Goal: Task Accomplishment & Management: Complete application form

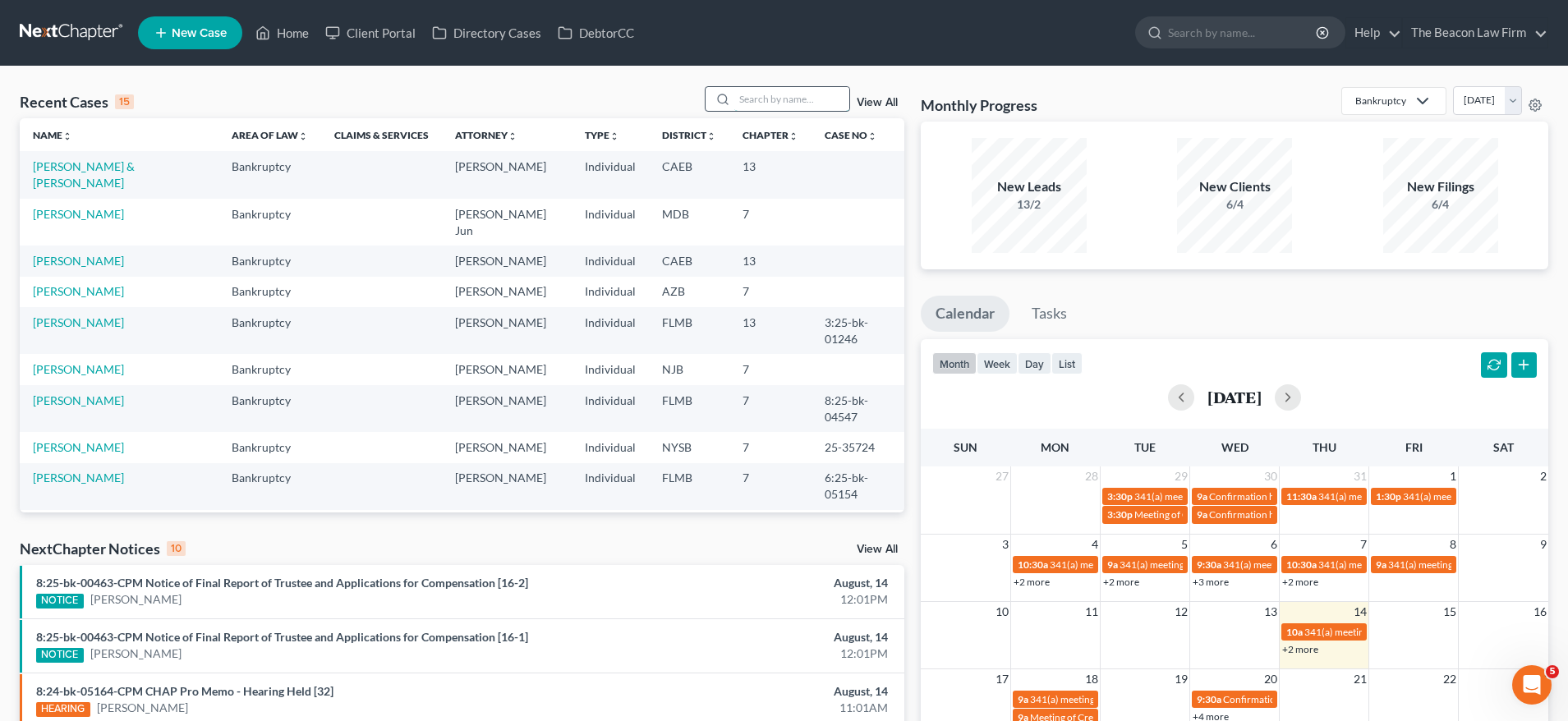
click at [794, 95] on input "search" at bounding box center [792, 99] width 115 height 24
paste input "[PERSON_NAME]"
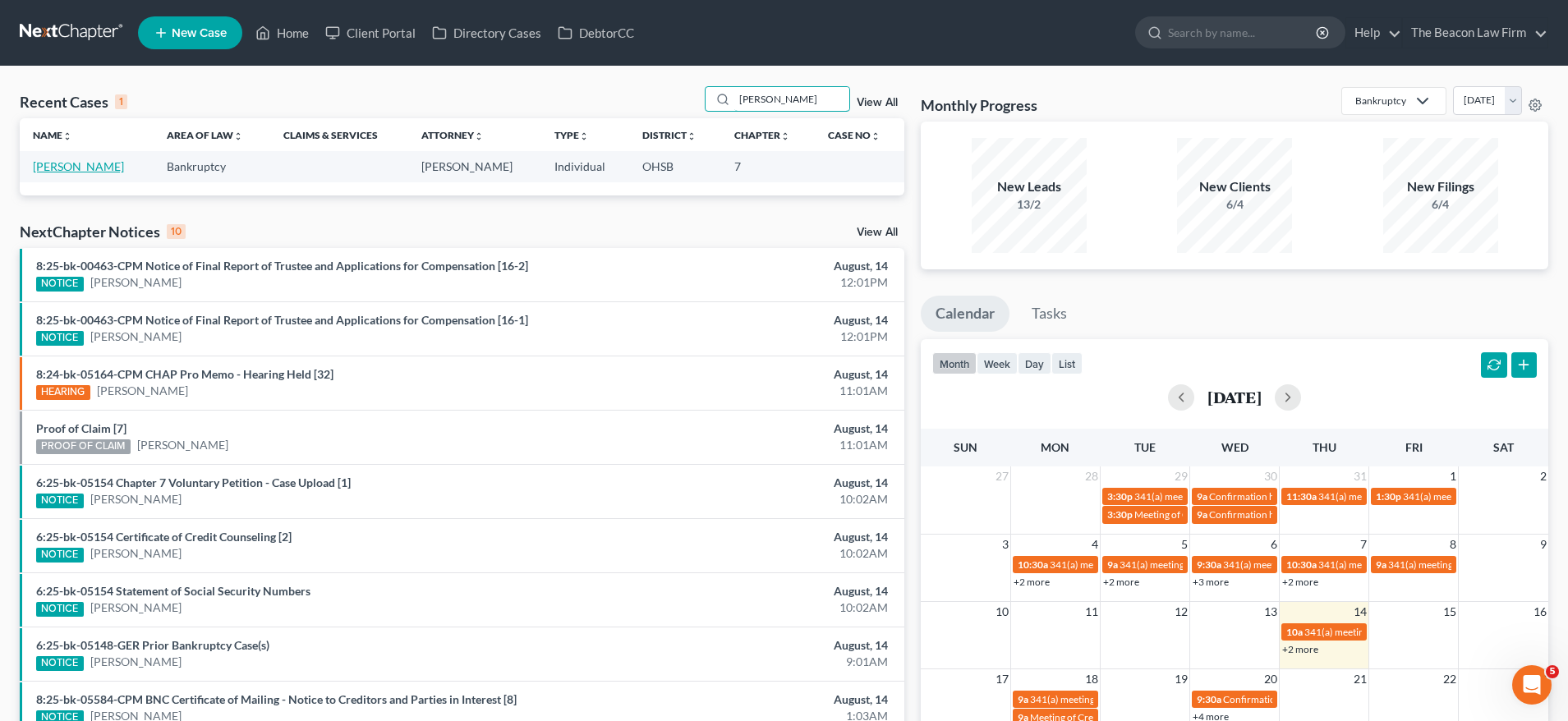
type input "[PERSON_NAME]"
click at [90, 165] on link "[PERSON_NAME]" at bounding box center [79, 167] width 91 height 14
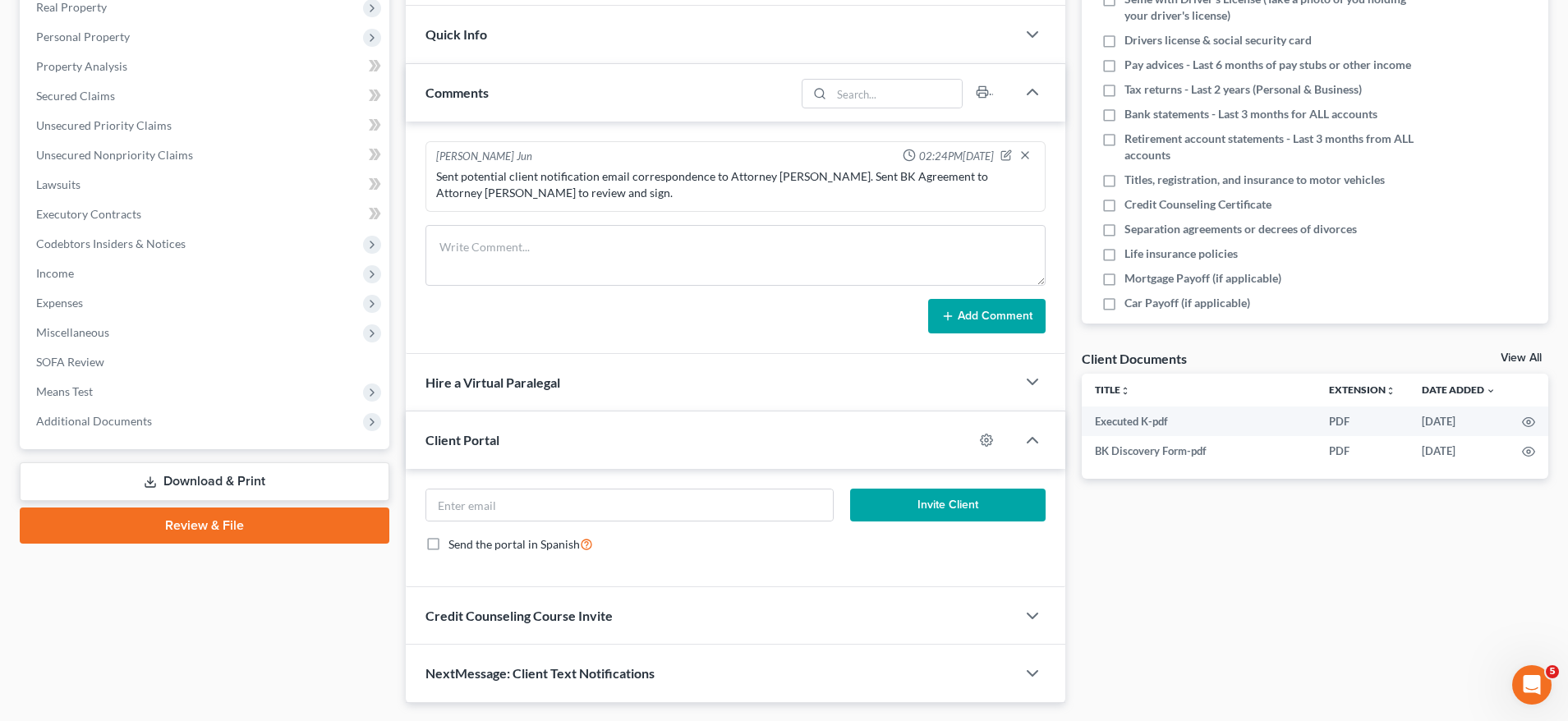
scroll to position [275, 0]
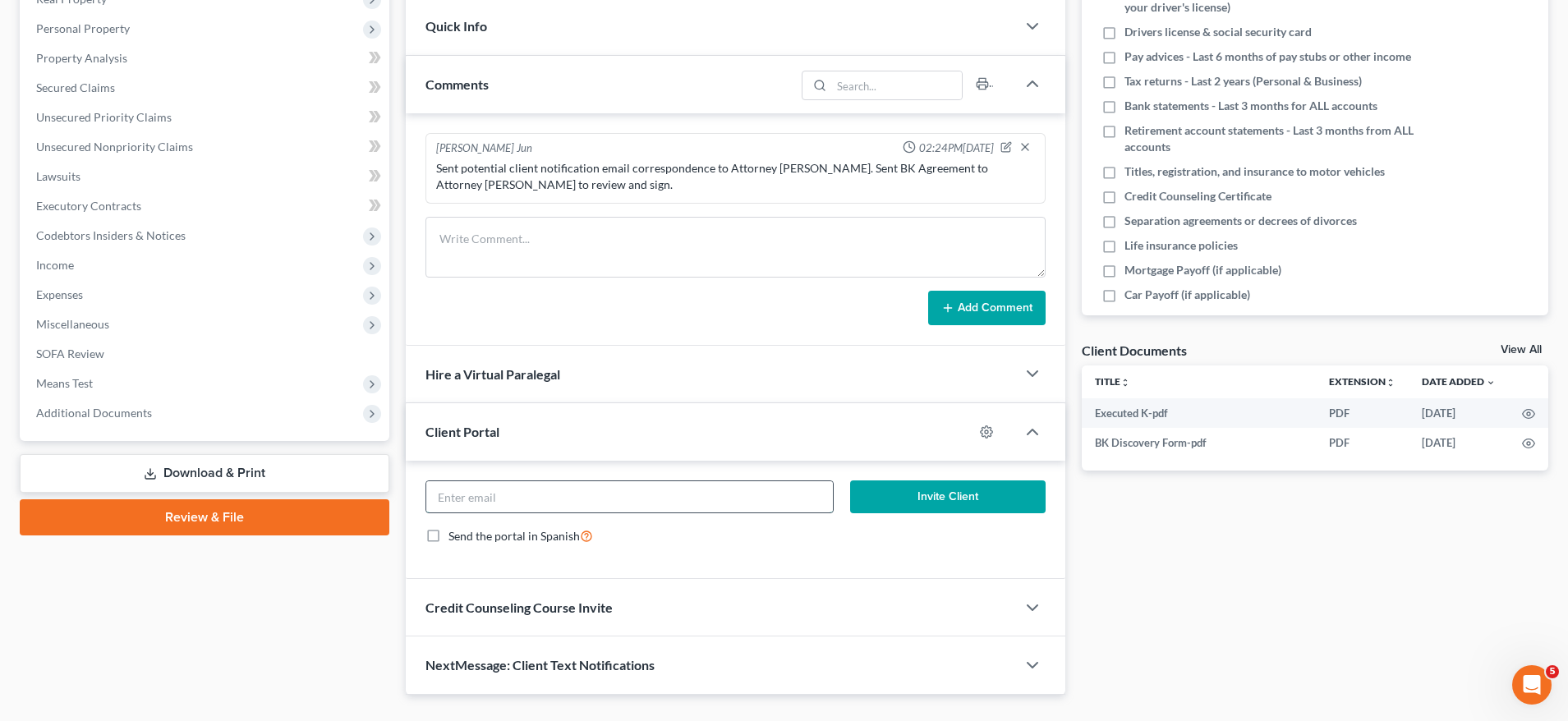
click at [599, 499] on input "email" at bounding box center [628, 497] width 406 height 31
drag, startPoint x: 524, startPoint y: 492, endPoint x: 543, endPoint y: 487, distance: 19.6
click at [524, 493] on input "email" at bounding box center [628, 497] width 406 height 31
paste input "elijahsmommy0329@gmail.com"
type input "elijahsmommy0329@gmail.com"
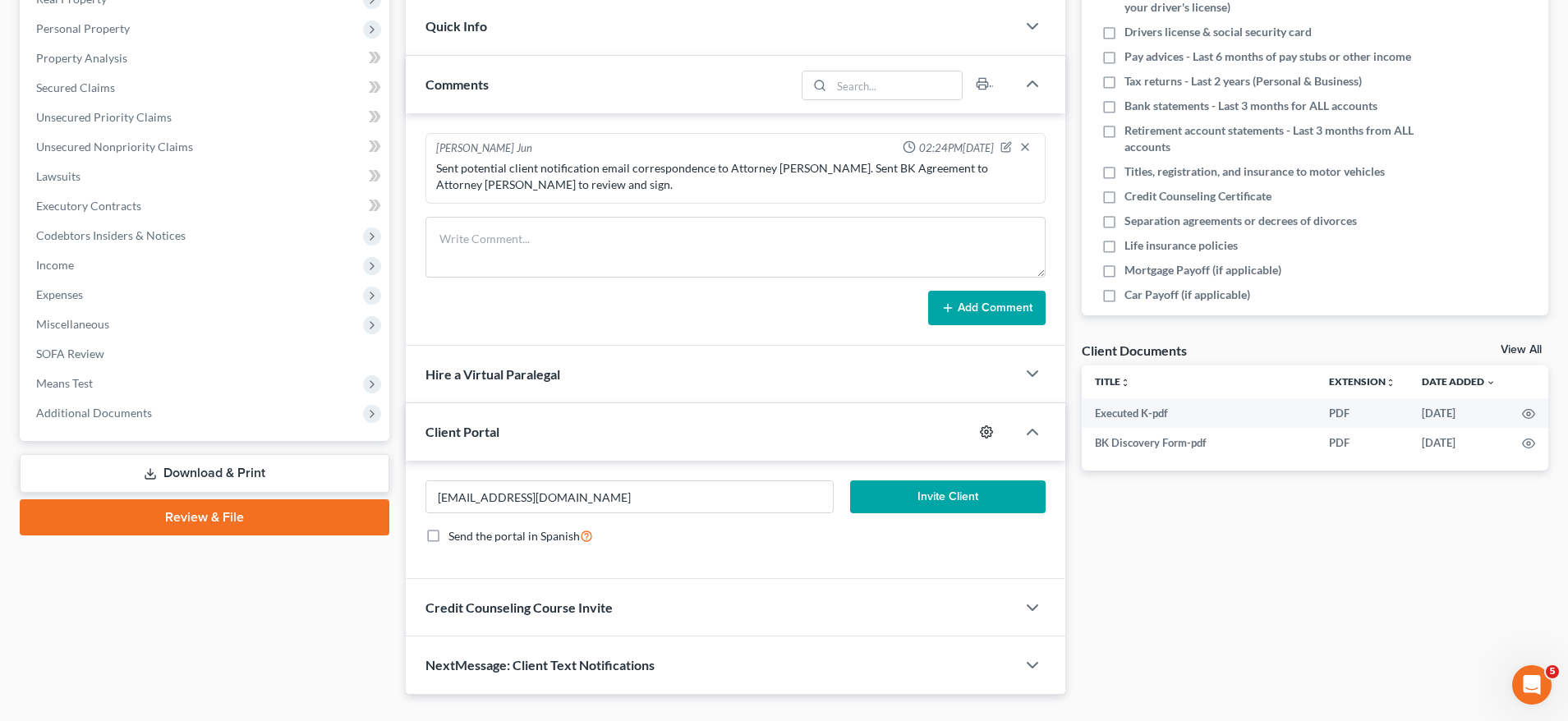
click at [985, 434] on icon "button" at bounding box center [986, 432] width 13 height 13
select select "8"
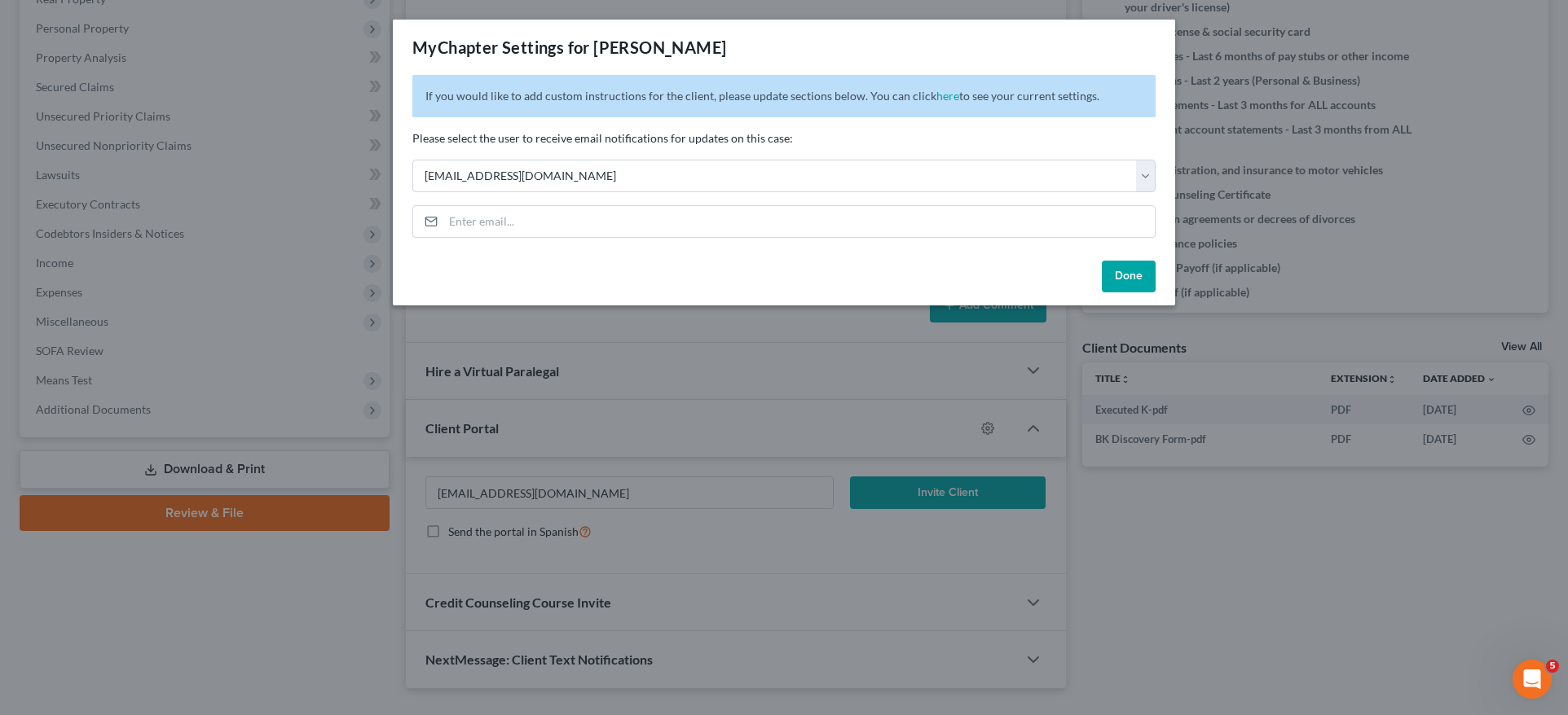
click at [1127, 272] on button "Done" at bounding box center [1128, 277] width 53 height 33
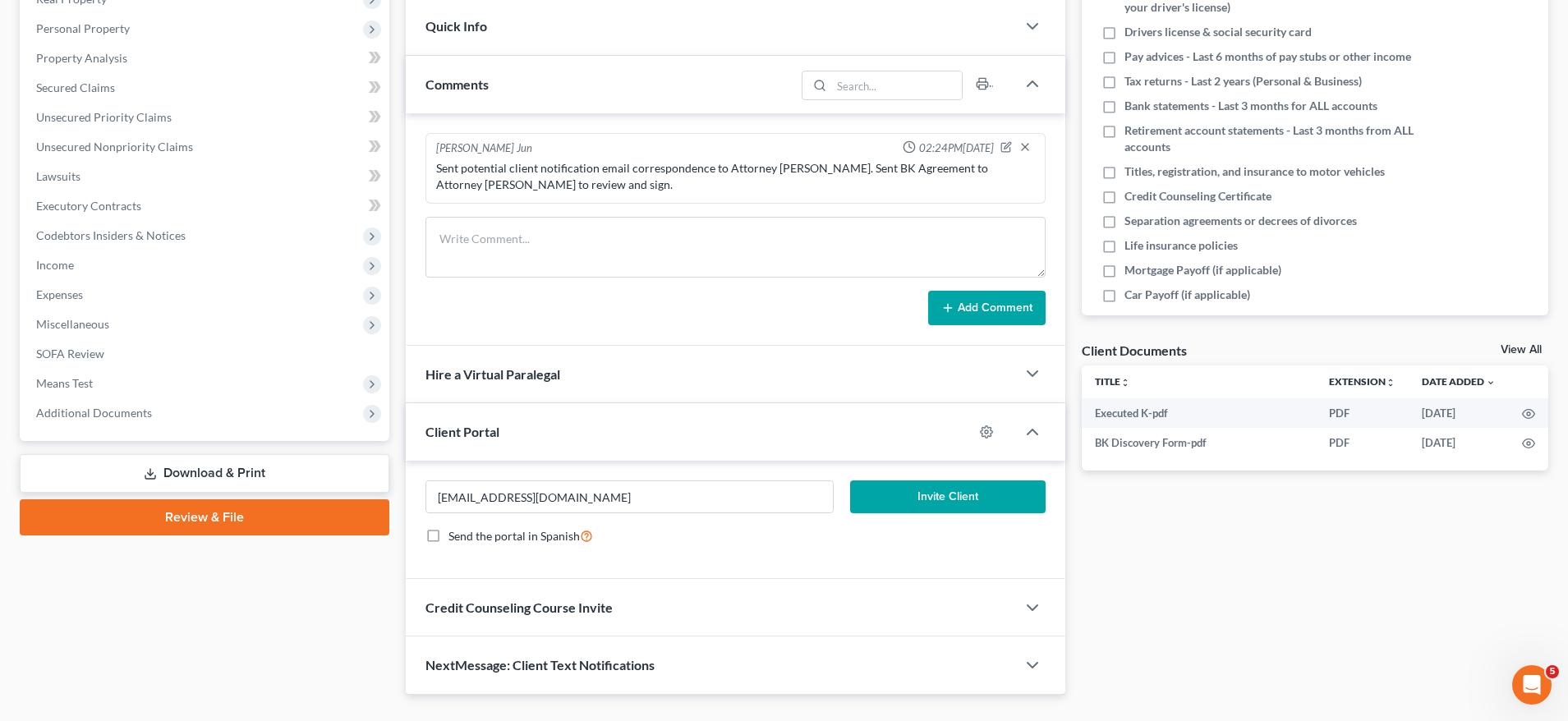
click at [944, 488] on button "Invite Client" at bounding box center [948, 497] width 195 height 33
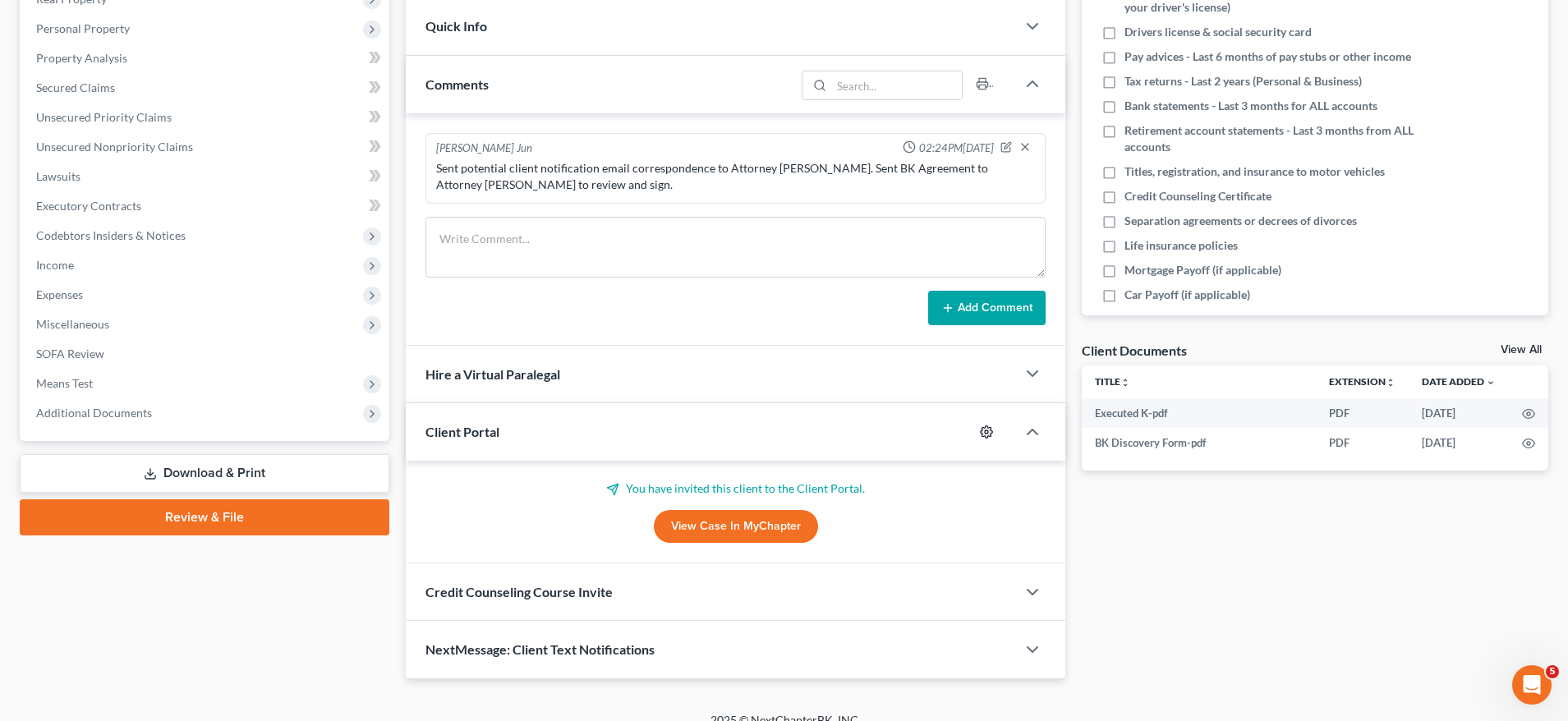
click at [990, 432] on icon "button" at bounding box center [986, 432] width 13 height 13
select select "8"
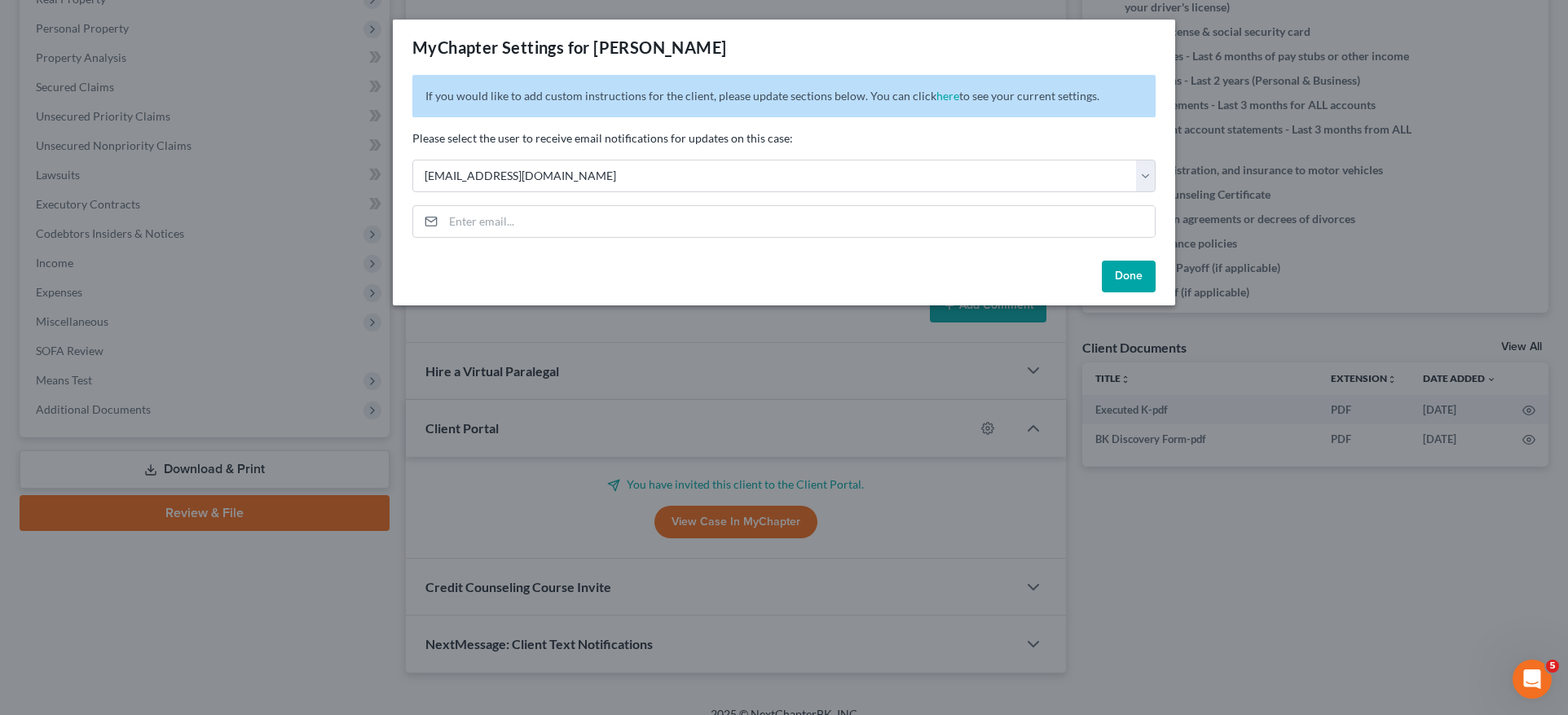
click at [1119, 275] on button "Done" at bounding box center [1128, 277] width 53 height 33
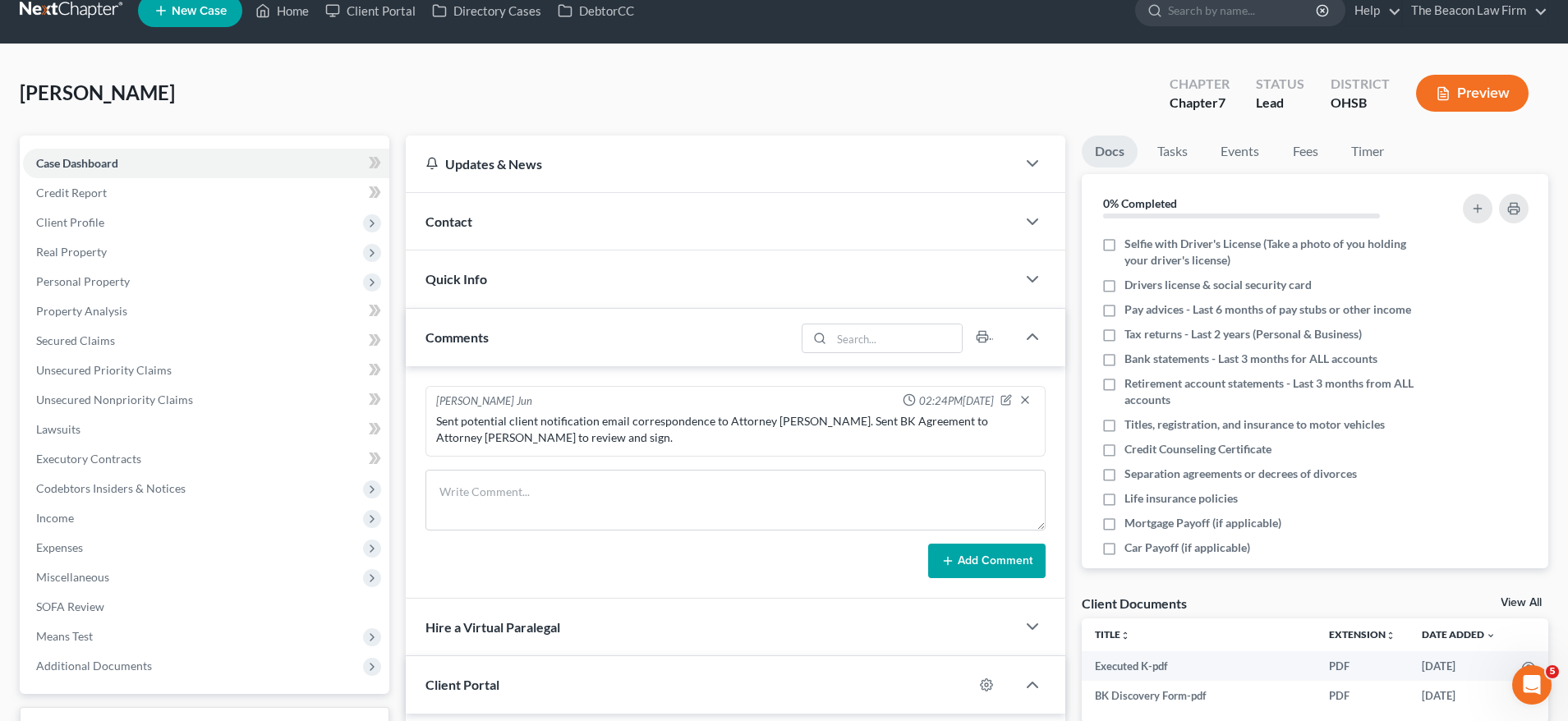
scroll to position [0, 0]
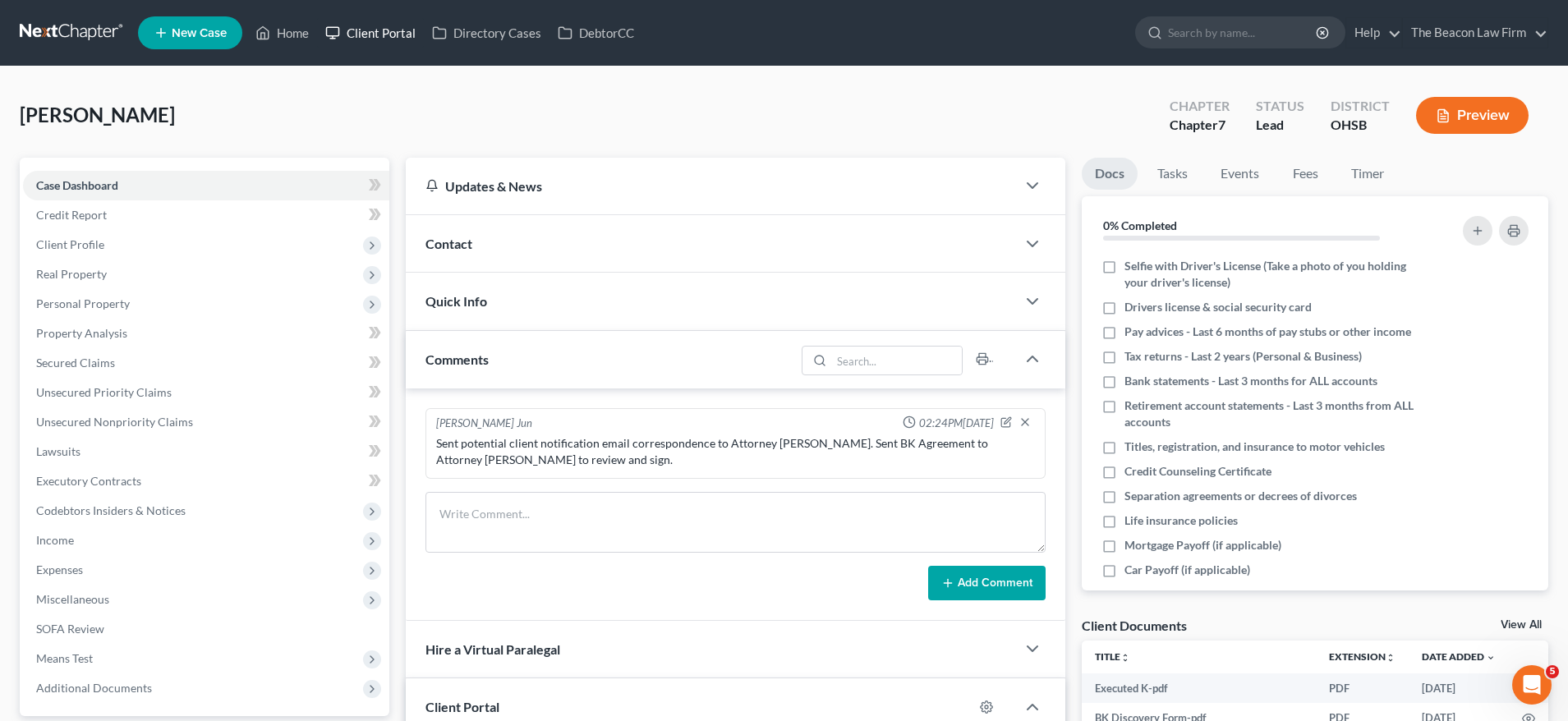
click at [399, 30] on link "Client Portal" at bounding box center [370, 32] width 107 height 30
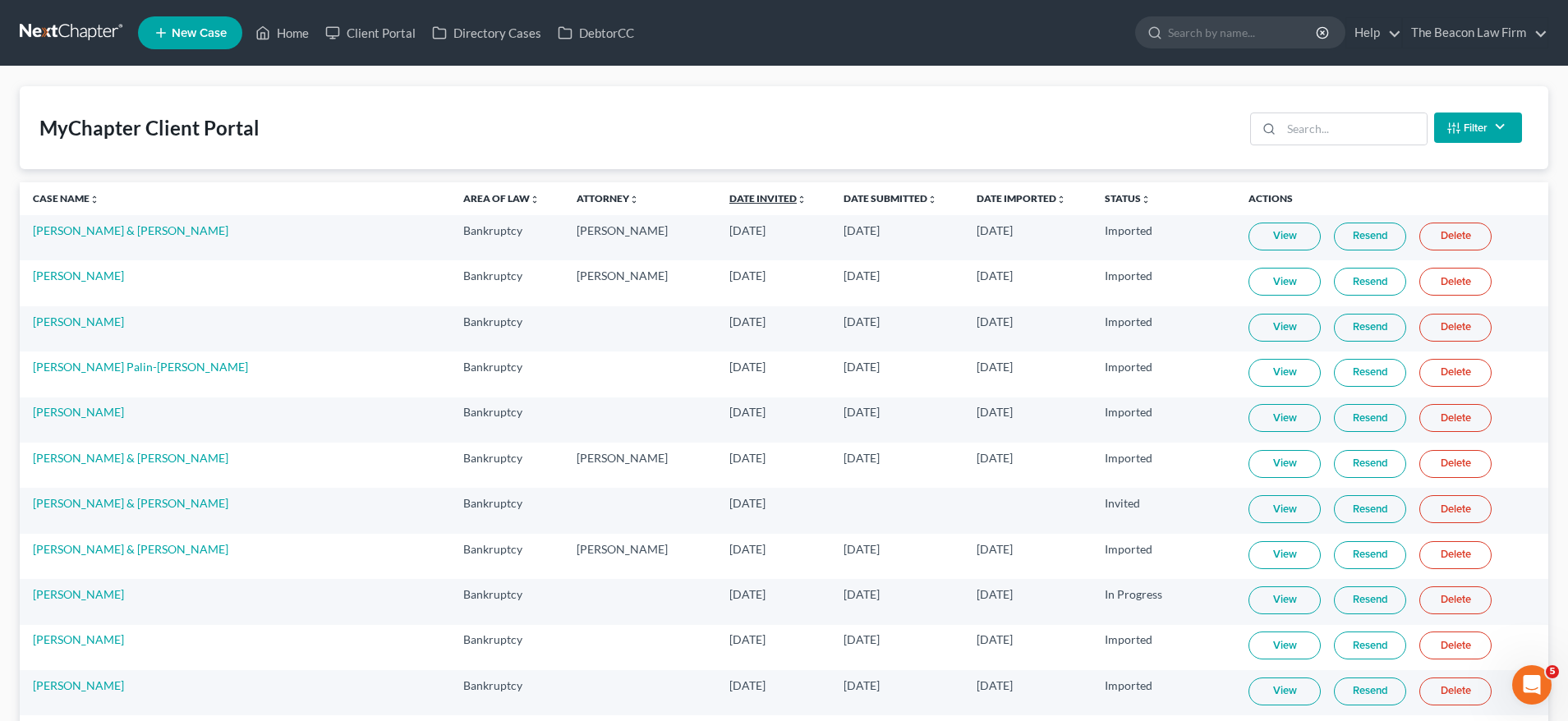
click at [729, 197] on link "Date Invited unfold_more expand_more expand_less" at bounding box center [767, 198] width 77 height 13
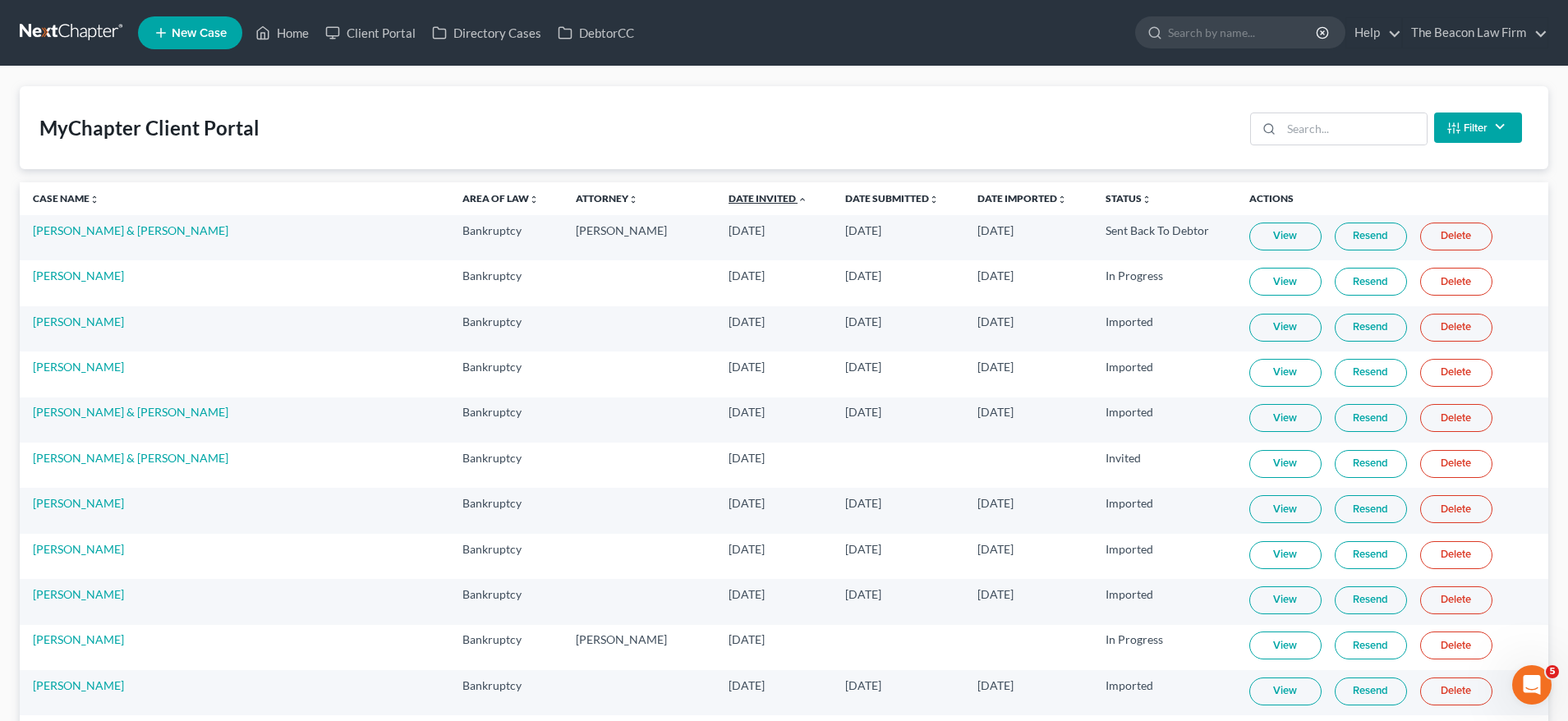
click at [729, 197] on link "Date Invited unfold_more expand_more expand_less" at bounding box center [768, 198] width 79 height 13
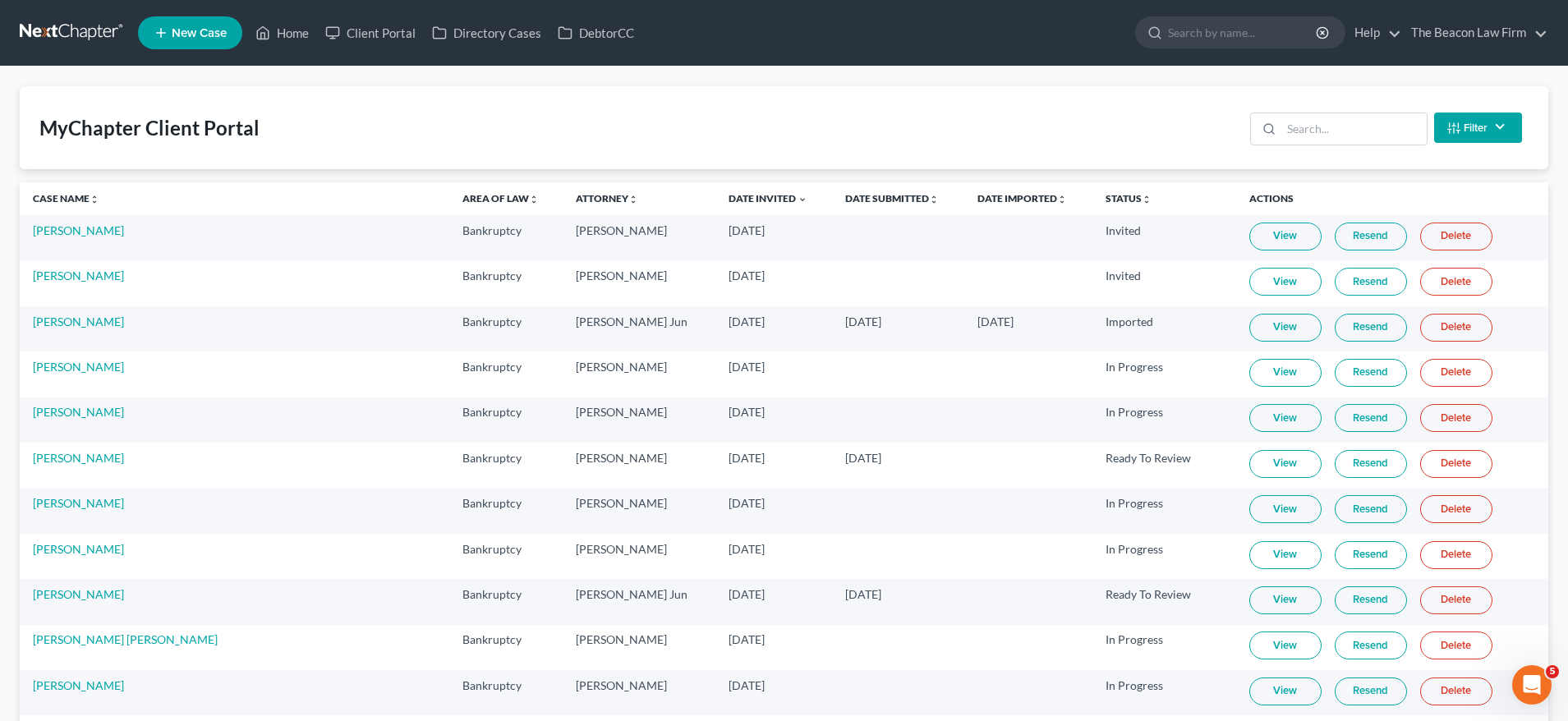
click at [1335, 238] on link "Resend" at bounding box center [1371, 236] width 73 height 28
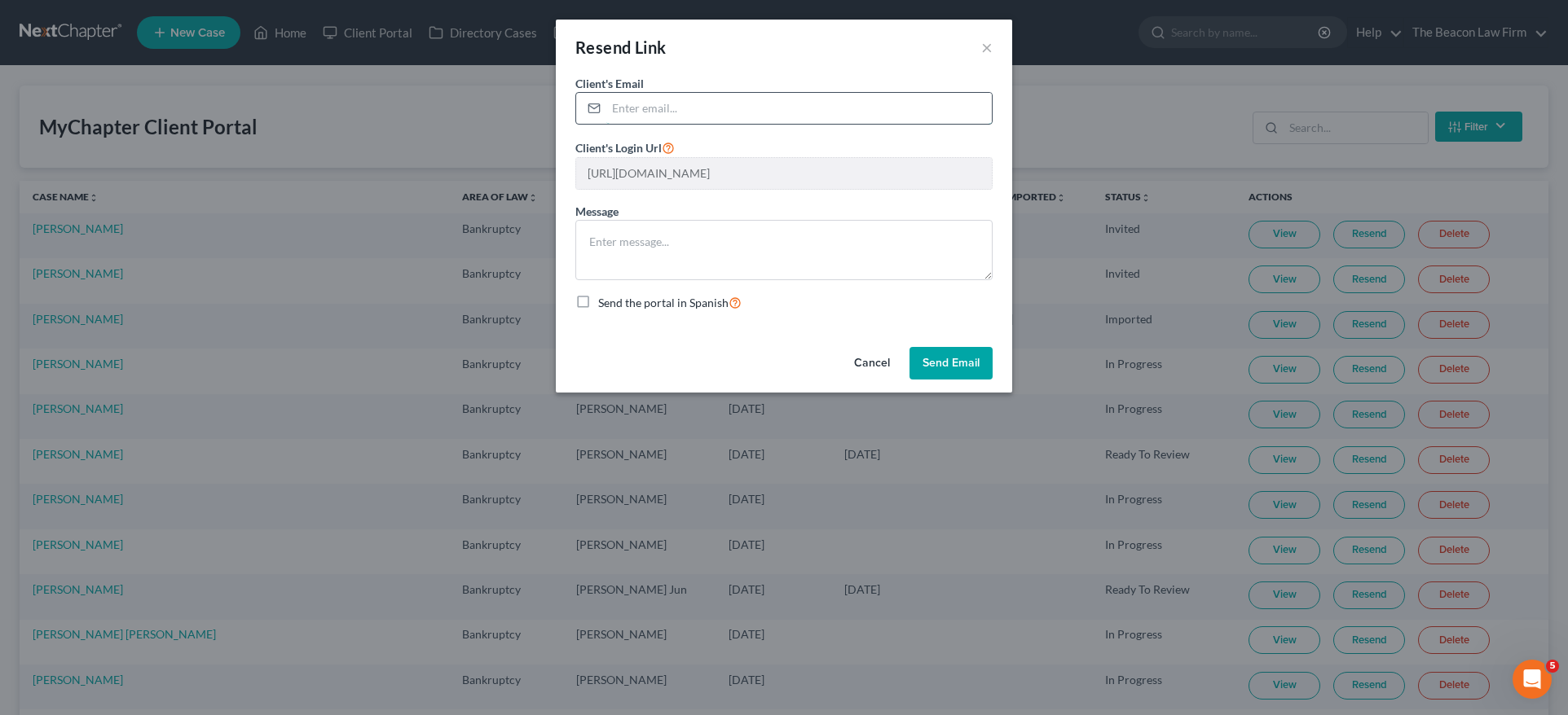
click at [736, 114] on input "email" at bounding box center [799, 108] width 385 height 31
paste input "elijahsmommy0329@gmail.com"
type input "elijahsmommy0329@gmail.com"
click at [957, 369] on button "Send Email" at bounding box center [950, 363] width 83 height 33
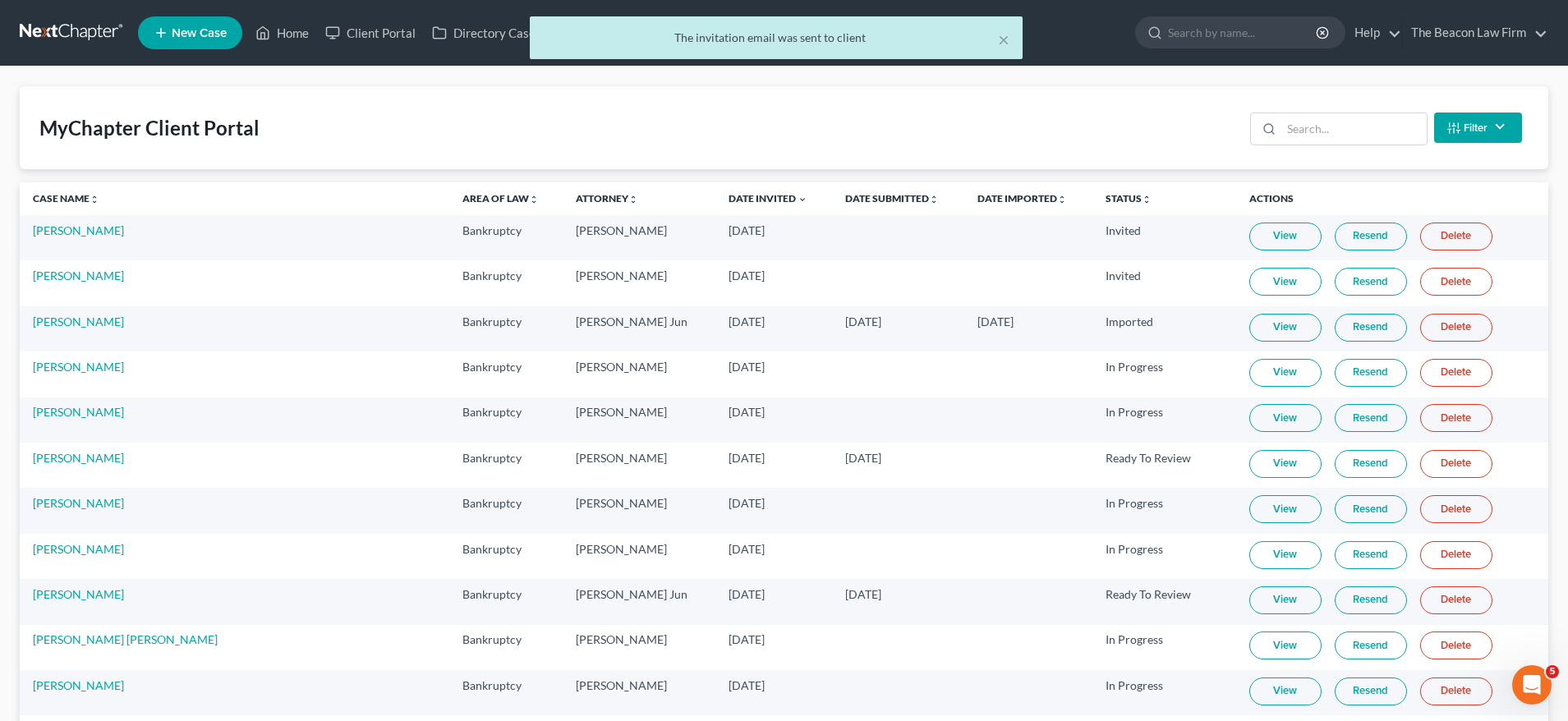
click at [1343, 239] on link "Resend" at bounding box center [1371, 236] width 73 height 28
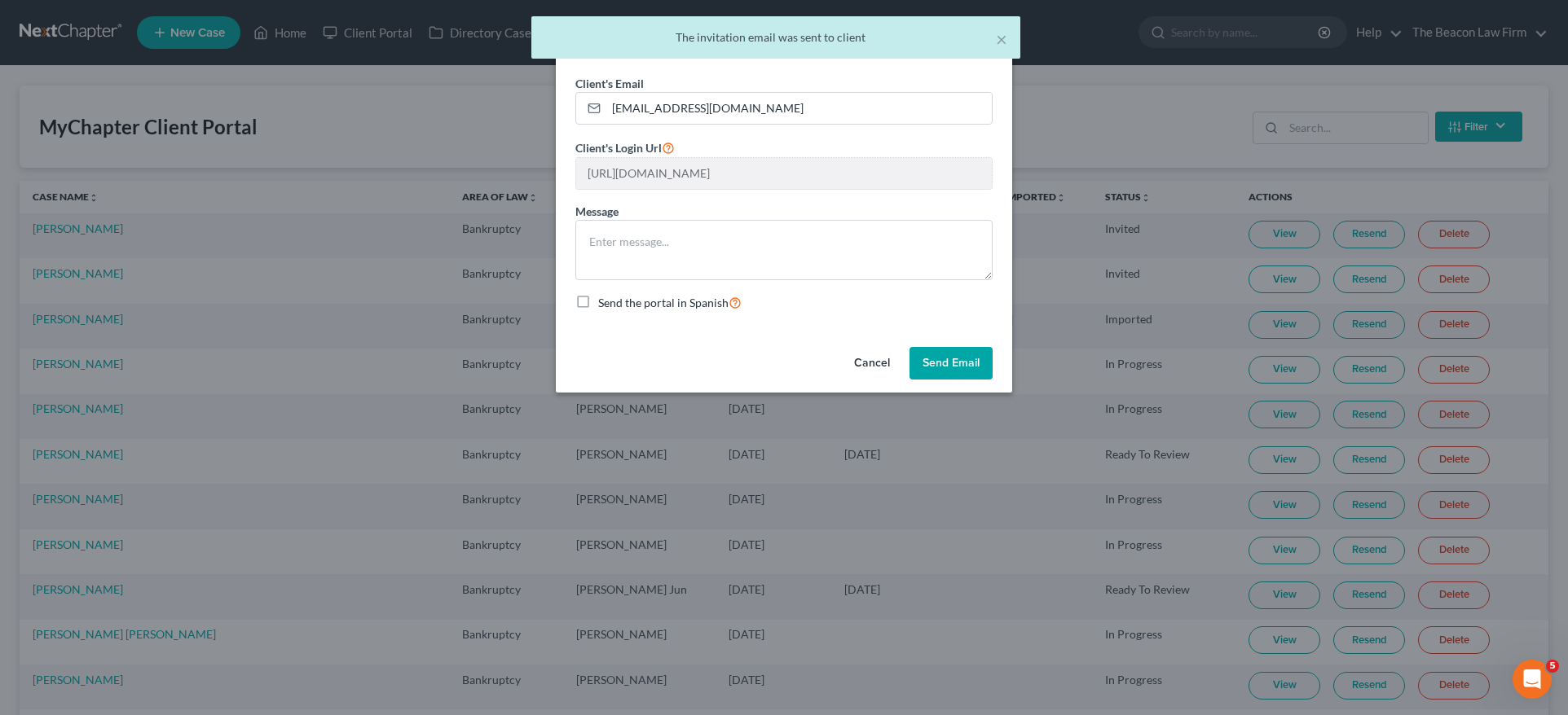
click at [939, 358] on button "Send Email" at bounding box center [950, 363] width 83 height 33
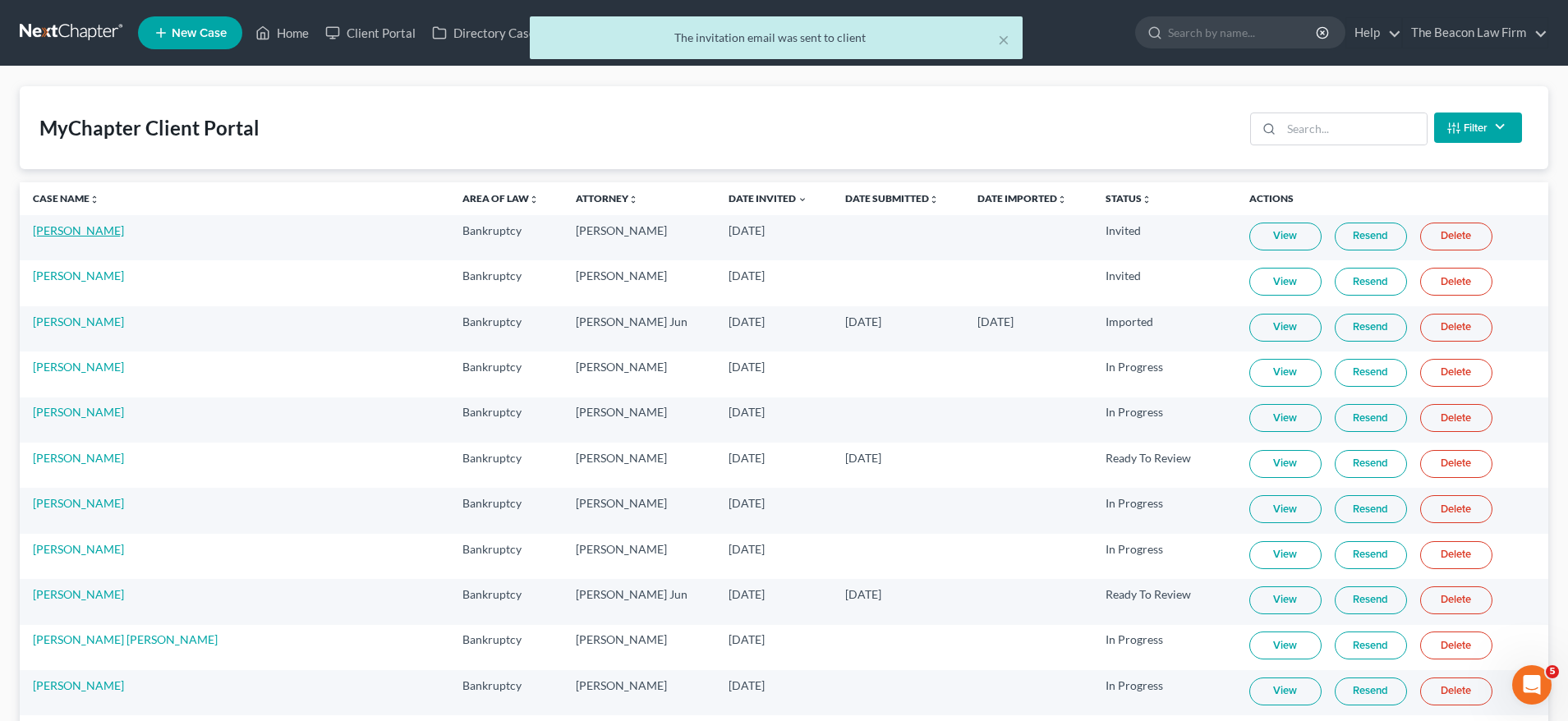
click at [93, 230] on link "[PERSON_NAME]" at bounding box center [79, 230] width 91 height 14
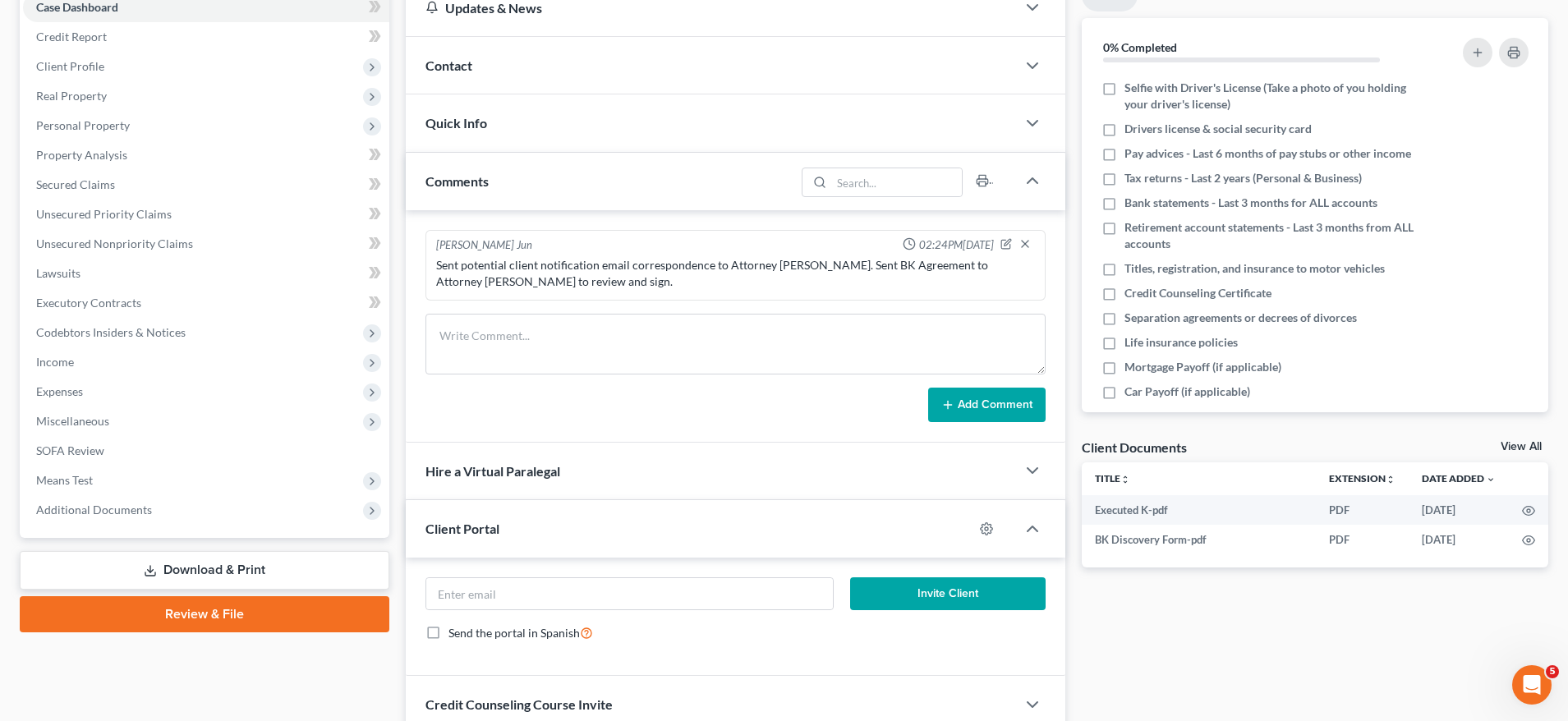
scroll to position [192, 0]
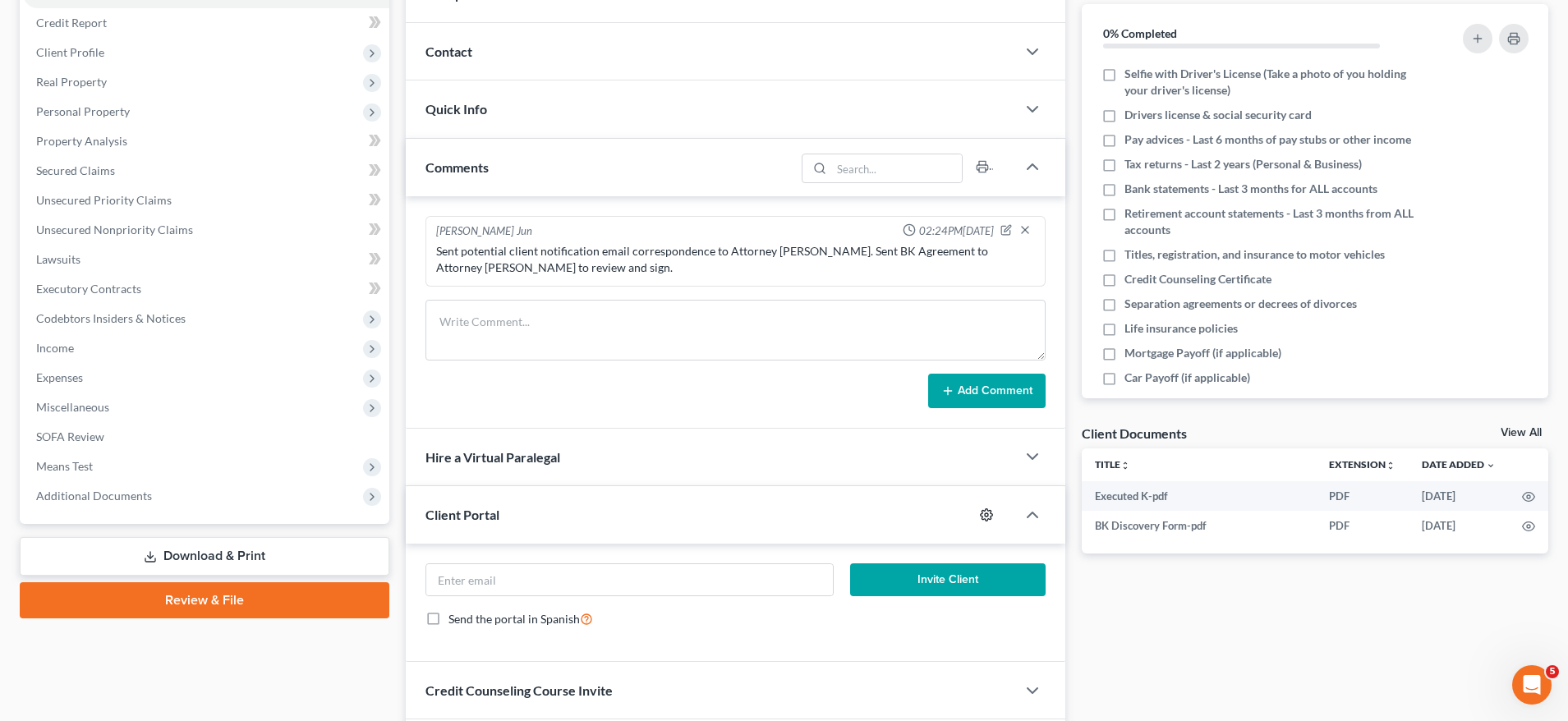
click at [984, 519] on icon "button" at bounding box center [986, 515] width 13 height 13
select select "8"
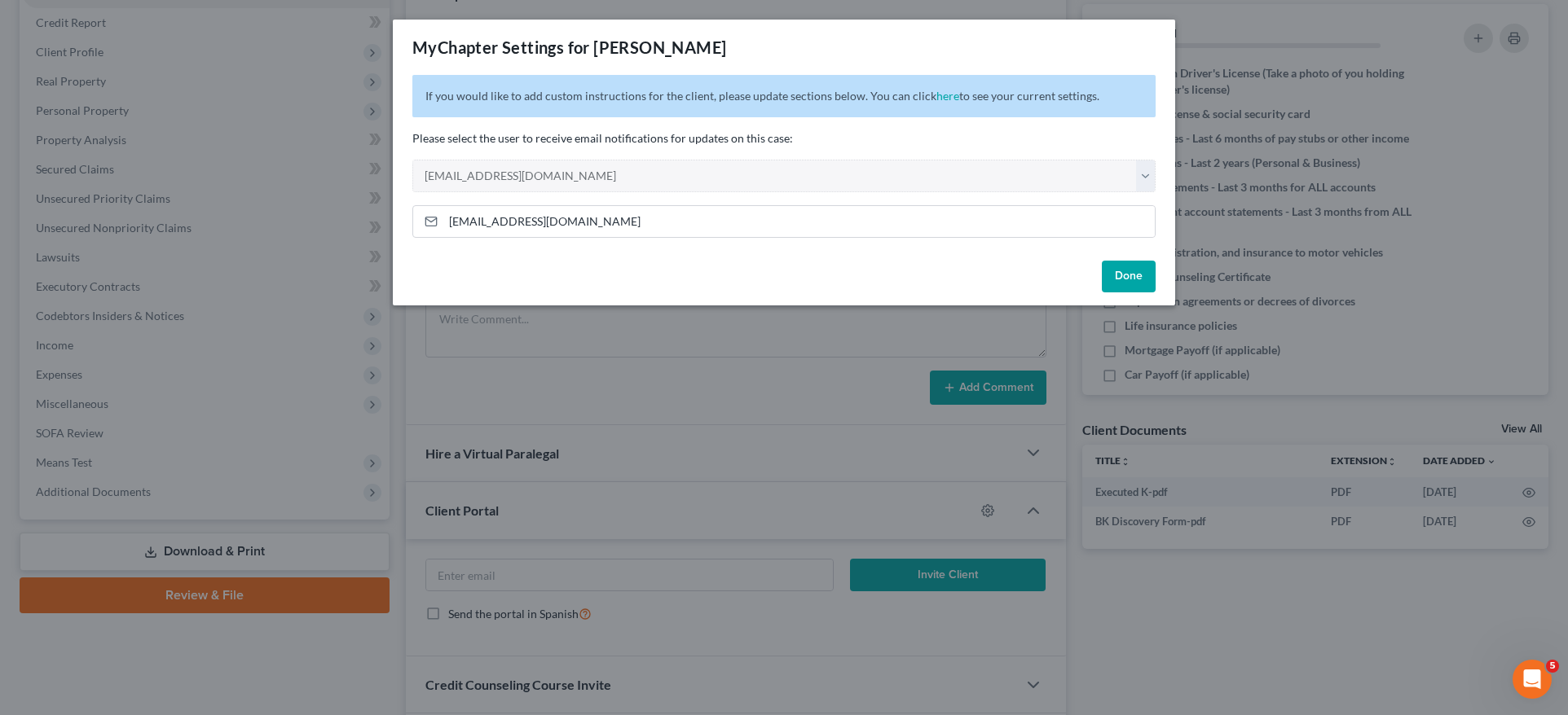
click at [1131, 275] on button "Done" at bounding box center [1128, 277] width 53 height 33
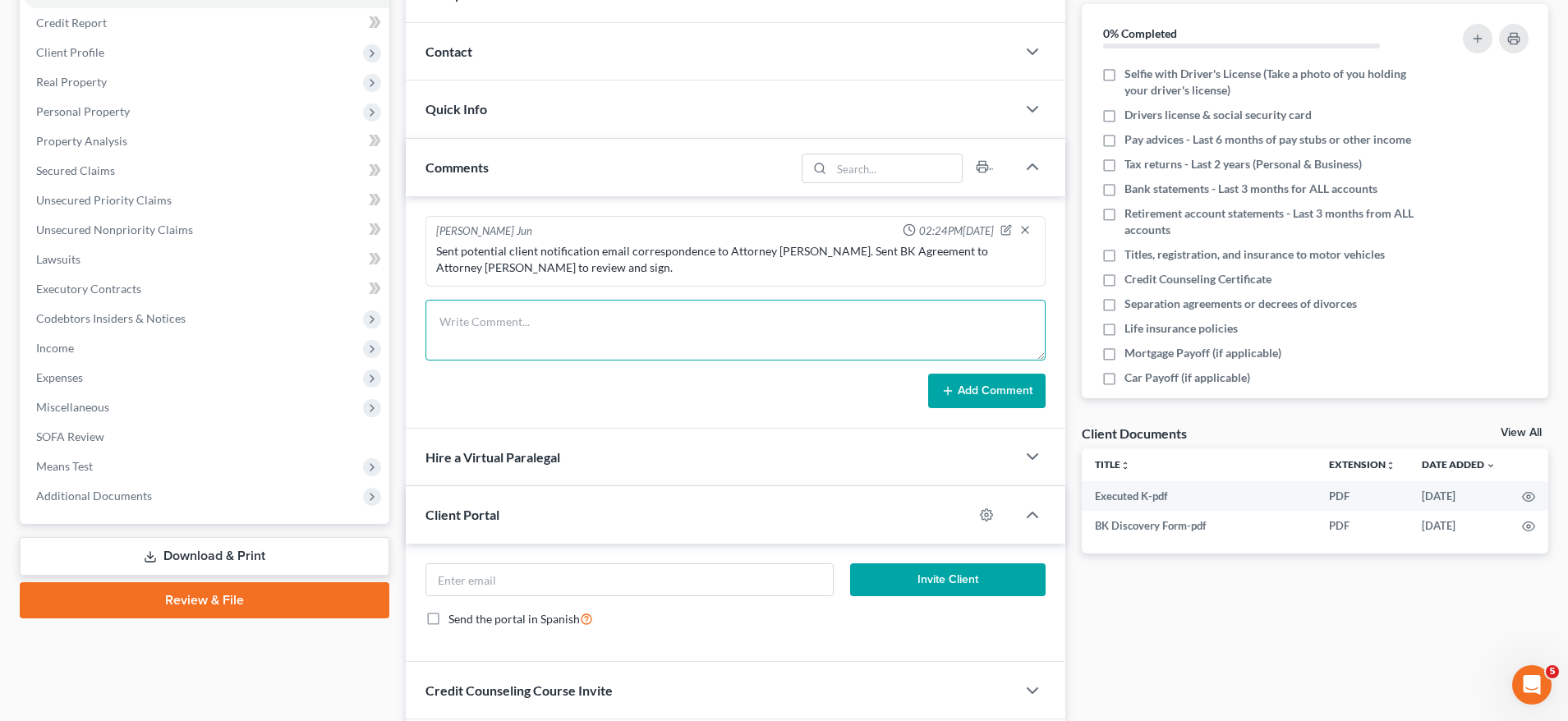
click at [706, 326] on textarea at bounding box center [736, 330] width 620 height 61
click at [563, 312] on textarea at bounding box center [736, 330] width 620 height 61
paste textarea "Sent potential client notification email correspondence to Attorney Kim. Sent B…"
click at [793, 317] on textarea "Sent potential client notification email correspondence to Attorney Kim. Sent B…" at bounding box center [736, 330] width 620 height 61
click at [774, 257] on div "Sent potential client notification email correspondence to Attorney [PERSON_NAM…" at bounding box center [735, 259] width 599 height 33
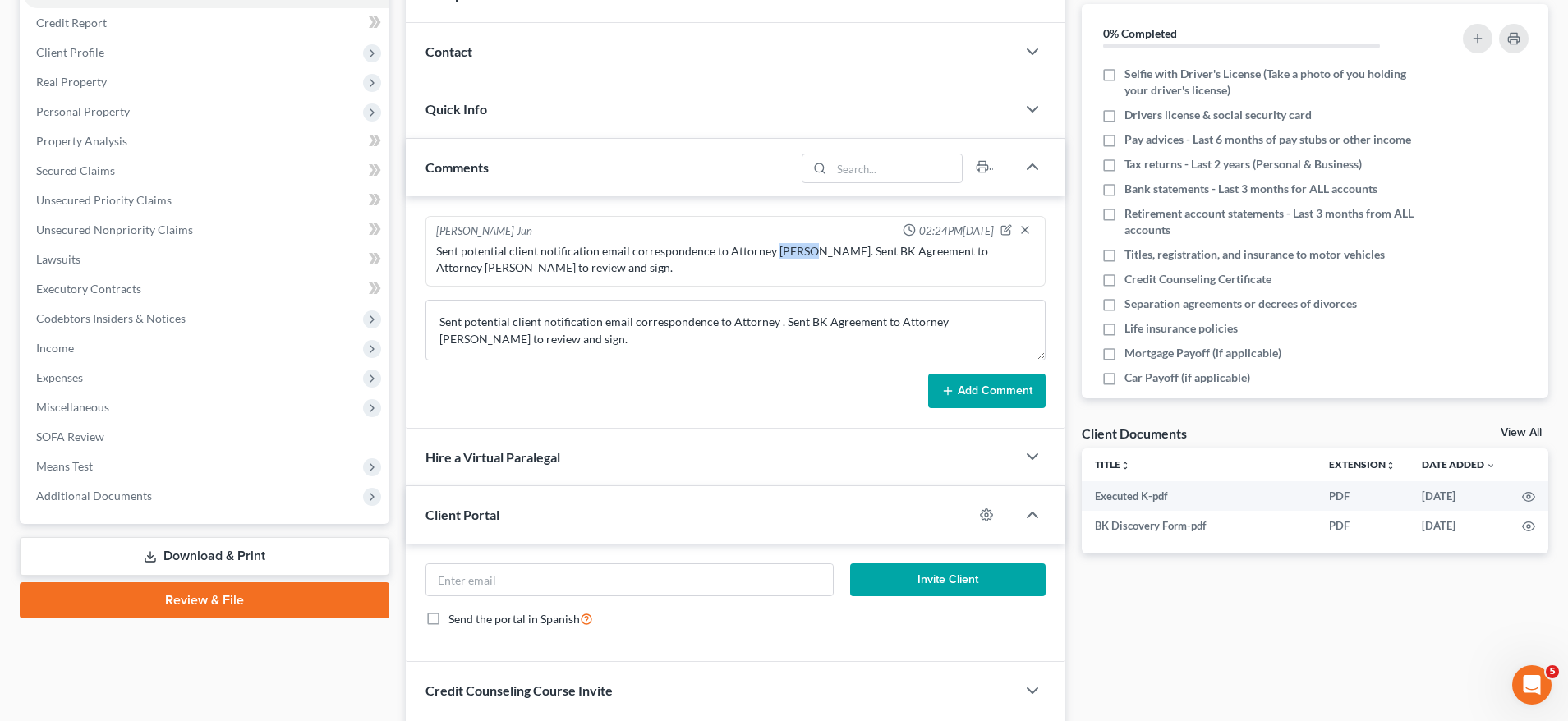
drag, startPoint x: 775, startPoint y: 251, endPoint x: 805, endPoint y: 248, distance: 30.1
click at [805, 248] on div "Sent potential client notification email correspondence to Attorney [PERSON_NAM…" at bounding box center [735, 259] width 599 height 33
copy div "Binger"
click at [777, 322] on textarea "Sent potential client notification email correspondence to Attorney . Sent BK A…" at bounding box center [736, 330] width 620 height 61
paste textarea "Binger"
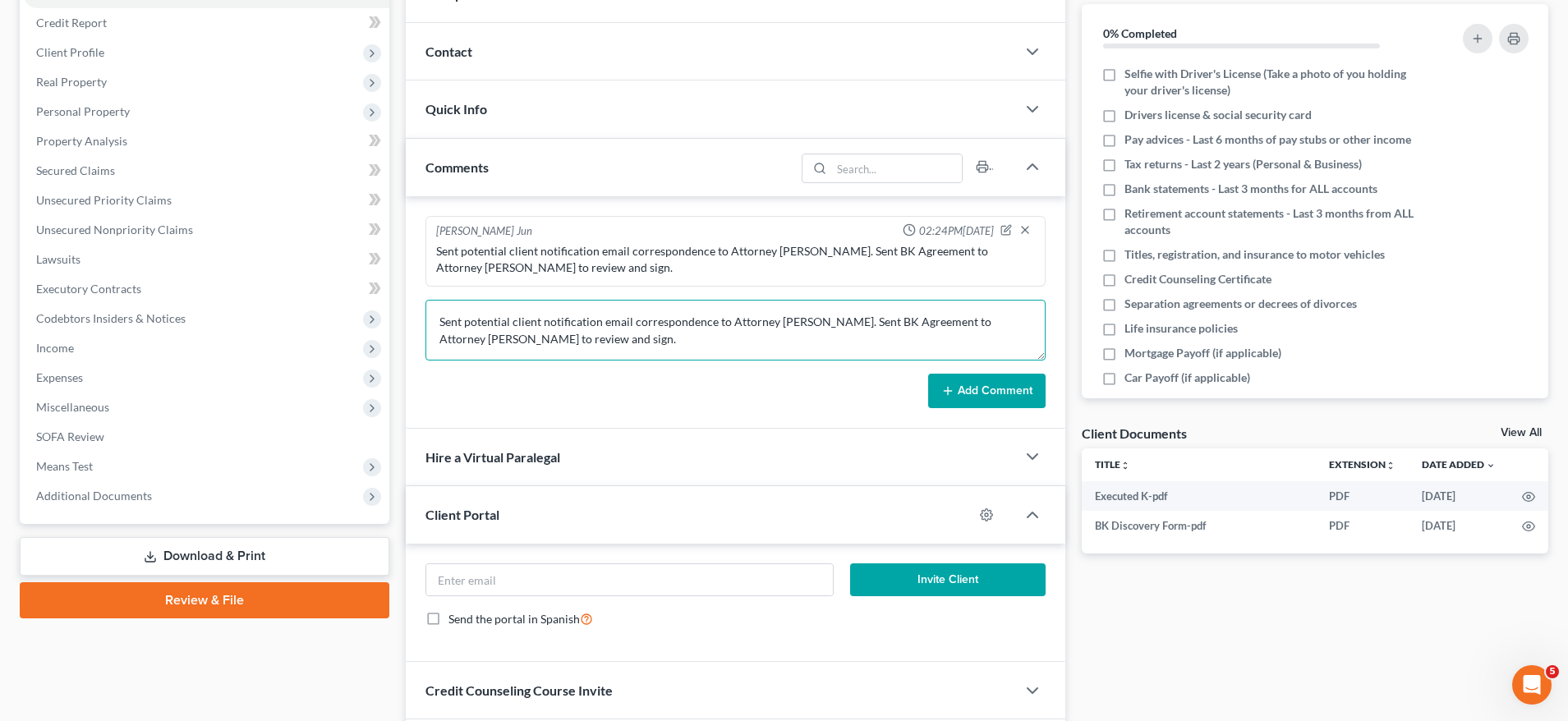
type textarea "Sent potential client notification email correspondence to Attorney Binger. Sen…"
click at [1001, 394] on button "Add Comment" at bounding box center [986, 391] width 117 height 34
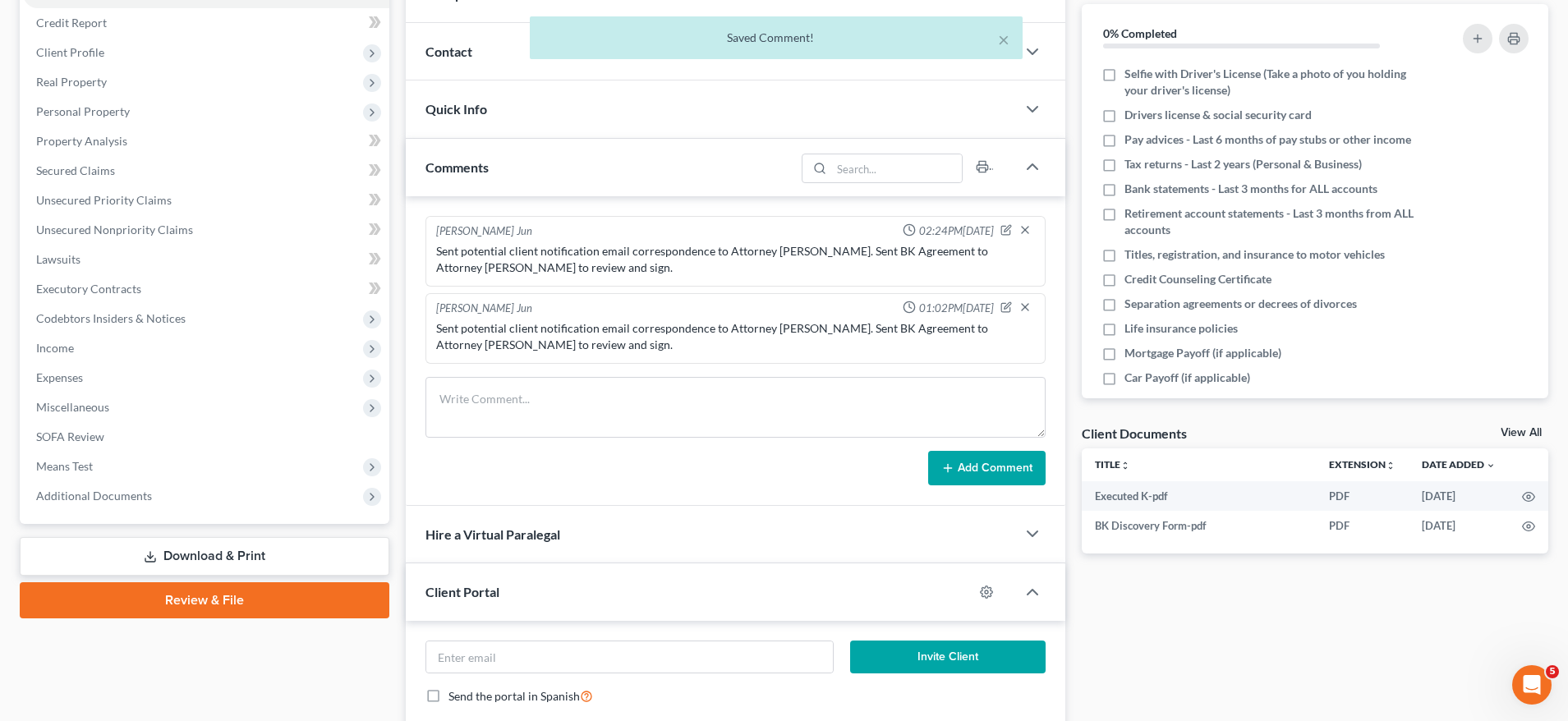
click at [1036, 307] on div at bounding box center [1019, 308] width 38 height 16
click at [1030, 307] on icon "button" at bounding box center [1025, 307] width 13 height 13
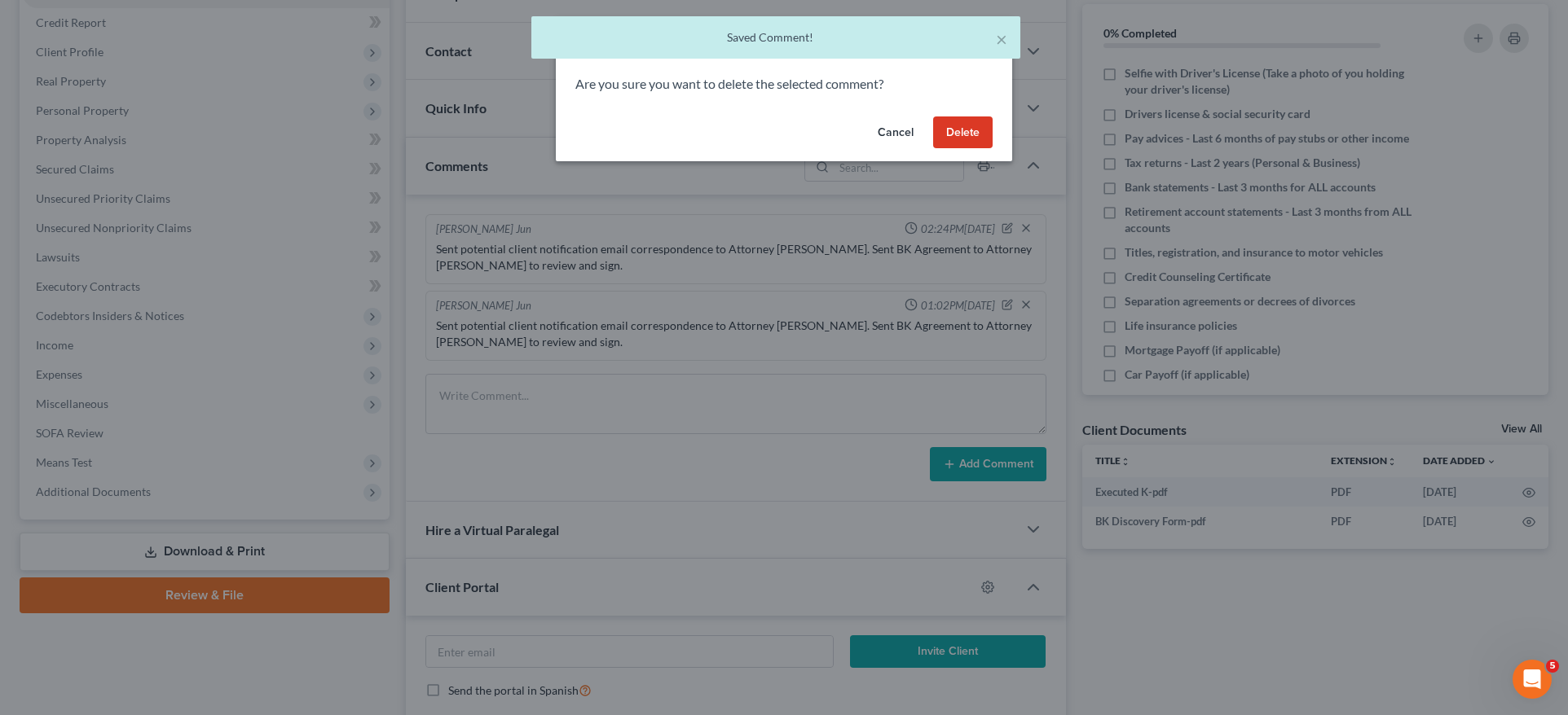
click at [966, 141] on button "Delete" at bounding box center [963, 133] width 60 height 33
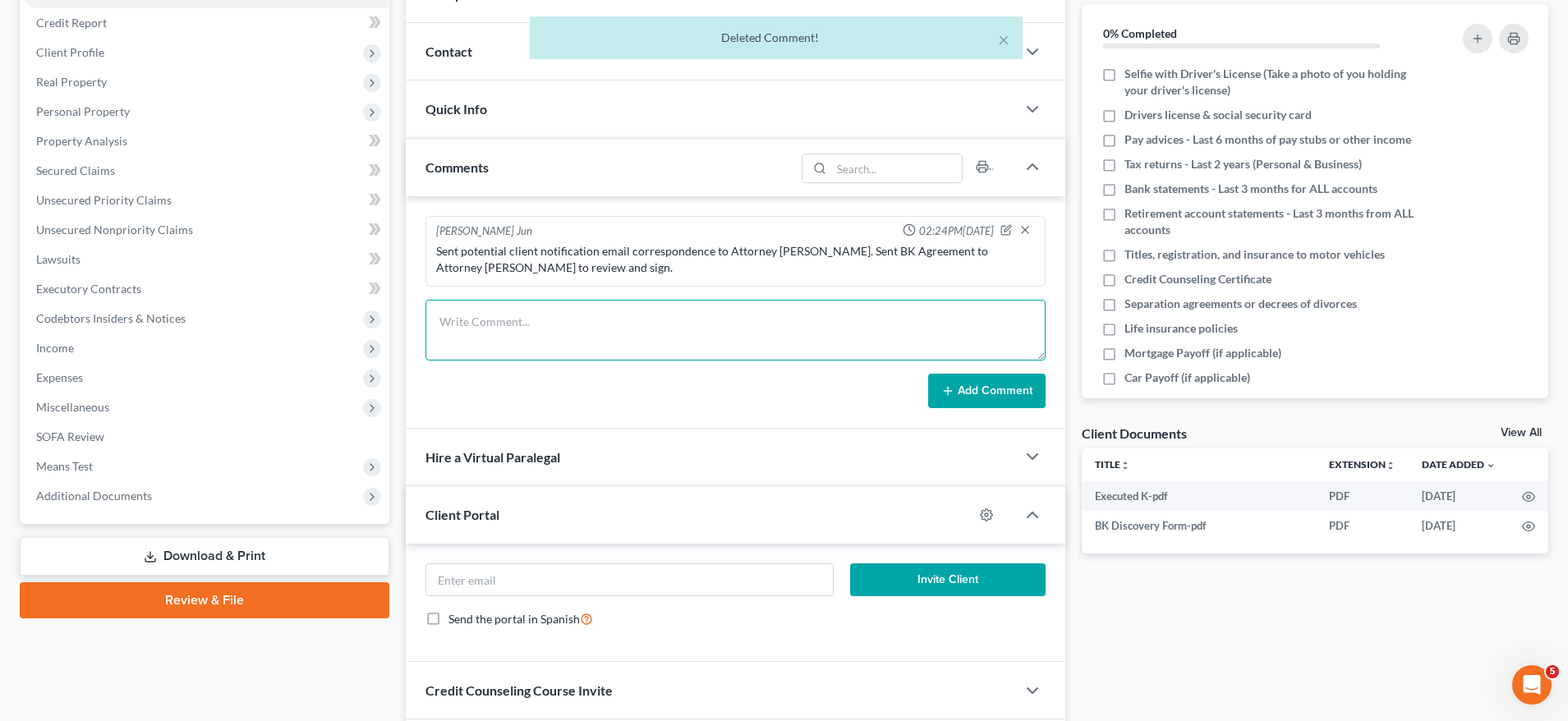
click at [629, 337] on textarea at bounding box center [736, 330] width 620 height 61
paste textarea "Client is paid in full. Sent client and Attorney Kim petition preparation email…"
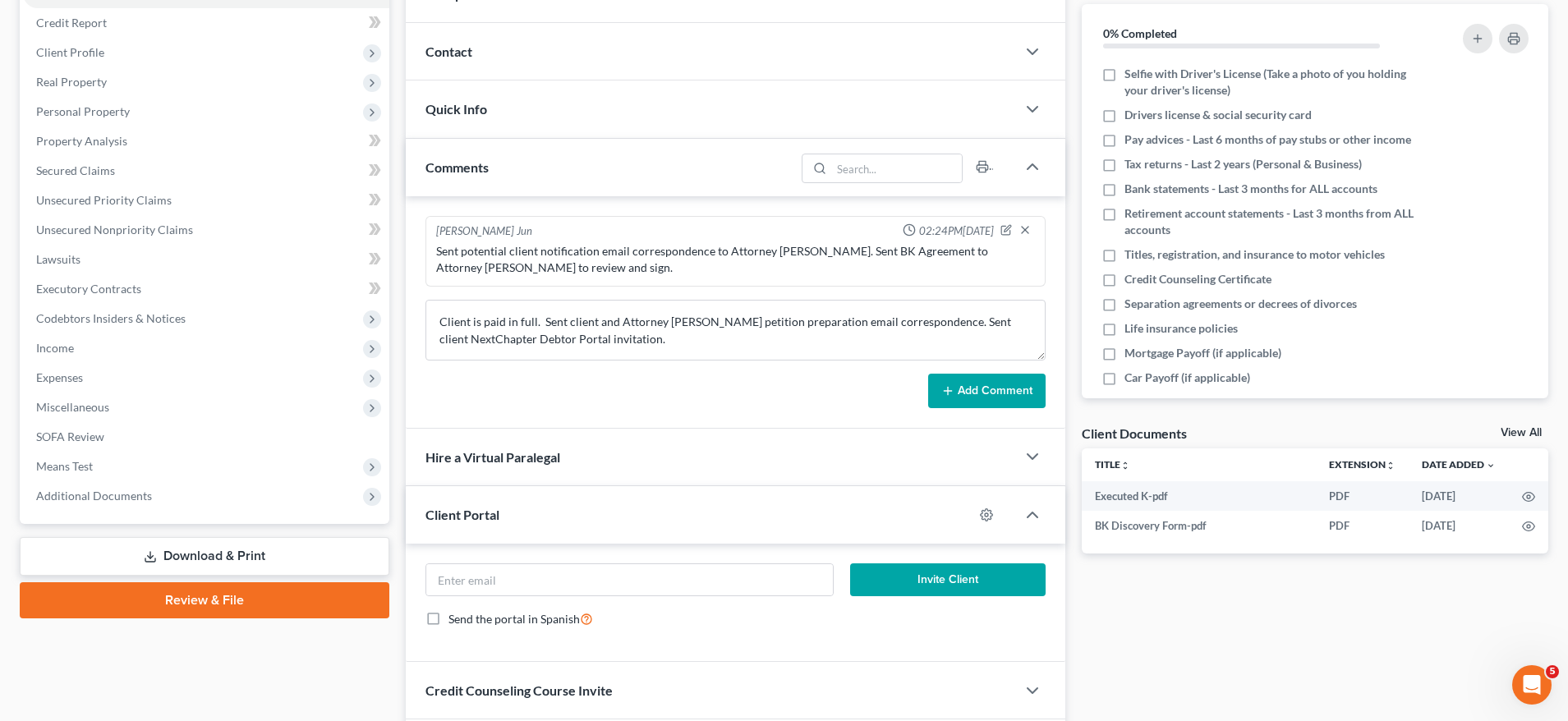
drag, startPoint x: 767, startPoint y: 255, endPoint x: 777, endPoint y: 248, distance: 12.2
click at [767, 255] on div "Sent potential client notification email correspondence to Attorney [PERSON_NAM…" at bounding box center [735, 259] width 599 height 33
drag, startPoint x: 774, startPoint y: 250, endPoint x: 805, endPoint y: 245, distance: 31.4
click at [805, 245] on div "Sent potential client notification email correspondence to Attorney [PERSON_NAM…" at bounding box center [735, 259] width 599 height 33
copy div "Binger"
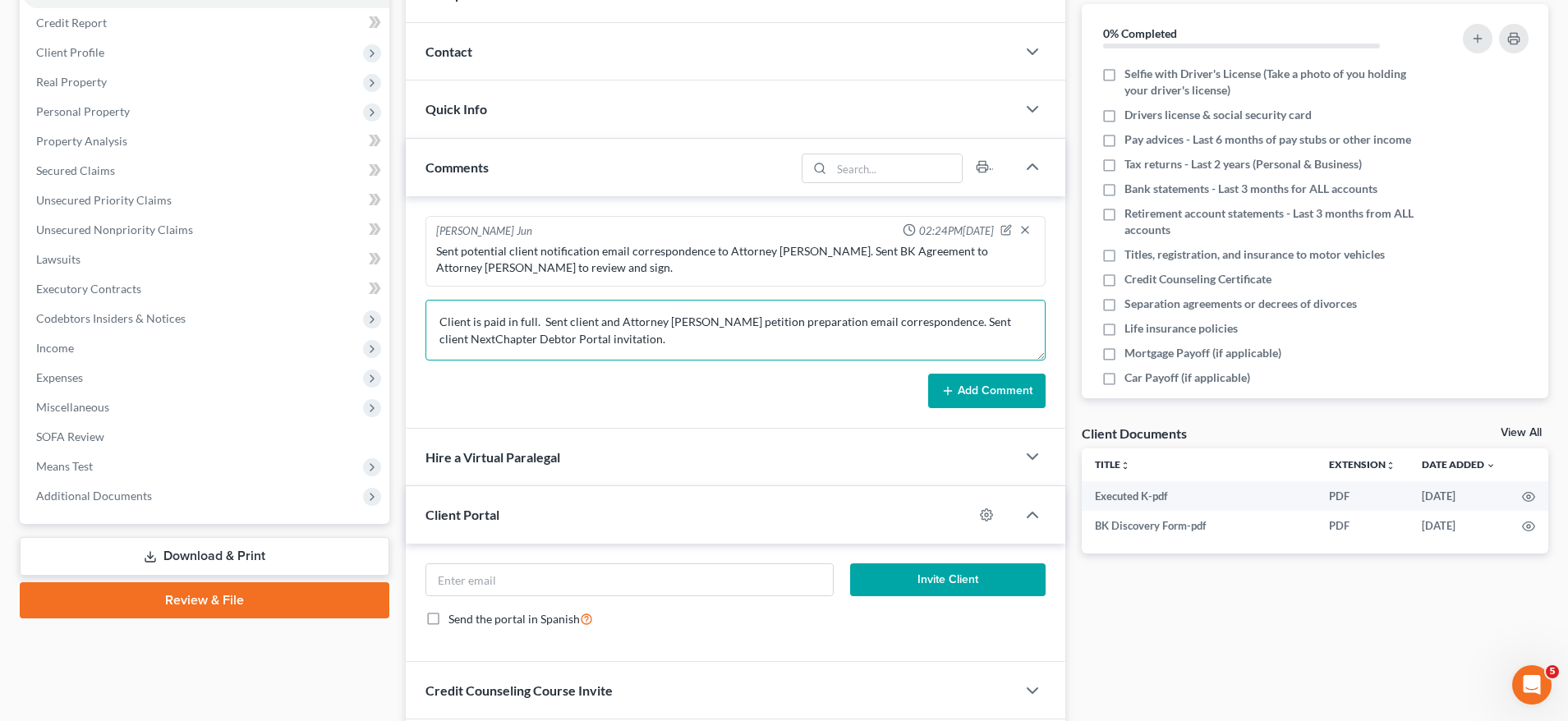
click at [684, 320] on textarea "Client is paid in full. Sent client and Attorney Kim petition preparation email…" at bounding box center [736, 330] width 620 height 61
paste textarea "Binger"
type textarea "Client is paid in full. Sent client and Attorney [PERSON_NAME] petition prepara…"
click at [928, 378] on div "Add Comment" at bounding box center [736, 391] width 620 height 34
click at [972, 386] on button "Add Comment" at bounding box center [986, 391] width 117 height 34
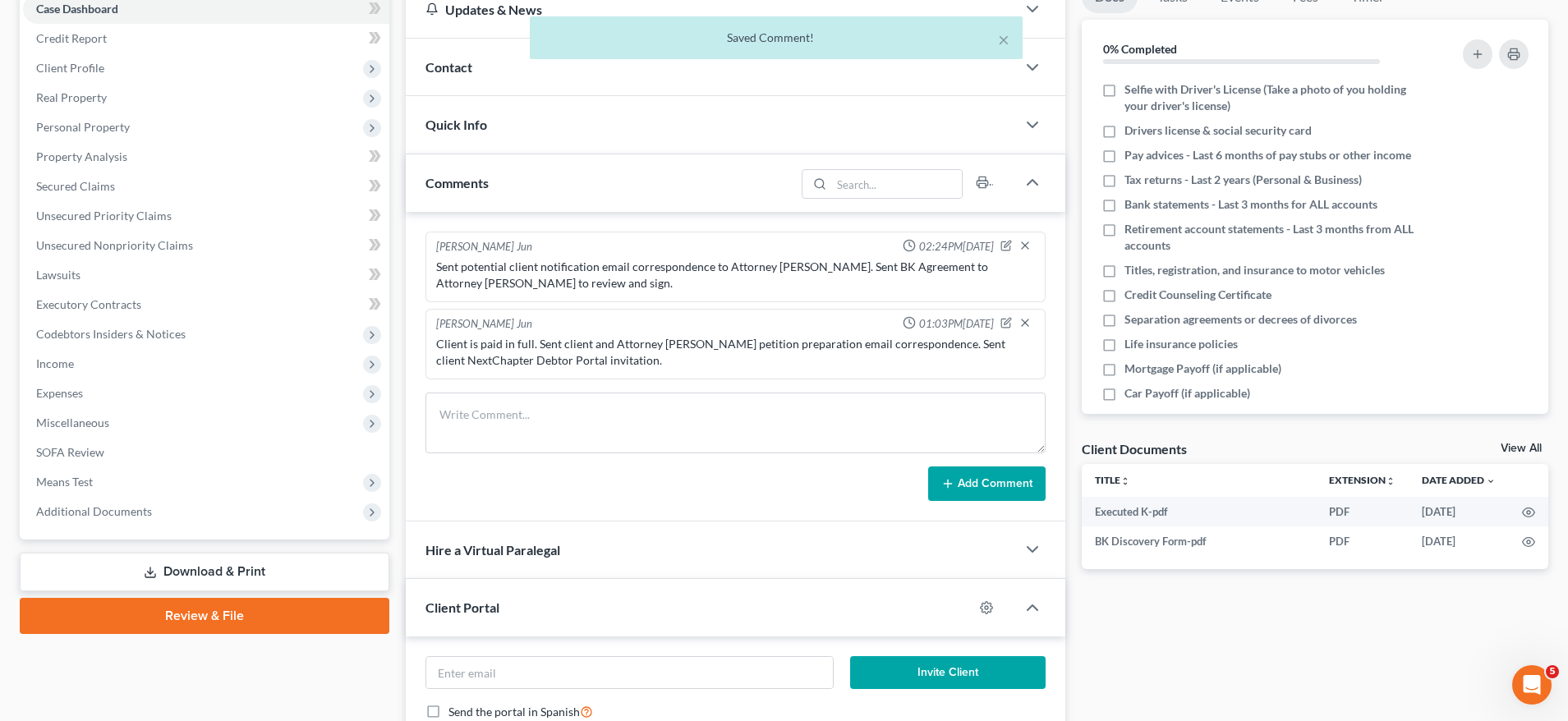
scroll to position [0, 0]
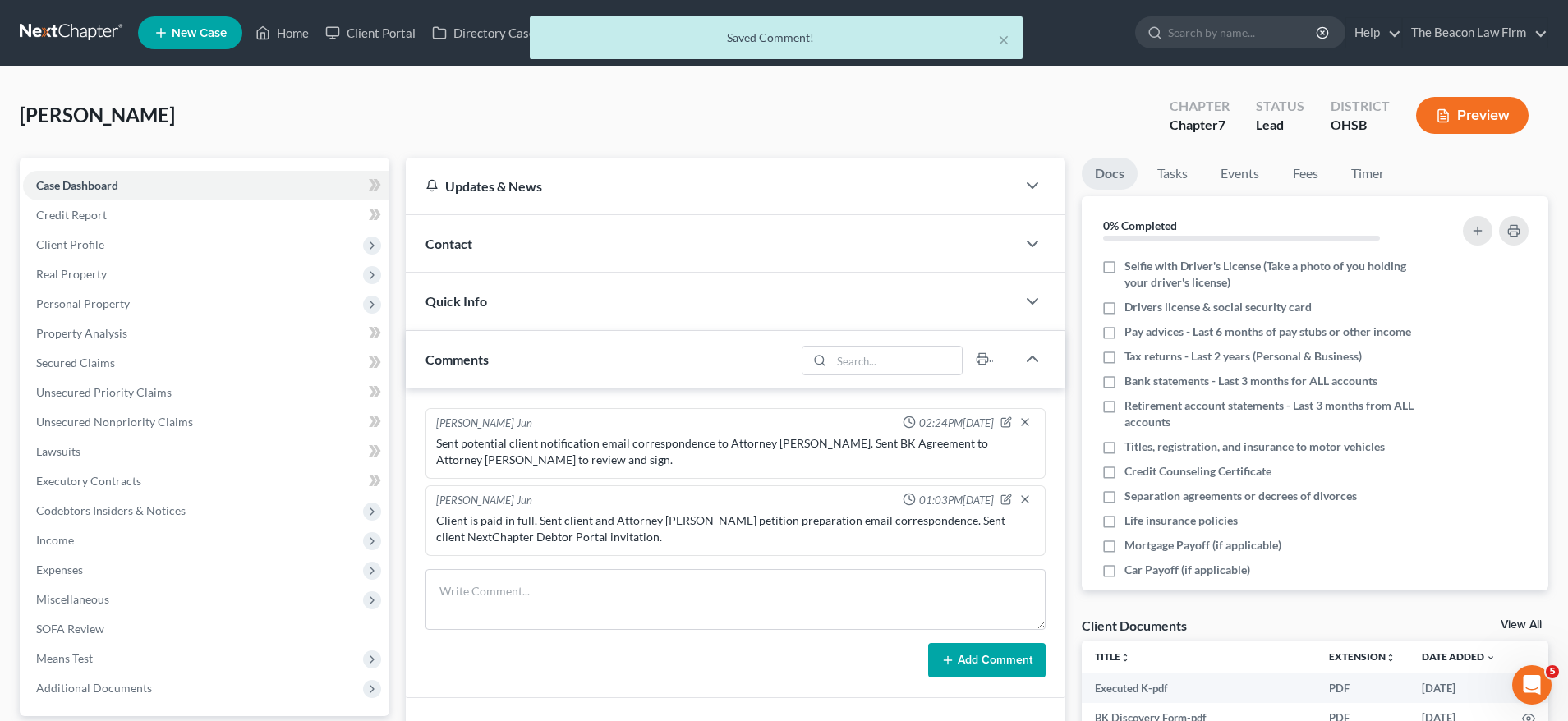
click at [411, 43] on div "× Saved Comment!" at bounding box center [775, 41] width 1568 height 51
click at [411, 36] on div "Home New Case Client Portal Directory Cases DebtorCC The Beacon Law Firm david@…" at bounding box center [784, 555] width 1568 height 1110
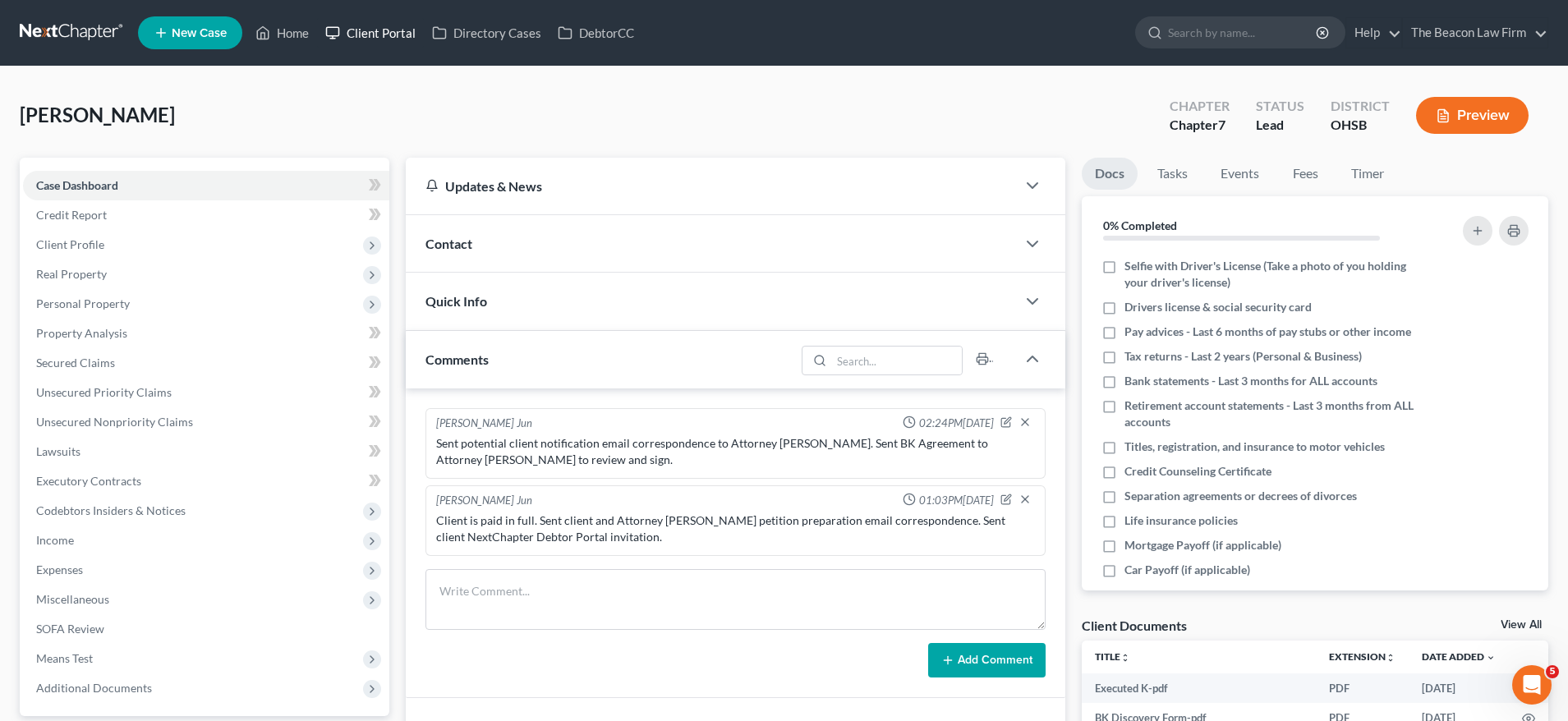
click at [390, 38] on link "Client Portal" at bounding box center [370, 32] width 107 height 30
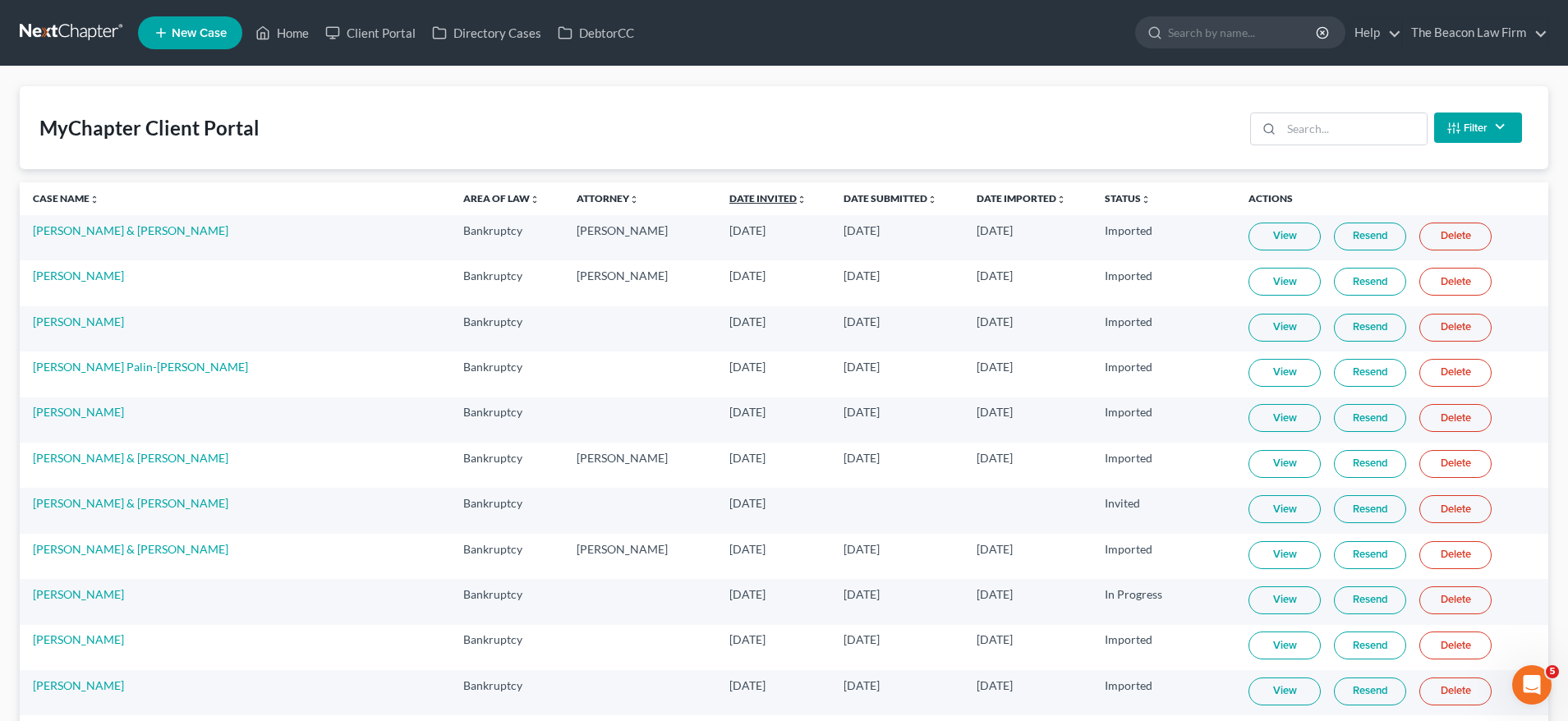
click at [729, 202] on link "Date Invited unfold_more expand_more expand_less" at bounding box center [767, 198] width 77 height 13
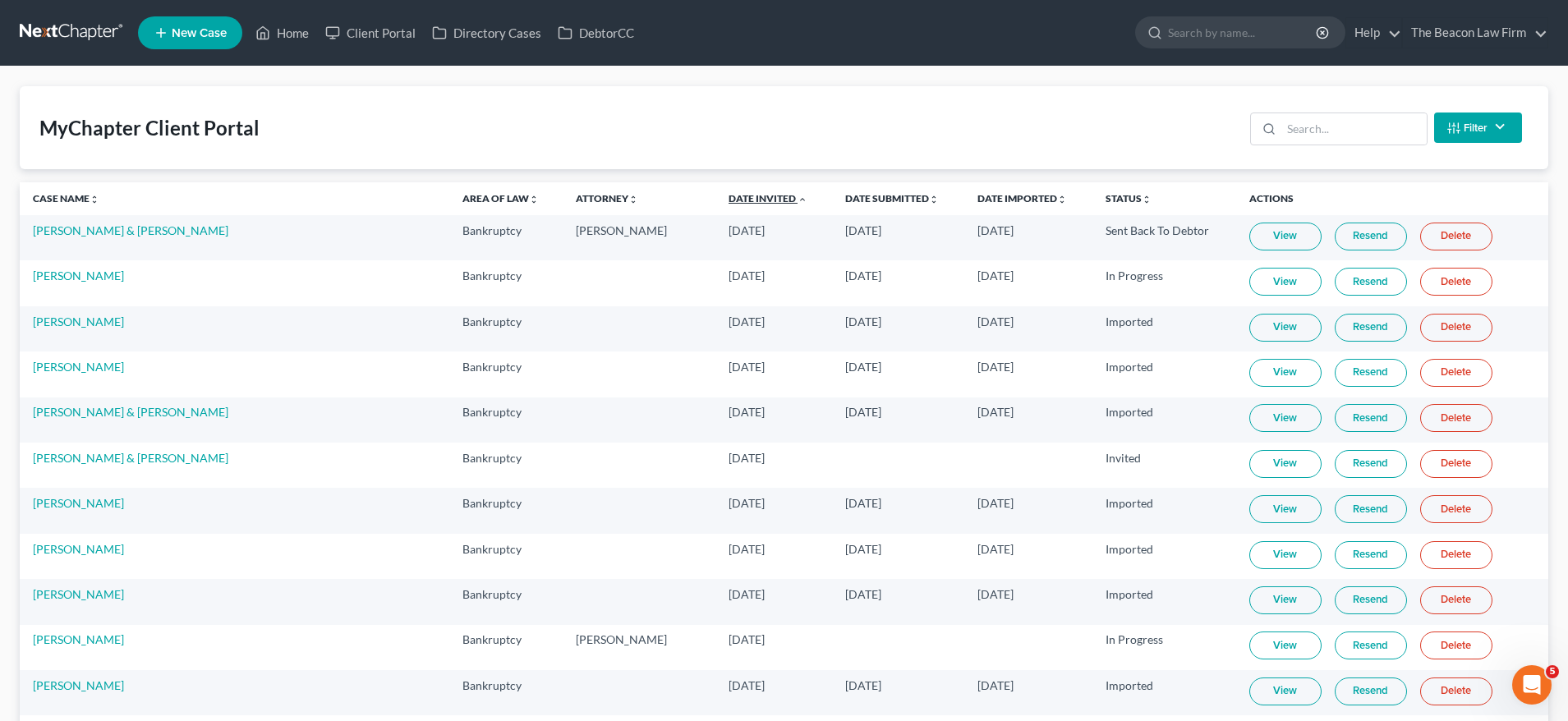
click at [729, 201] on link "Date Invited unfold_more expand_more expand_less" at bounding box center [768, 198] width 79 height 13
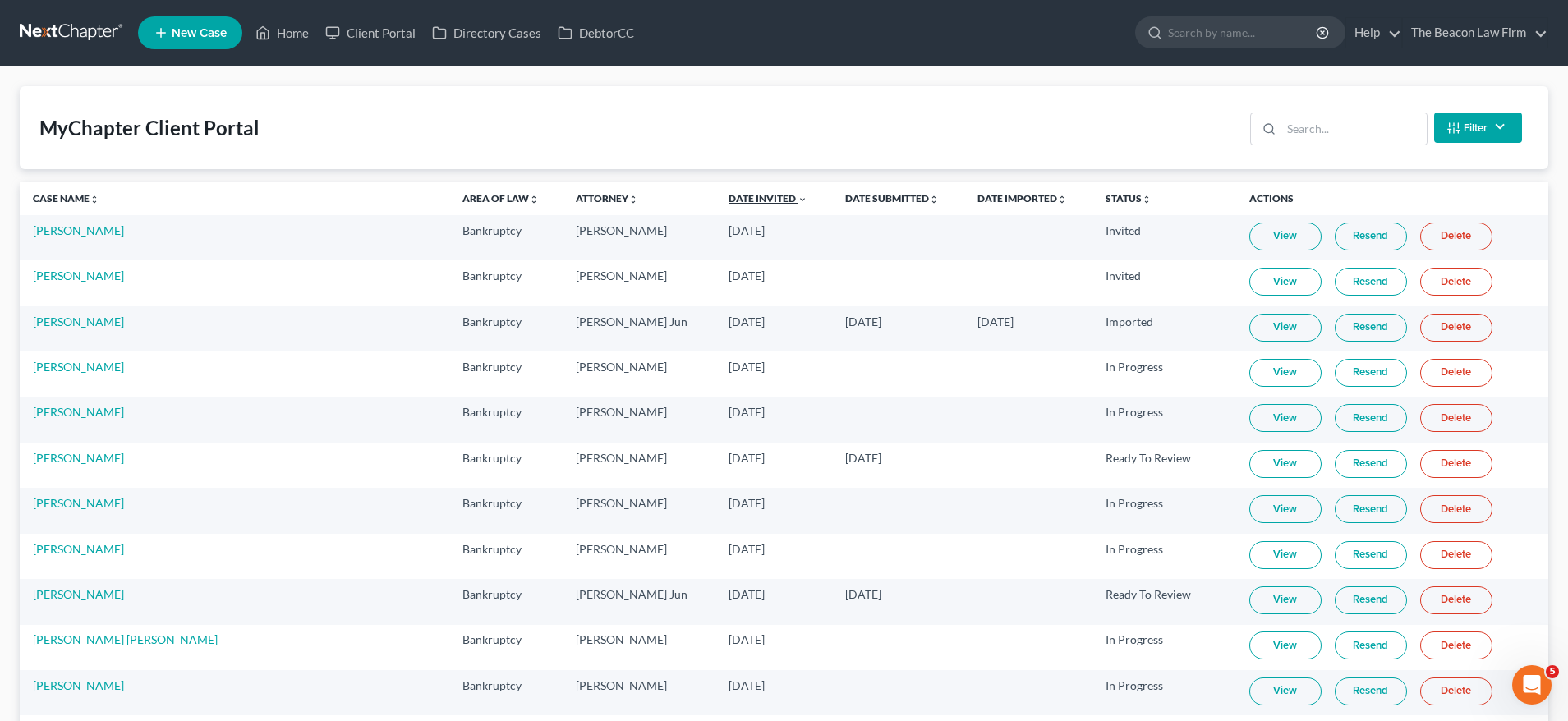
click at [729, 202] on link "Date Invited unfold_more expand_more expand_less" at bounding box center [768, 198] width 79 height 13
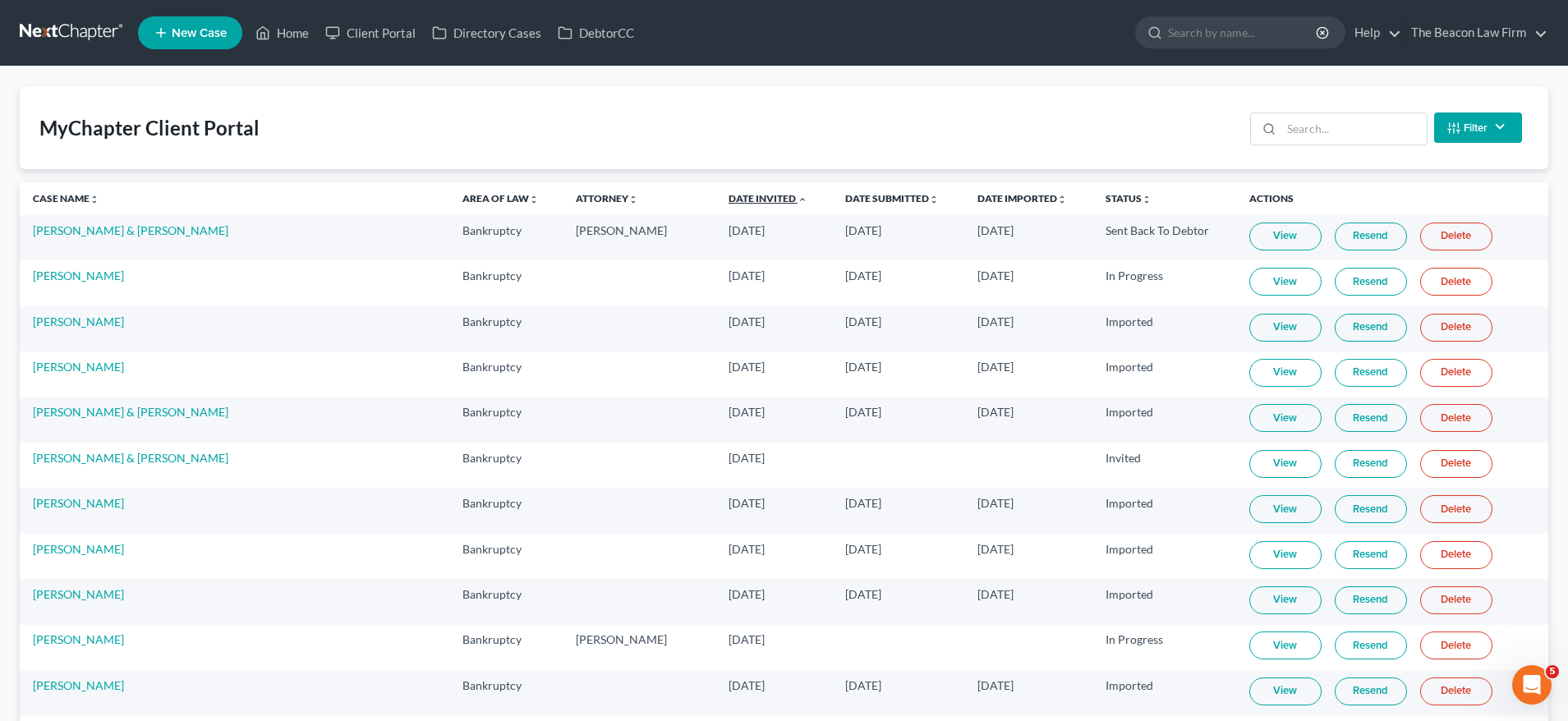
click at [729, 202] on link "Date Invited unfold_more expand_more expand_less" at bounding box center [768, 198] width 79 height 13
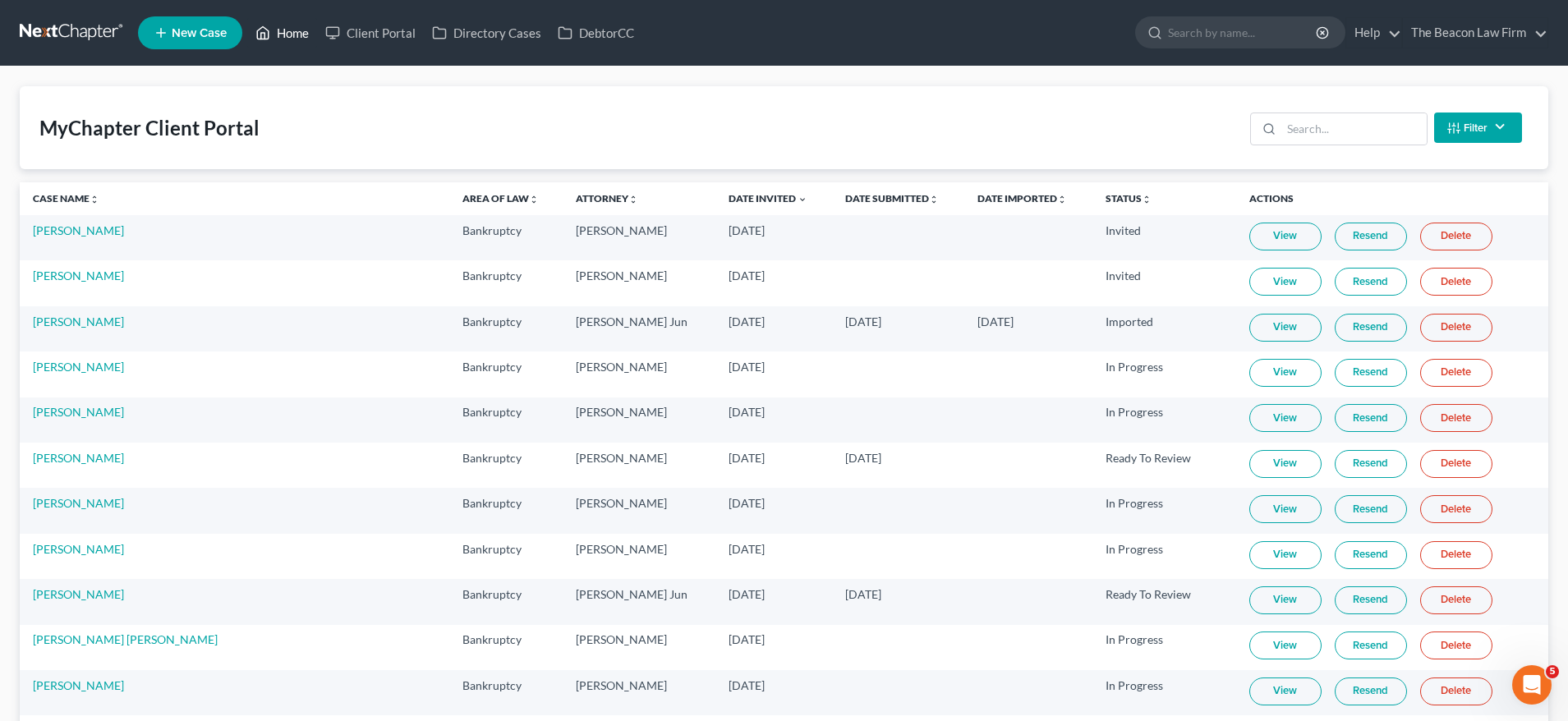
click at [299, 29] on link "Home" at bounding box center [282, 32] width 70 height 30
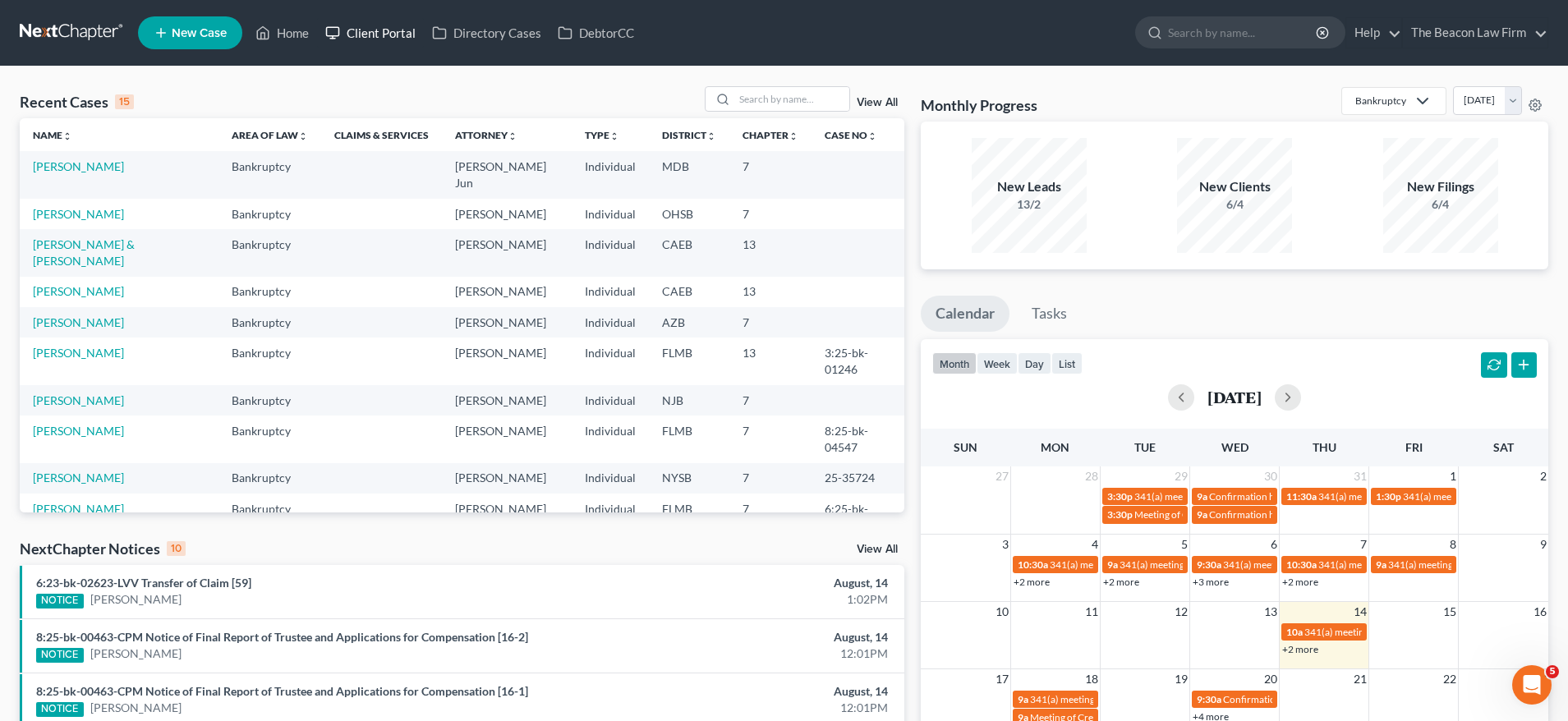
click at [393, 33] on link "Client Portal" at bounding box center [370, 32] width 107 height 30
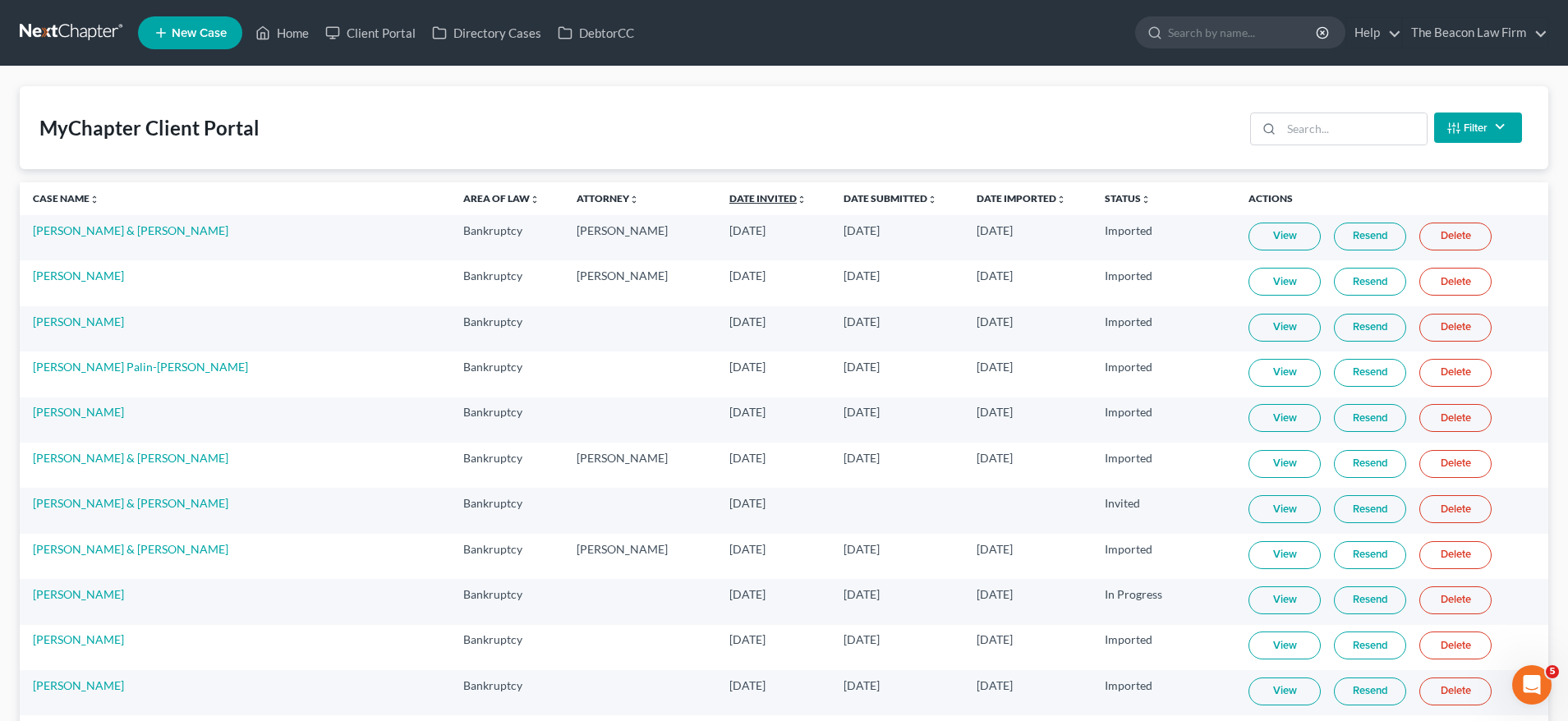
click at [729, 200] on link "Date Invited unfold_more expand_more expand_less" at bounding box center [767, 198] width 77 height 13
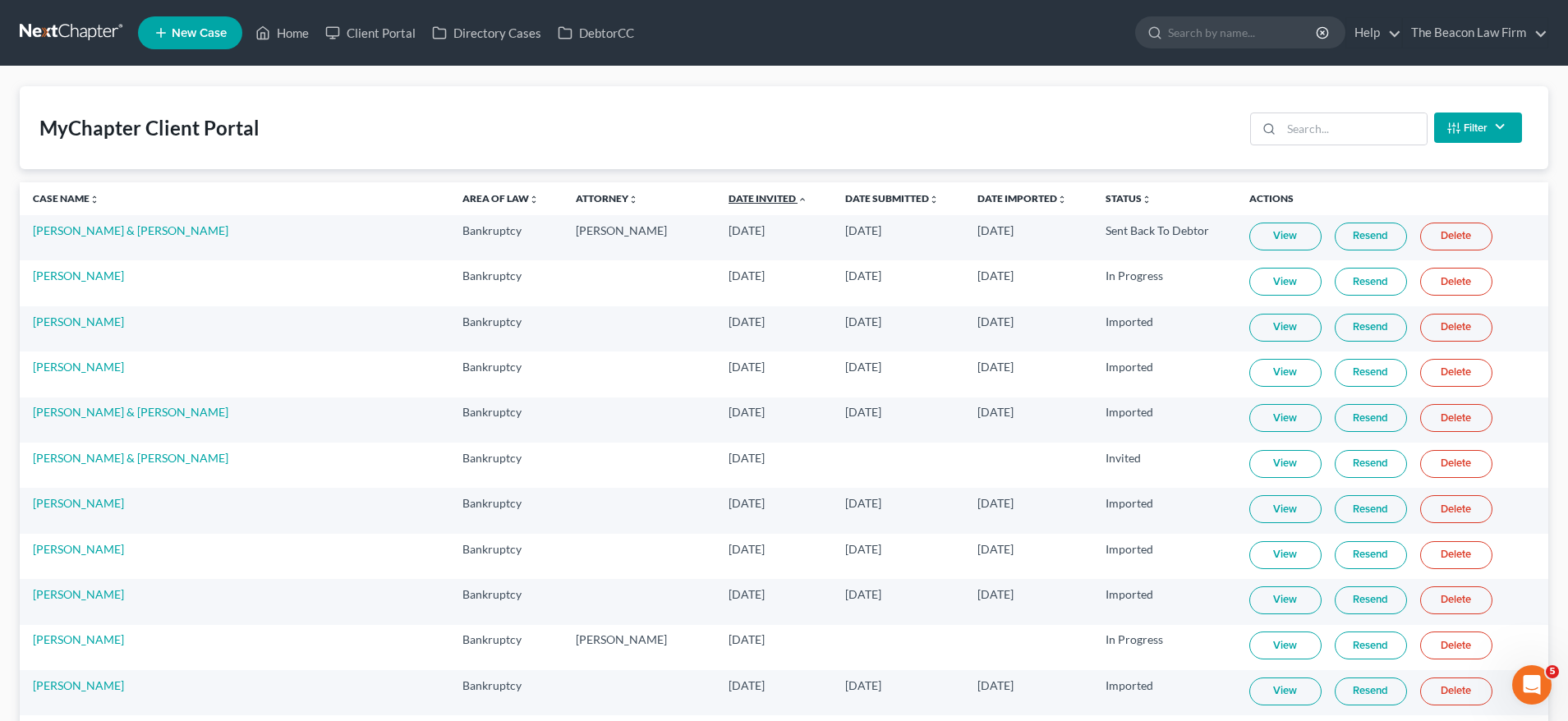
click at [729, 200] on link "Date Invited unfold_more expand_more expand_less" at bounding box center [768, 198] width 79 height 13
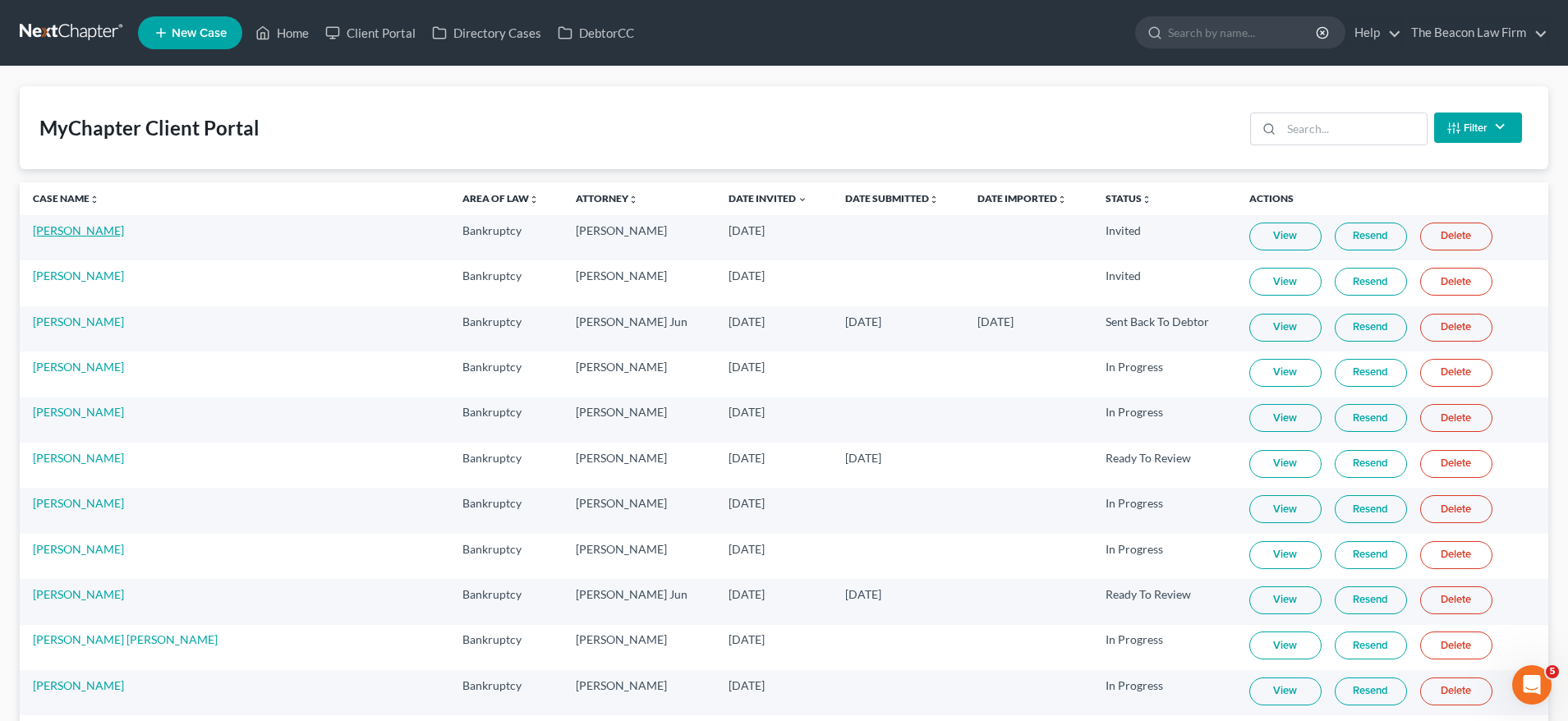
click at [88, 229] on link "[PERSON_NAME]" at bounding box center [79, 230] width 91 height 14
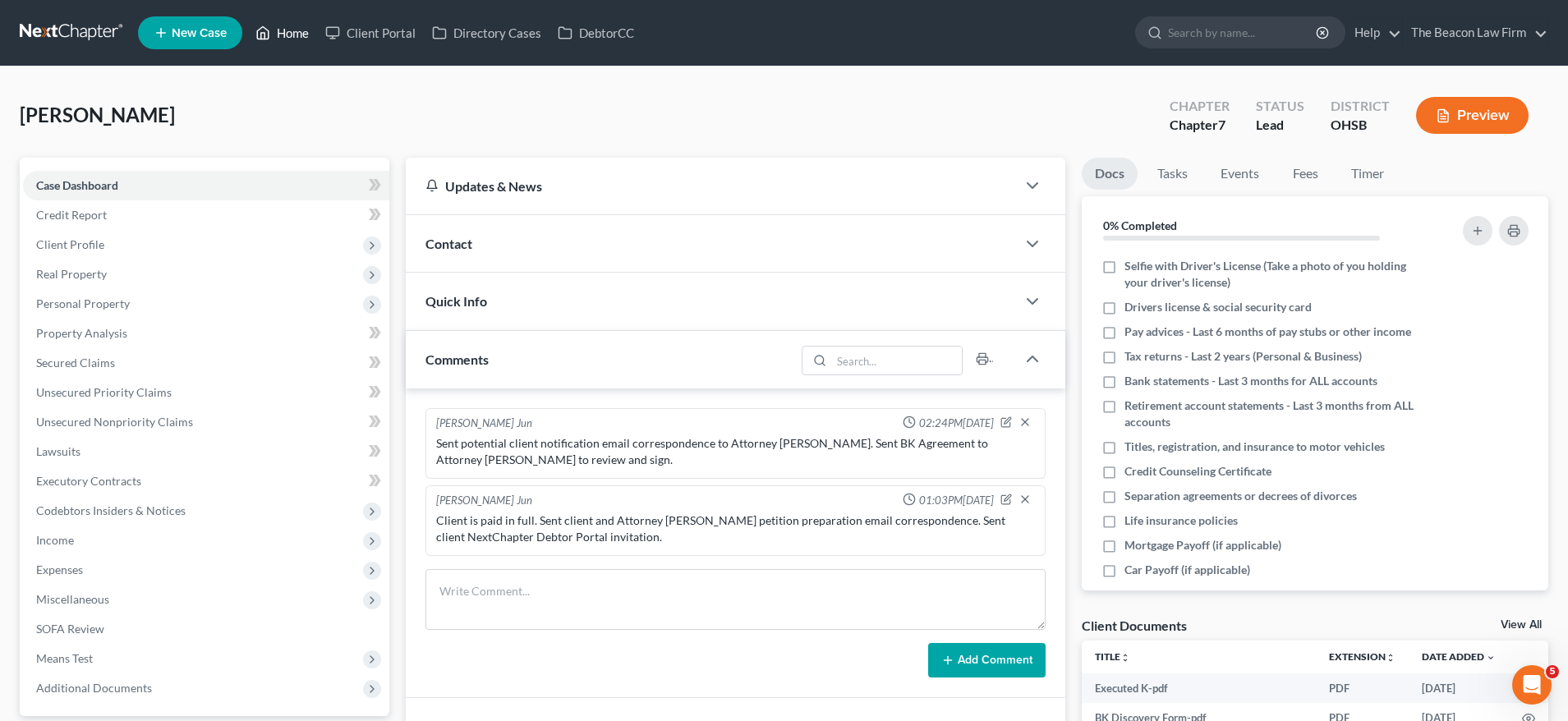
click at [296, 35] on link "Home" at bounding box center [282, 32] width 70 height 30
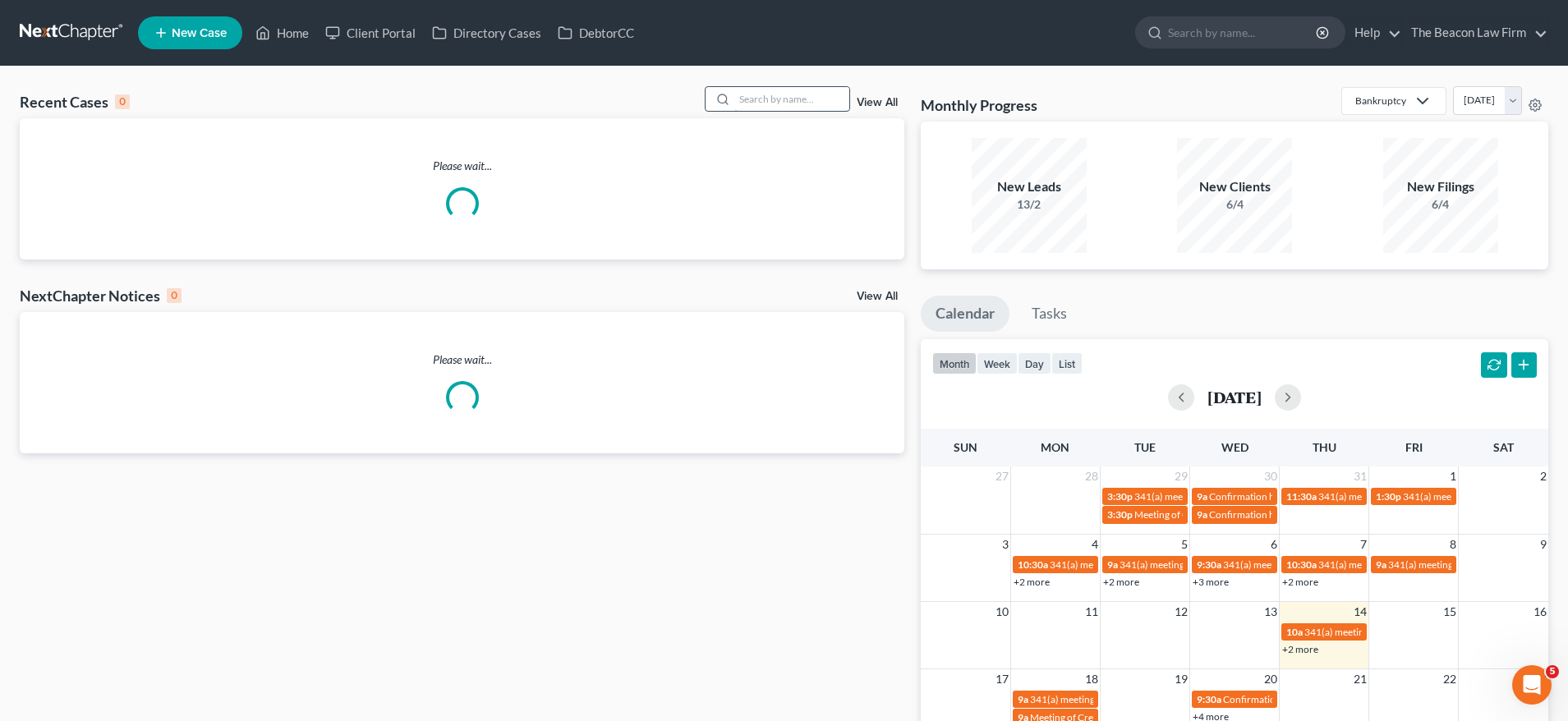
drag, startPoint x: 759, startPoint y: 93, endPoint x: 774, endPoint y: 93, distance: 15.0
click at [761, 93] on input "search" at bounding box center [792, 99] width 115 height 24
paste input "[PERSON_NAME]"
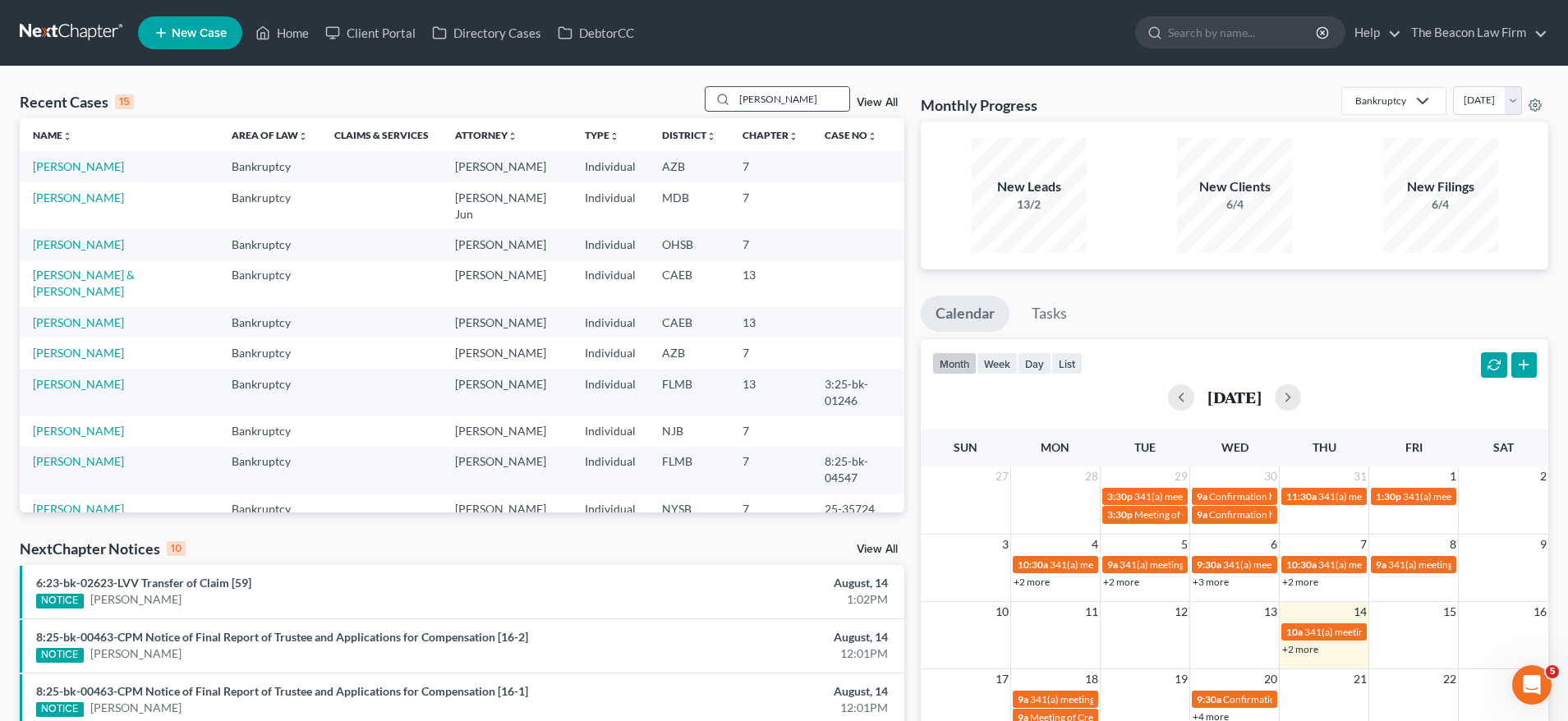
click at [818, 97] on input "[PERSON_NAME]" at bounding box center [792, 99] width 115 height 24
drag, startPoint x: 819, startPoint y: 94, endPoint x: 635, endPoint y: 94, distance: 184.0
click at [635, 94] on div "Recent Cases 15 [PERSON_NAME] View All" at bounding box center [462, 102] width 885 height 32
click at [820, 97] on input "[PERSON_NAME]" at bounding box center [792, 99] width 115 height 24
type input "[PERSON_NAME]"
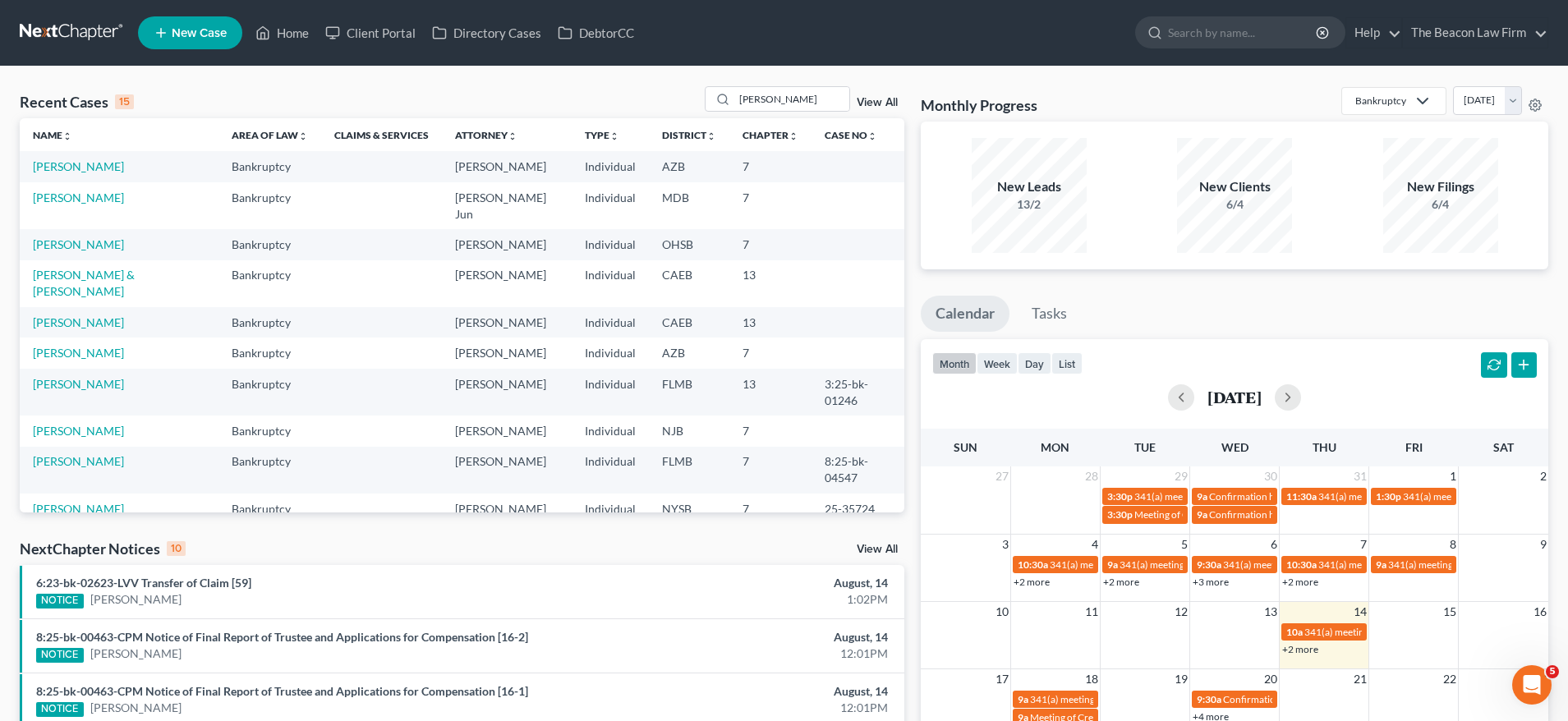
click at [694, 91] on div "Recent Cases 15 [PERSON_NAME] View All" at bounding box center [462, 102] width 885 height 32
drag, startPoint x: 741, startPoint y: 95, endPoint x: 775, endPoint y: 87, distance: 34.9
click at [741, 95] on input "[PERSON_NAME]" at bounding box center [792, 99] width 115 height 24
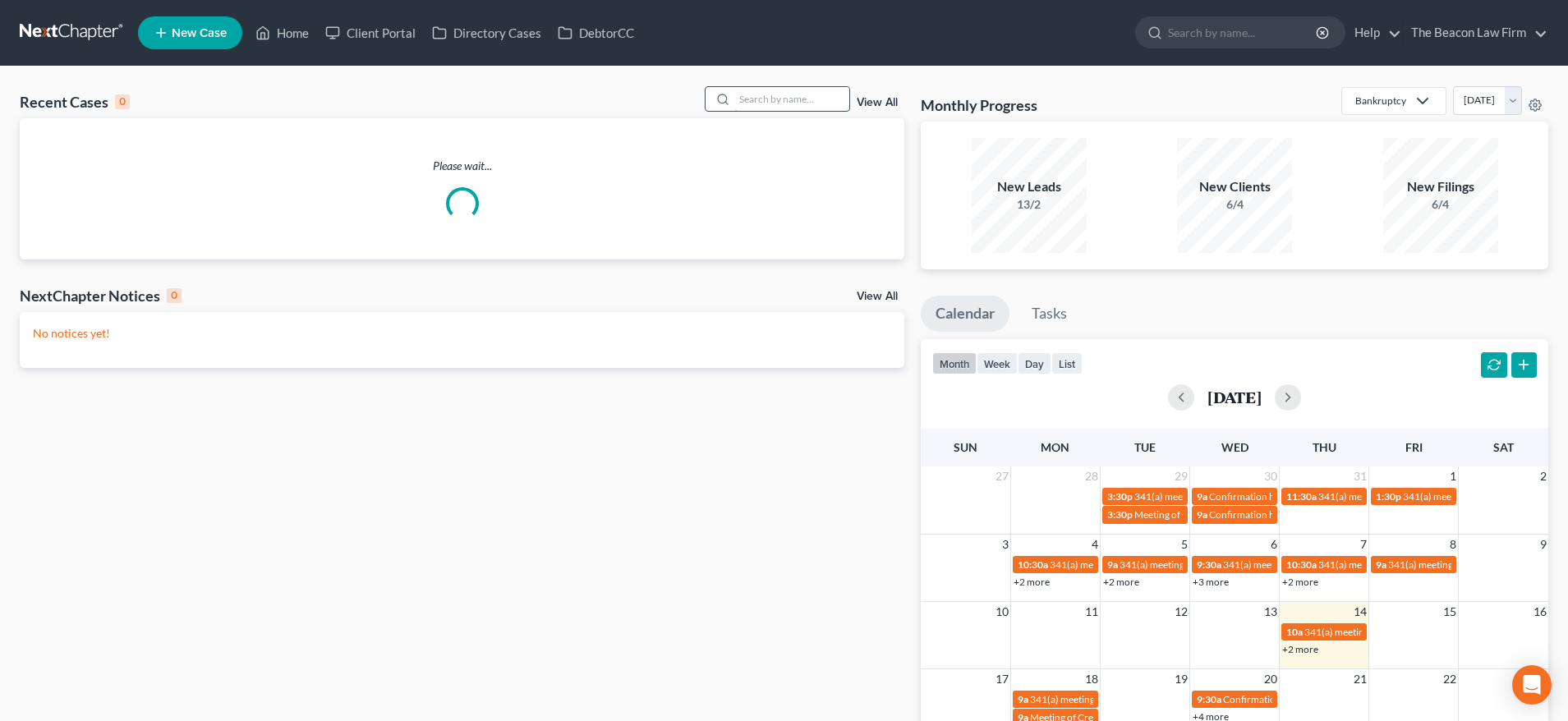
click at [764, 99] on input "search" at bounding box center [792, 99] width 115 height 24
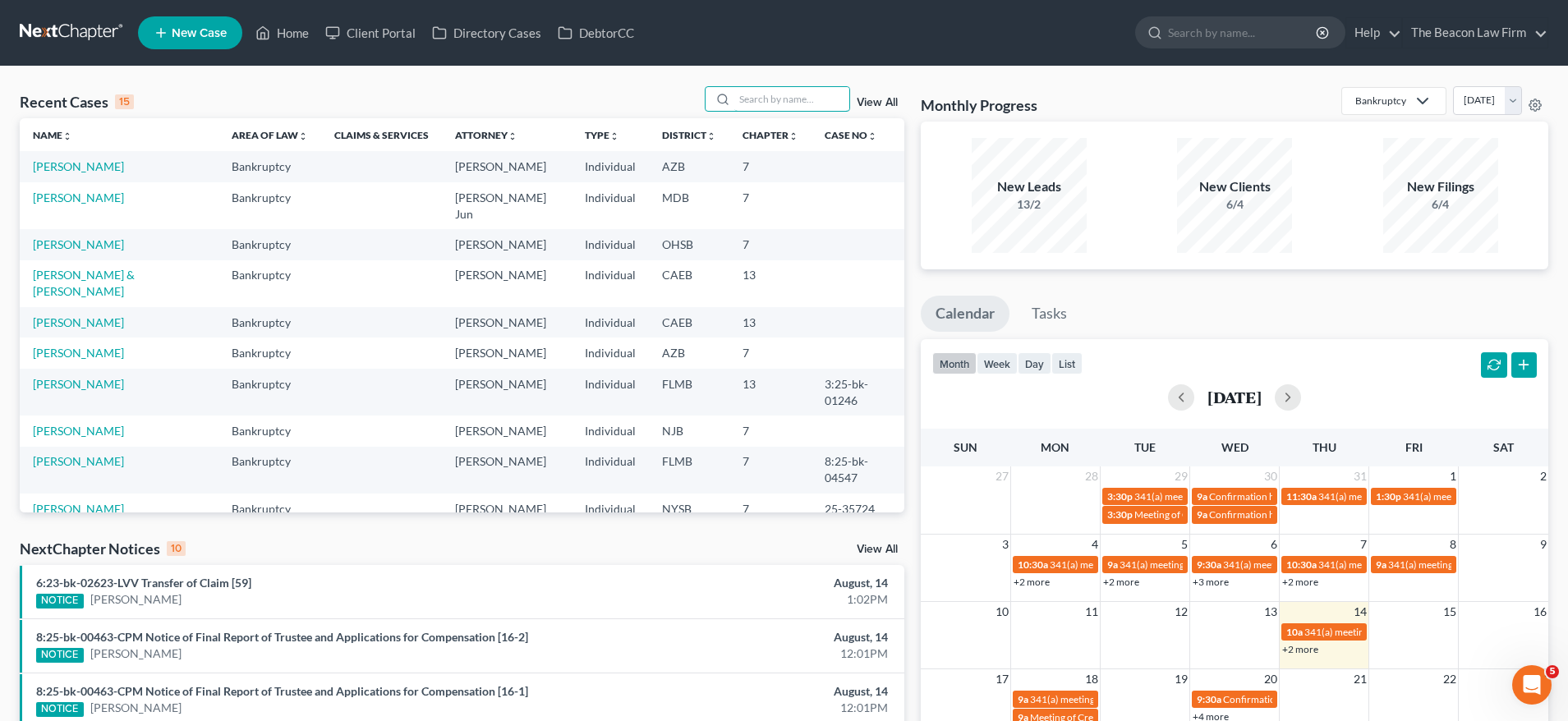
paste input "[PERSON_NAME]"
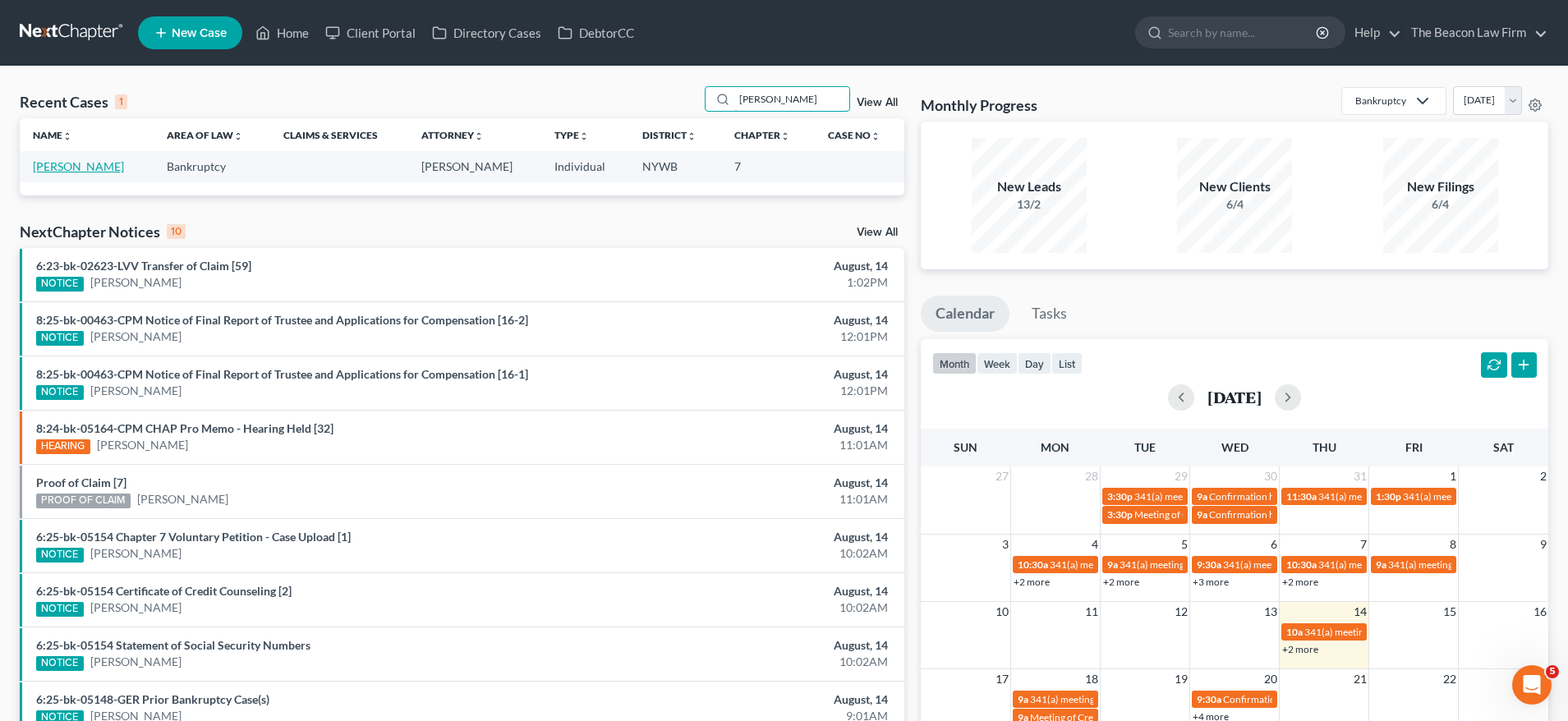
type input "[PERSON_NAME]"
click at [83, 168] on link "Guerin, Dwayne" at bounding box center [79, 167] width 91 height 14
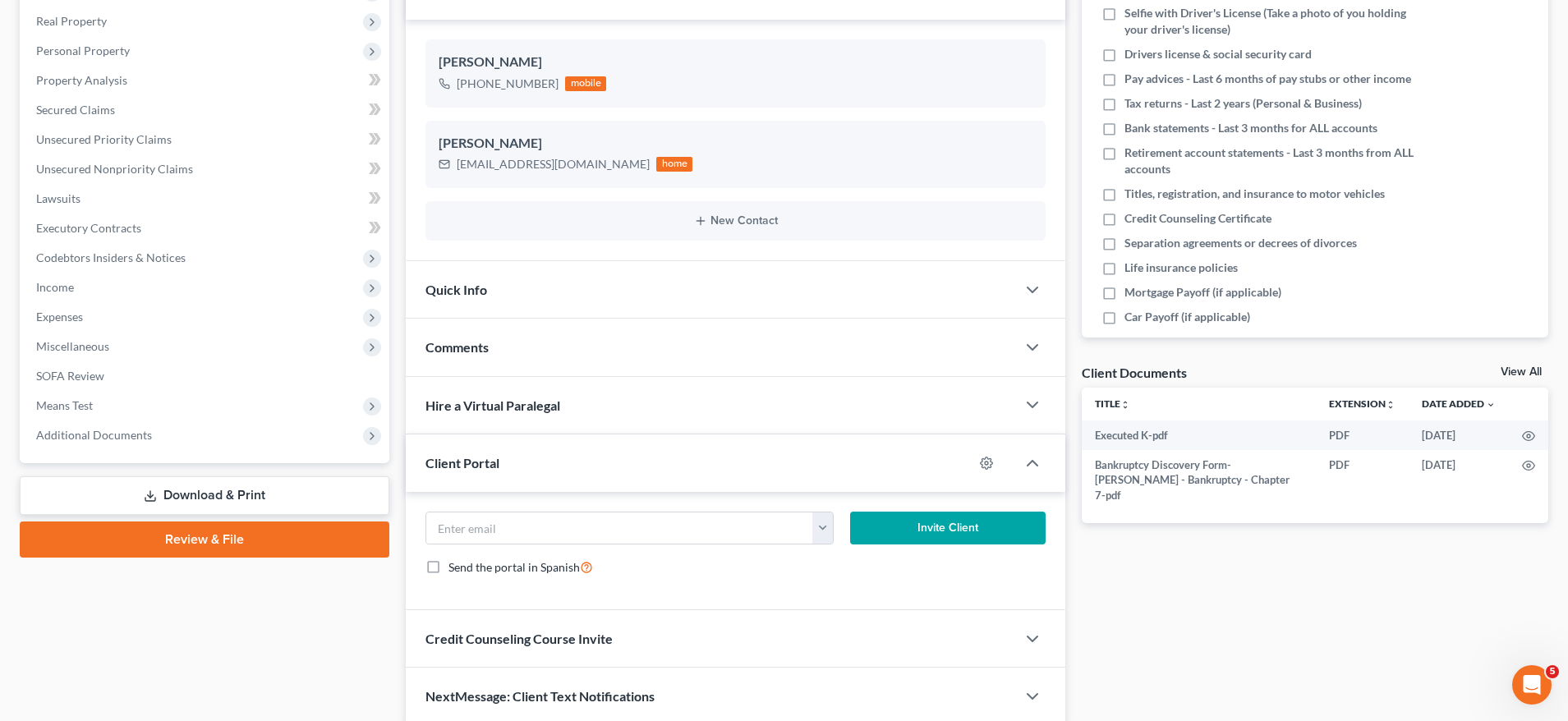
scroll to position [263, 0]
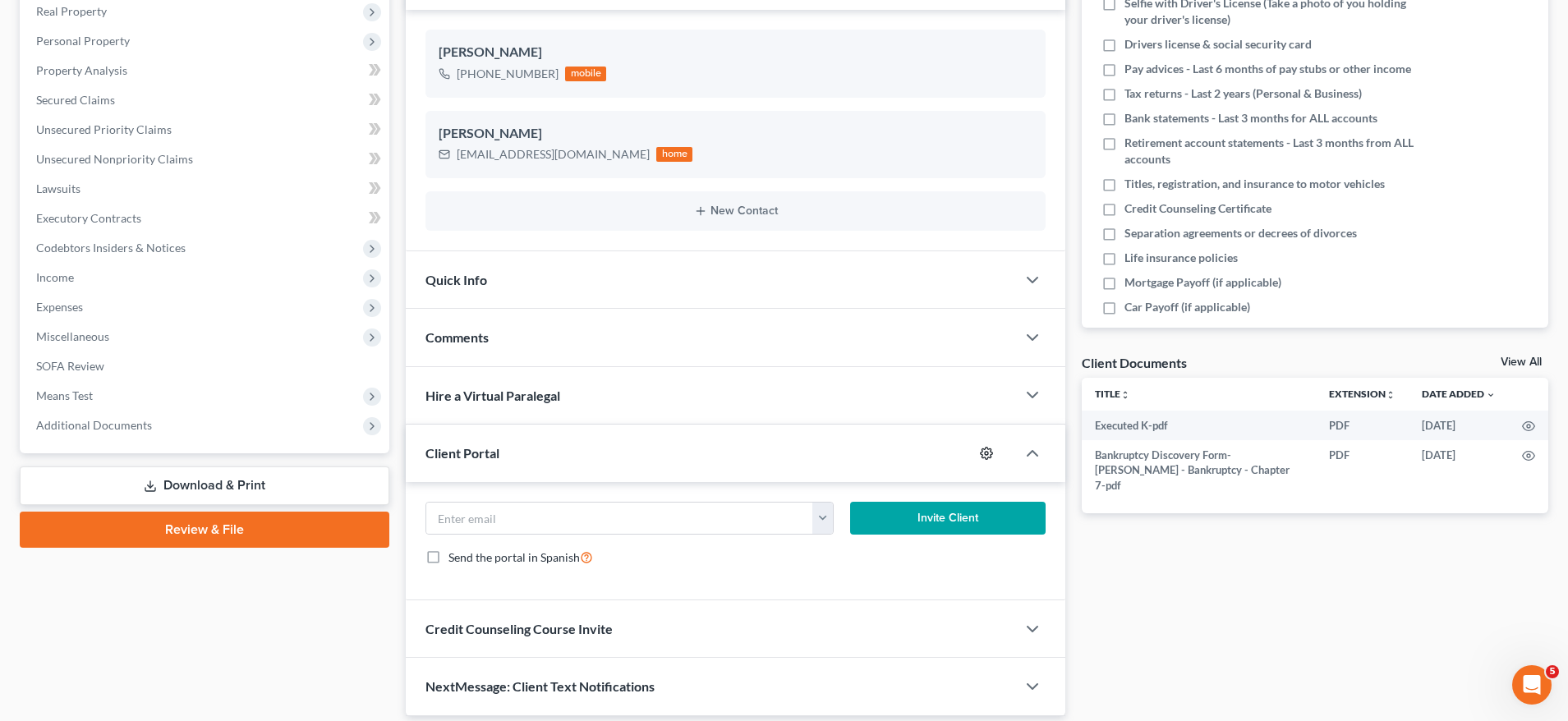
click at [985, 454] on icon "button" at bounding box center [986, 453] width 13 height 13
select select "2"
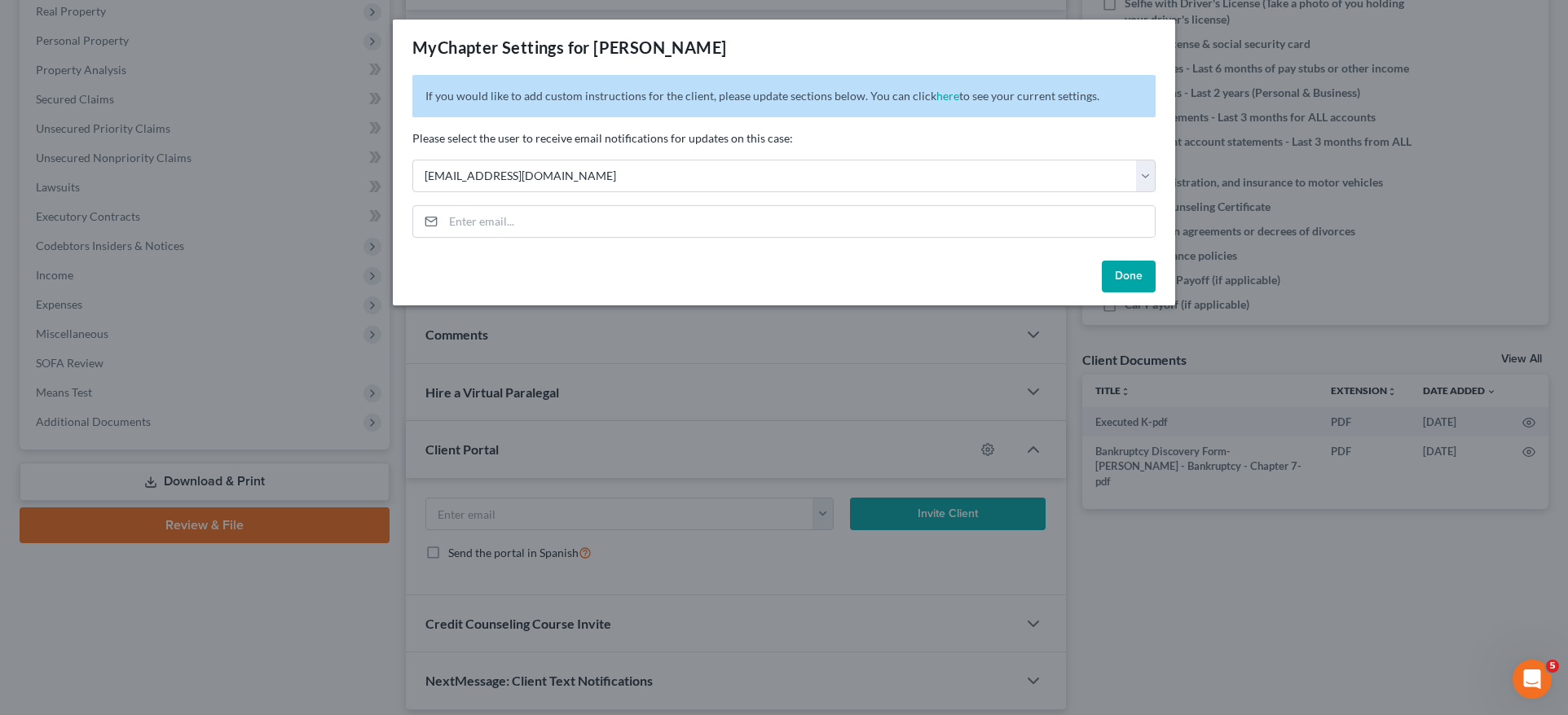
click at [1119, 268] on button "Done" at bounding box center [1128, 277] width 53 height 33
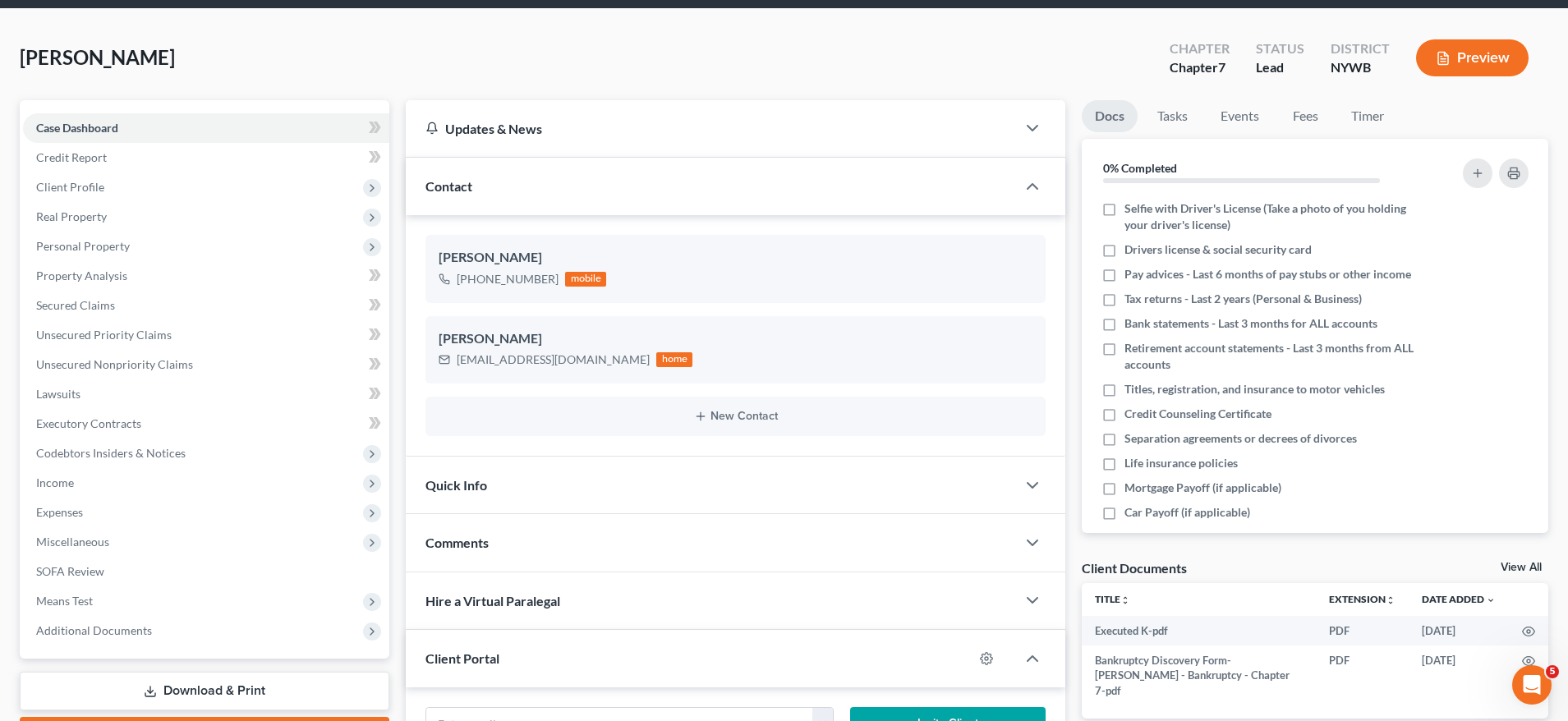
scroll to position [0, 0]
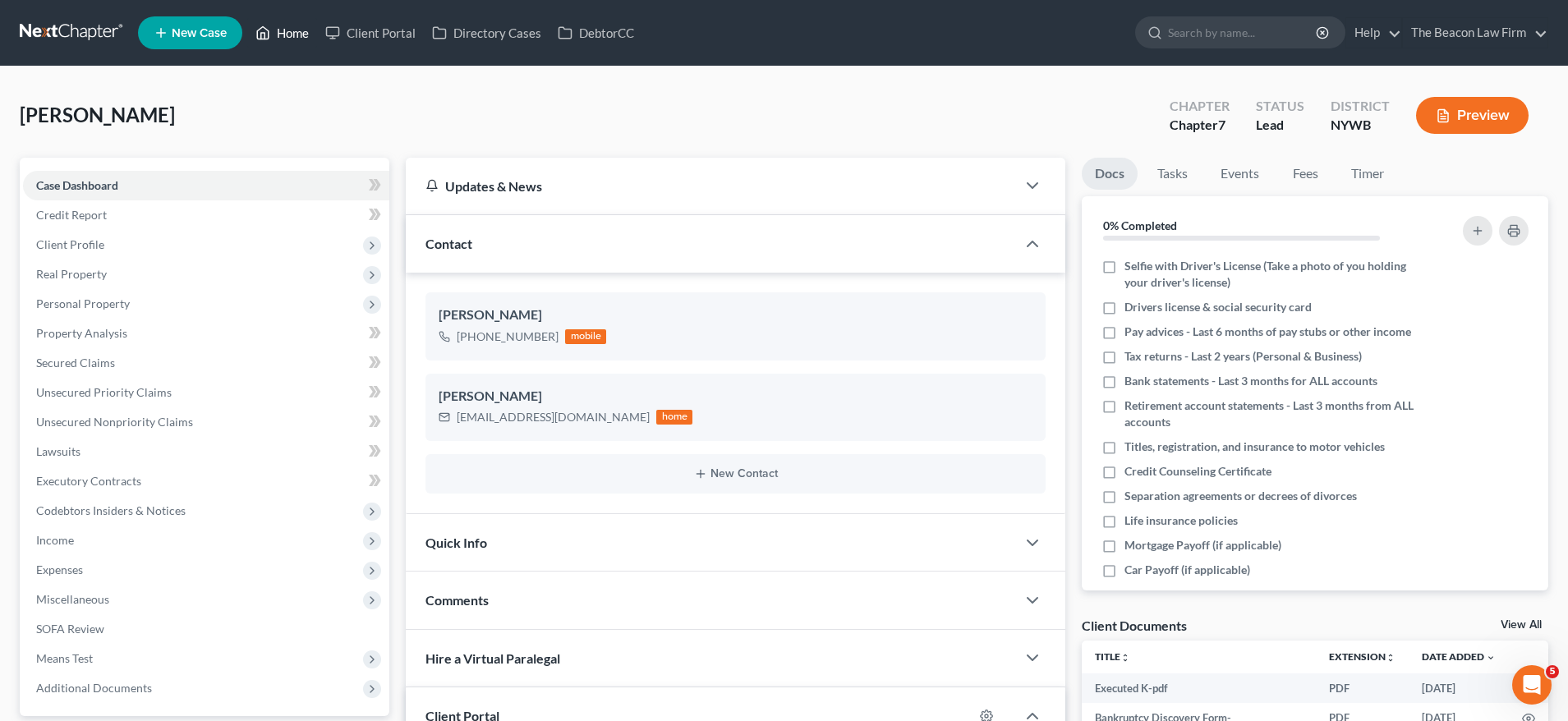
click at [282, 34] on link "Home" at bounding box center [282, 32] width 70 height 30
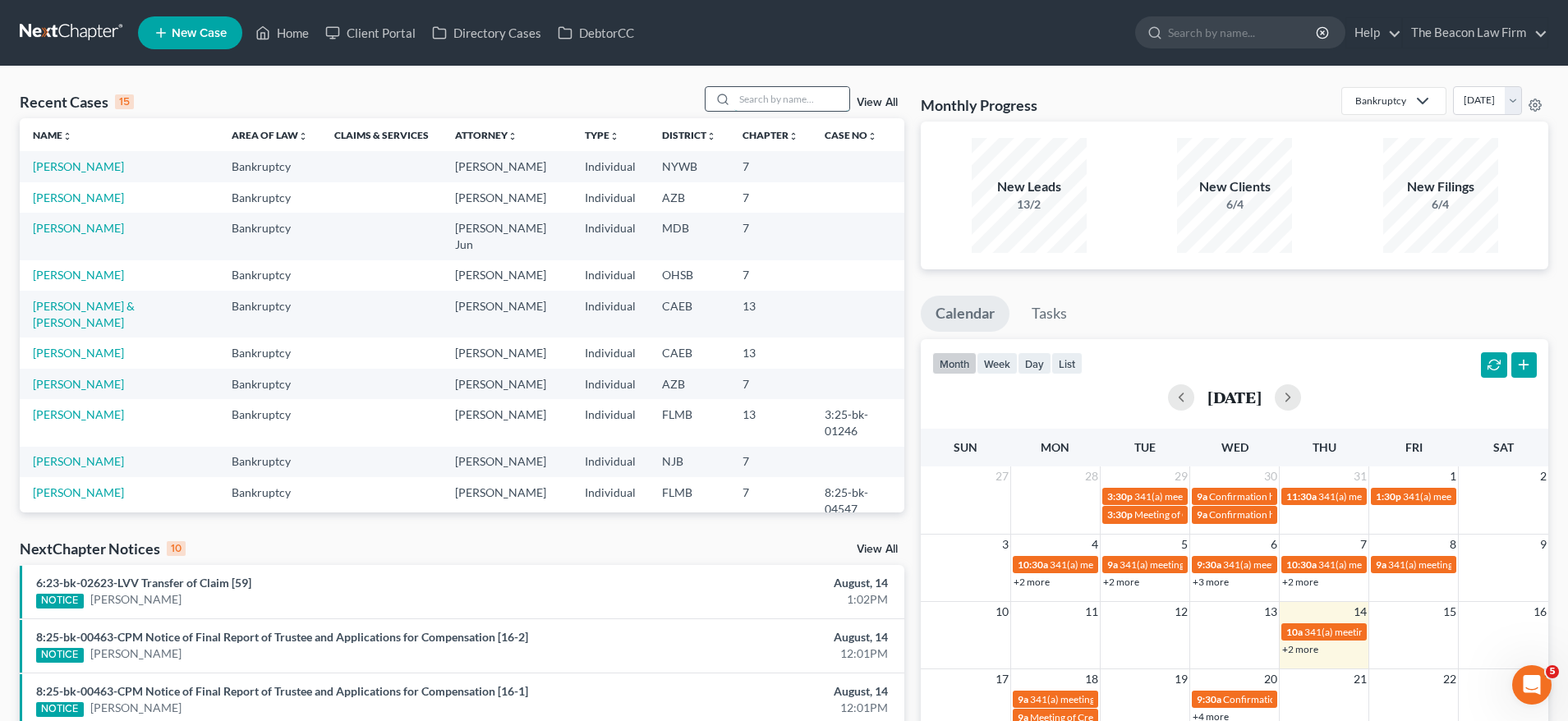
click at [767, 100] on input "search" at bounding box center [792, 99] width 115 height 24
paste input "Shikina Middleton"
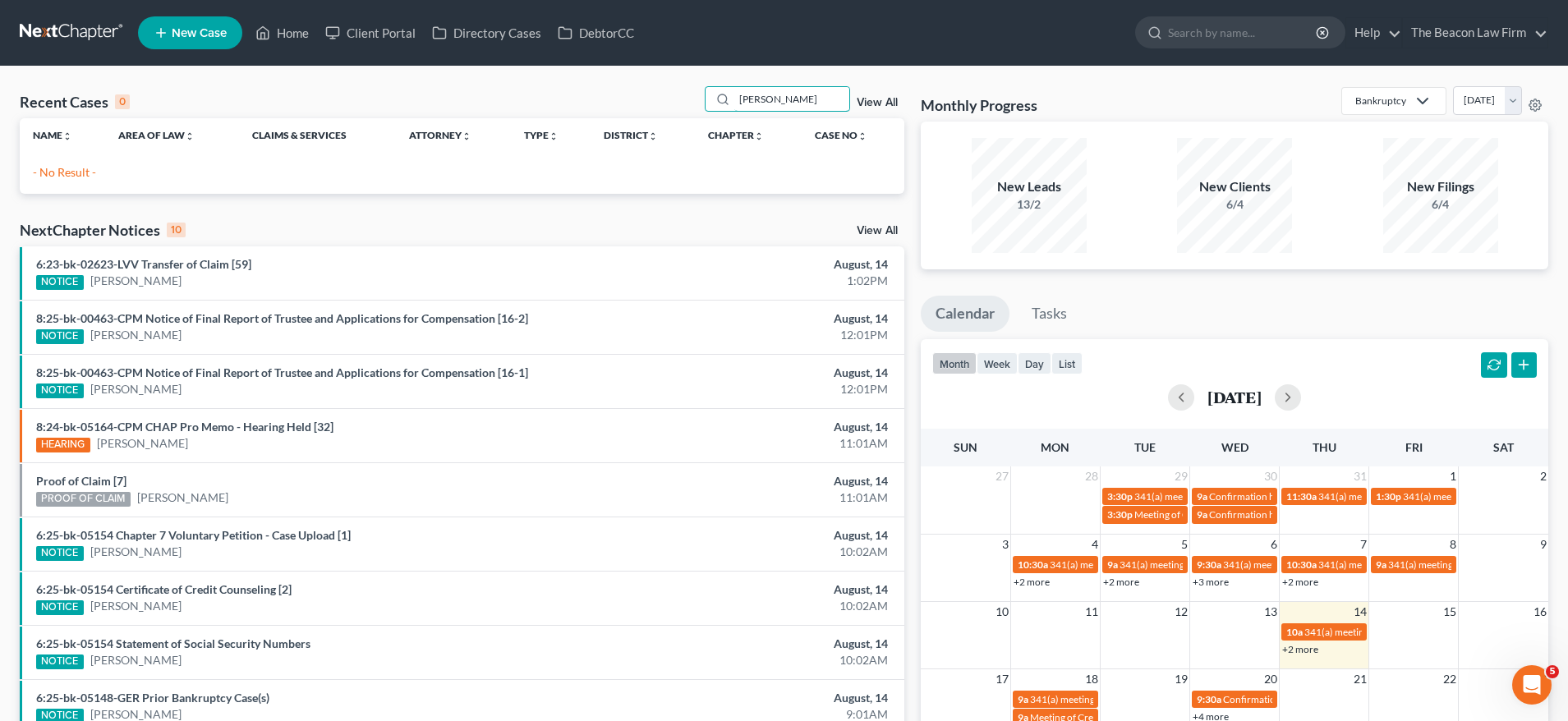
type input "Shikina Middleton"
click at [198, 37] on span "New Case" at bounding box center [198, 33] width 55 height 13
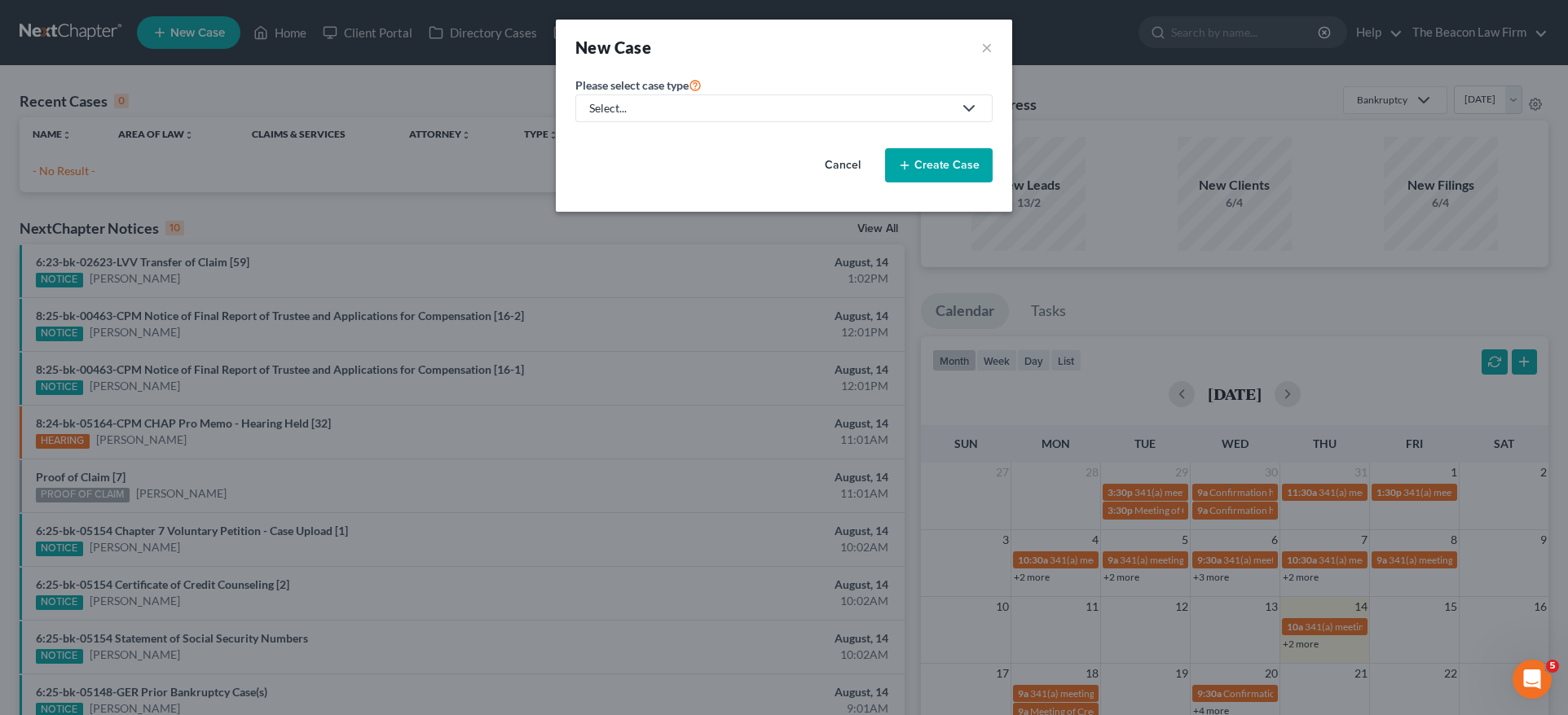
click at [675, 103] on div "Select..." at bounding box center [771, 108] width 364 height 16
click at [638, 143] on div "Bankruptcy" at bounding box center [620, 141] width 59 height 16
select select "15"
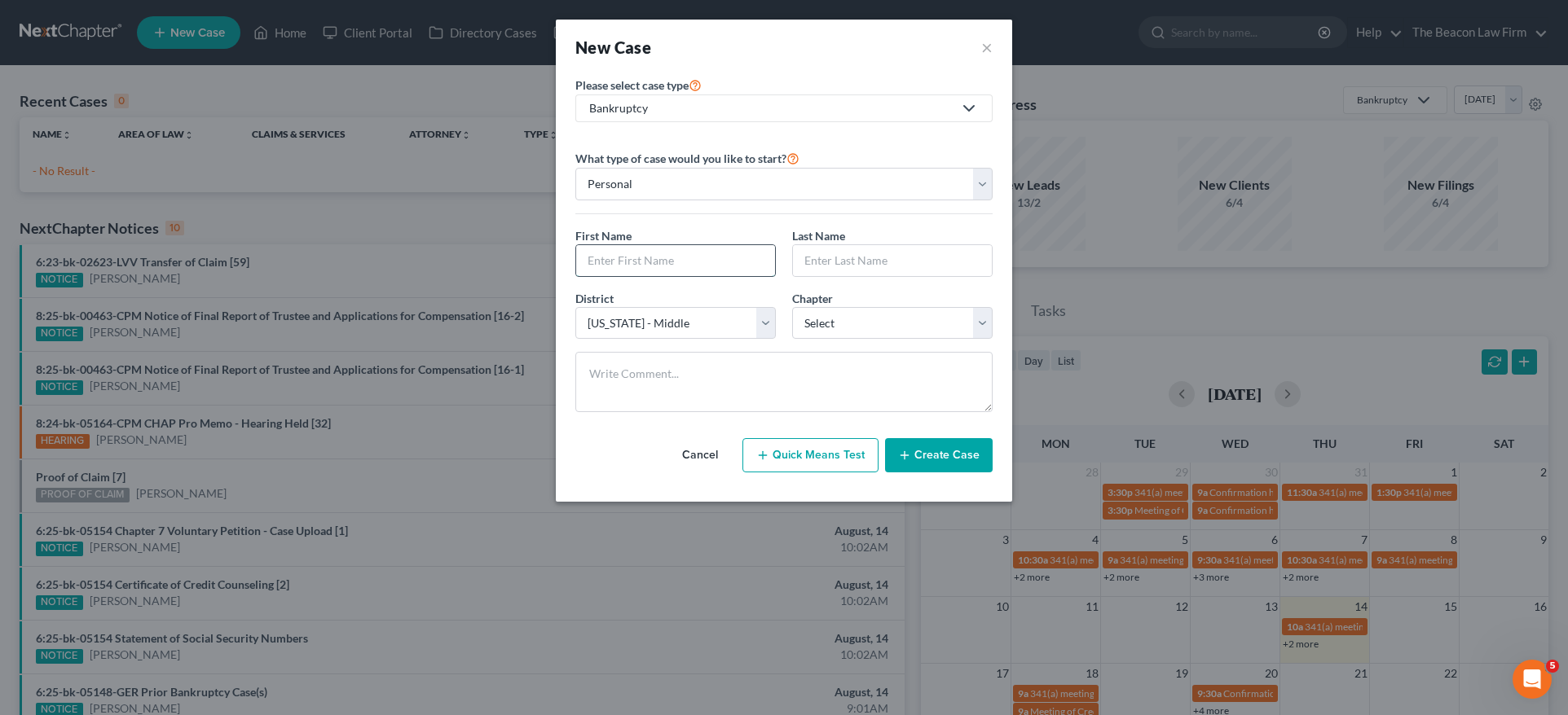
drag, startPoint x: 650, startPoint y: 266, endPoint x: 684, endPoint y: 261, distance: 34.4
paste input "Shikina Middleton"
type input "Shikina Middleton"
drag, startPoint x: 815, startPoint y: 261, endPoint x: 826, endPoint y: 262, distance: 11.0
paste input "Shikina Middleton"
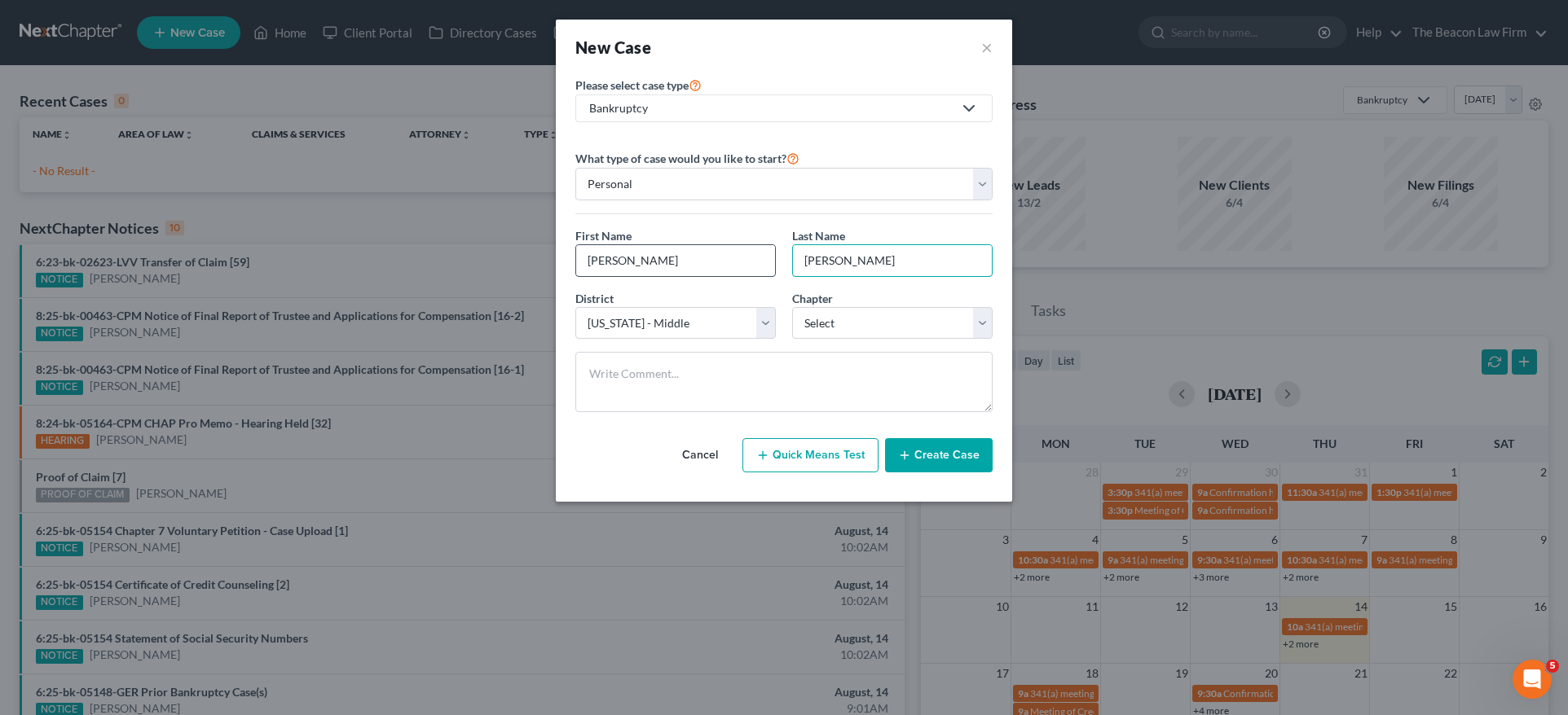
drag, startPoint x: 846, startPoint y: 261, endPoint x: 695, endPoint y: 264, distance: 151.0
click at [696, 263] on div "First Name * Shikina Middleton Last Name * Shikina Middleton" at bounding box center [784, 259] width 433 height 63
type input "Middleton"
drag, startPoint x: 691, startPoint y: 259, endPoint x: 626, endPoint y: 261, distance: 65.0
click at [626, 261] on input "Shikina" at bounding box center [676, 261] width 199 height 31
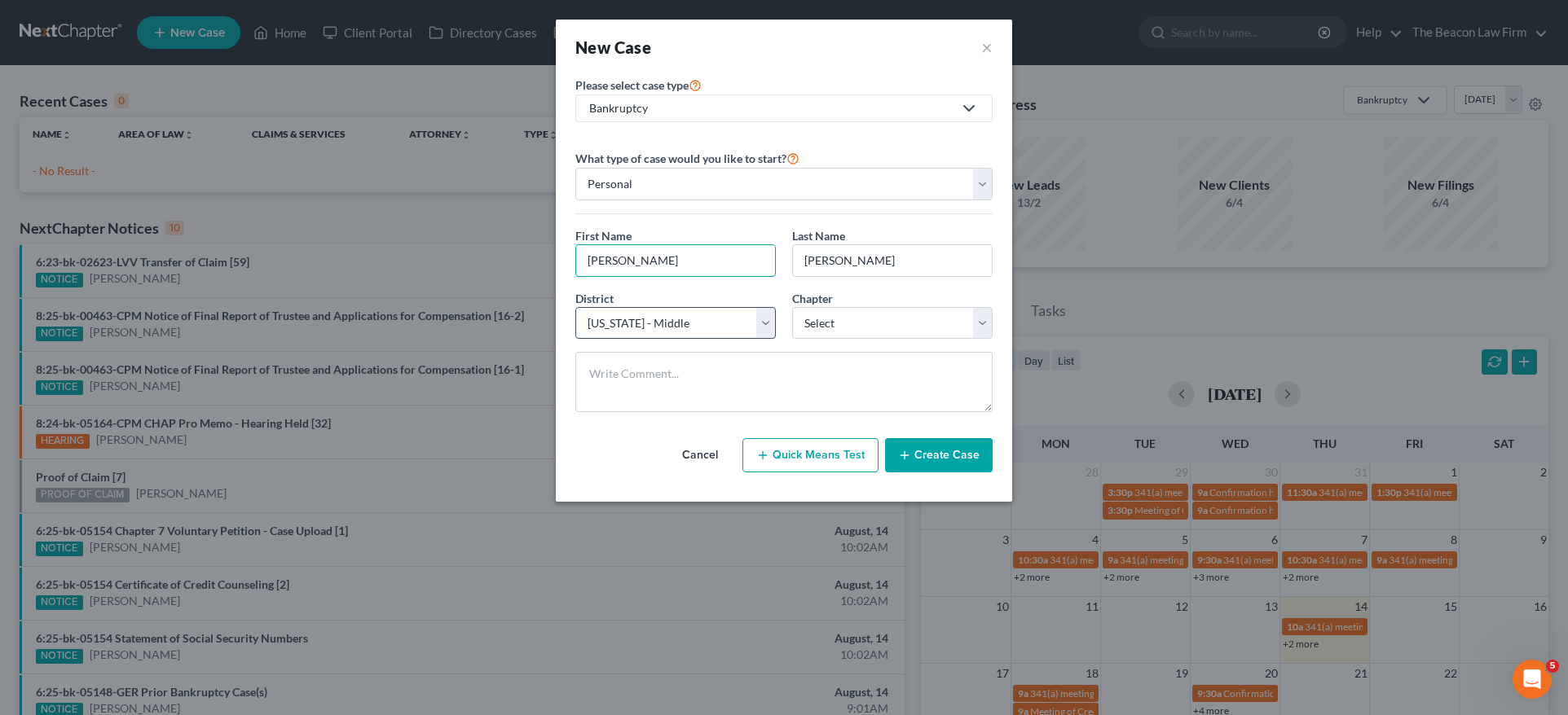
type input "Shikina"
select select "67"
select select "0"
click at [941, 452] on button "Create Case" at bounding box center [939, 455] width 108 height 34
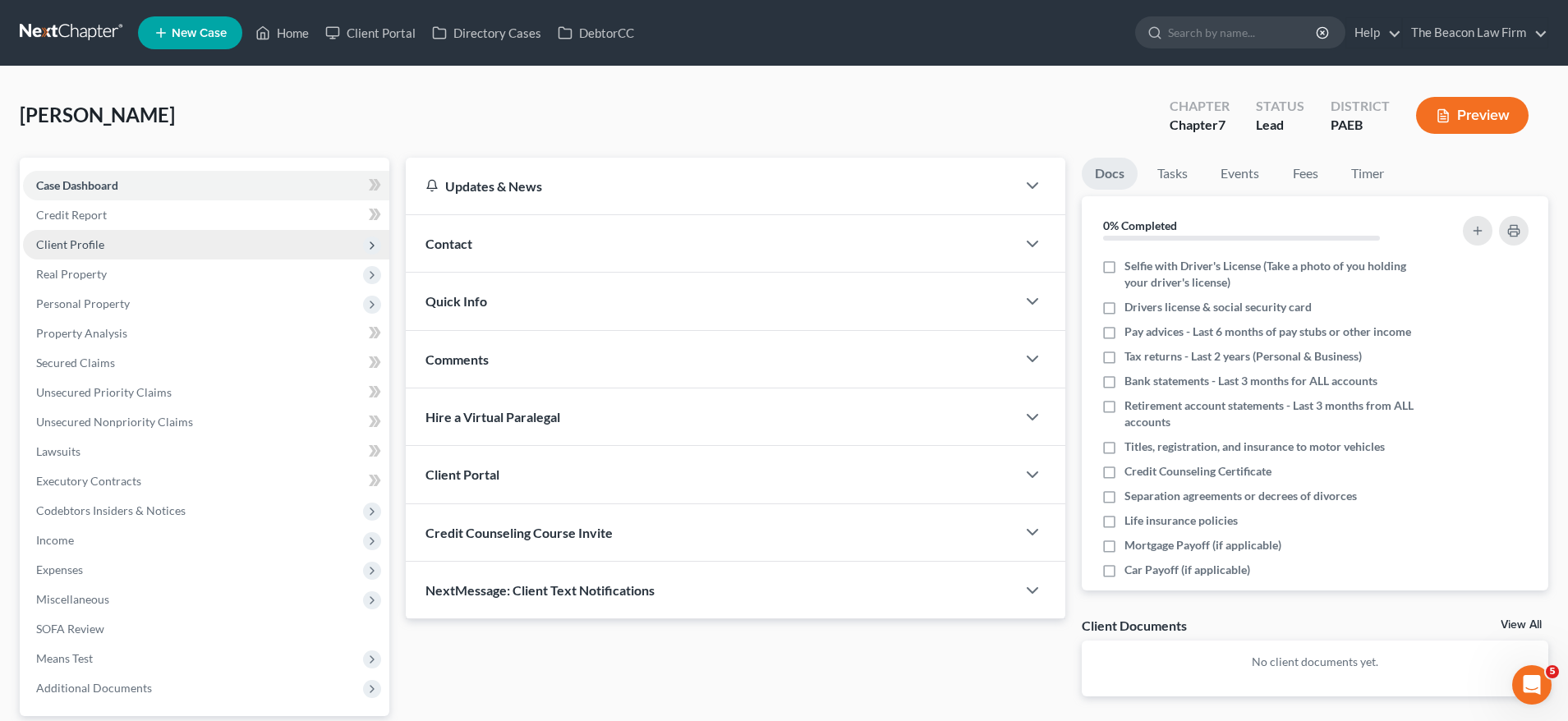
click at [88, 244] on span "Client Profile" at bounding box center [70, 245] width 68 height 14
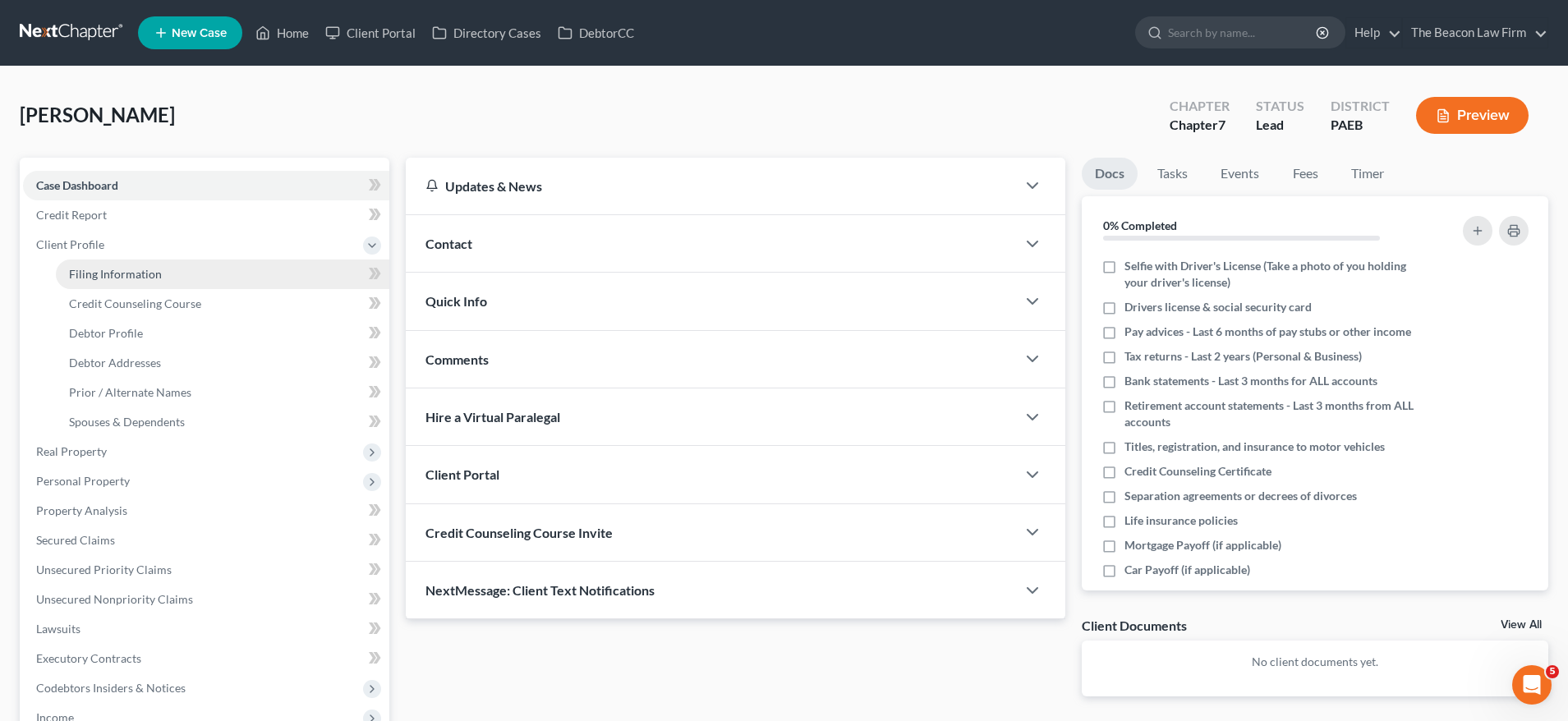
click at [153, 271] on span "Filing Information" at bounding box center [116, 274] width 93 height 14
select select "1"
select select "0"
select select "67"
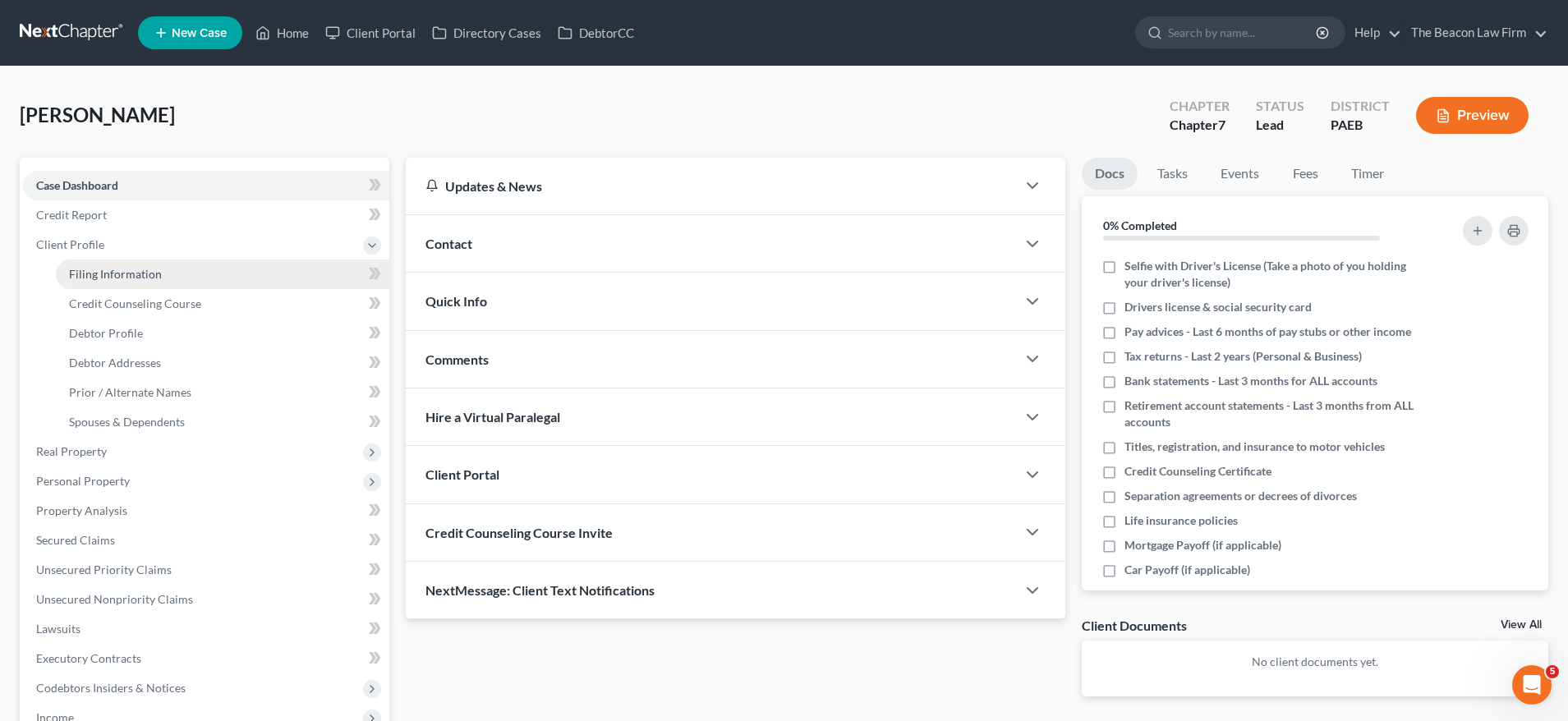
select select "39"
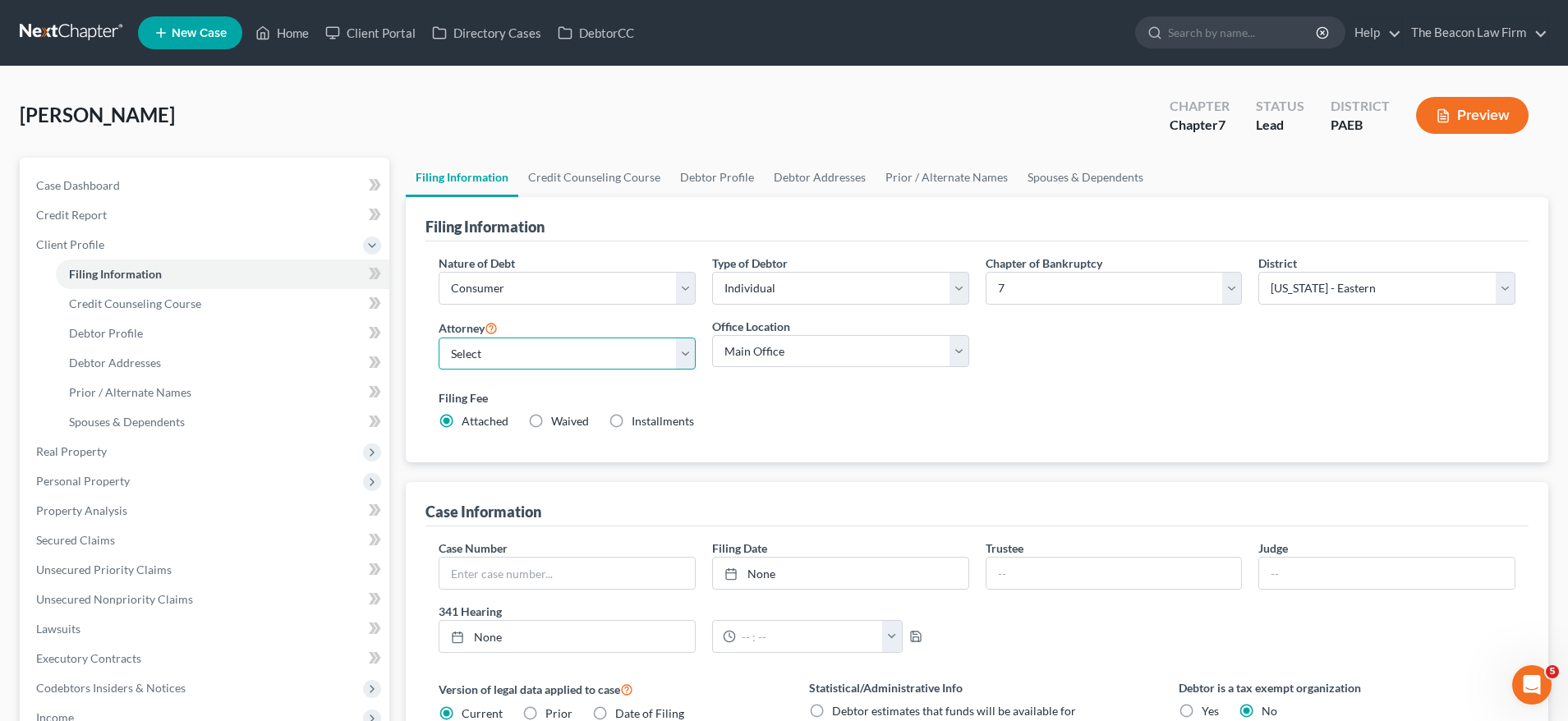
select select "3"
select select "2"
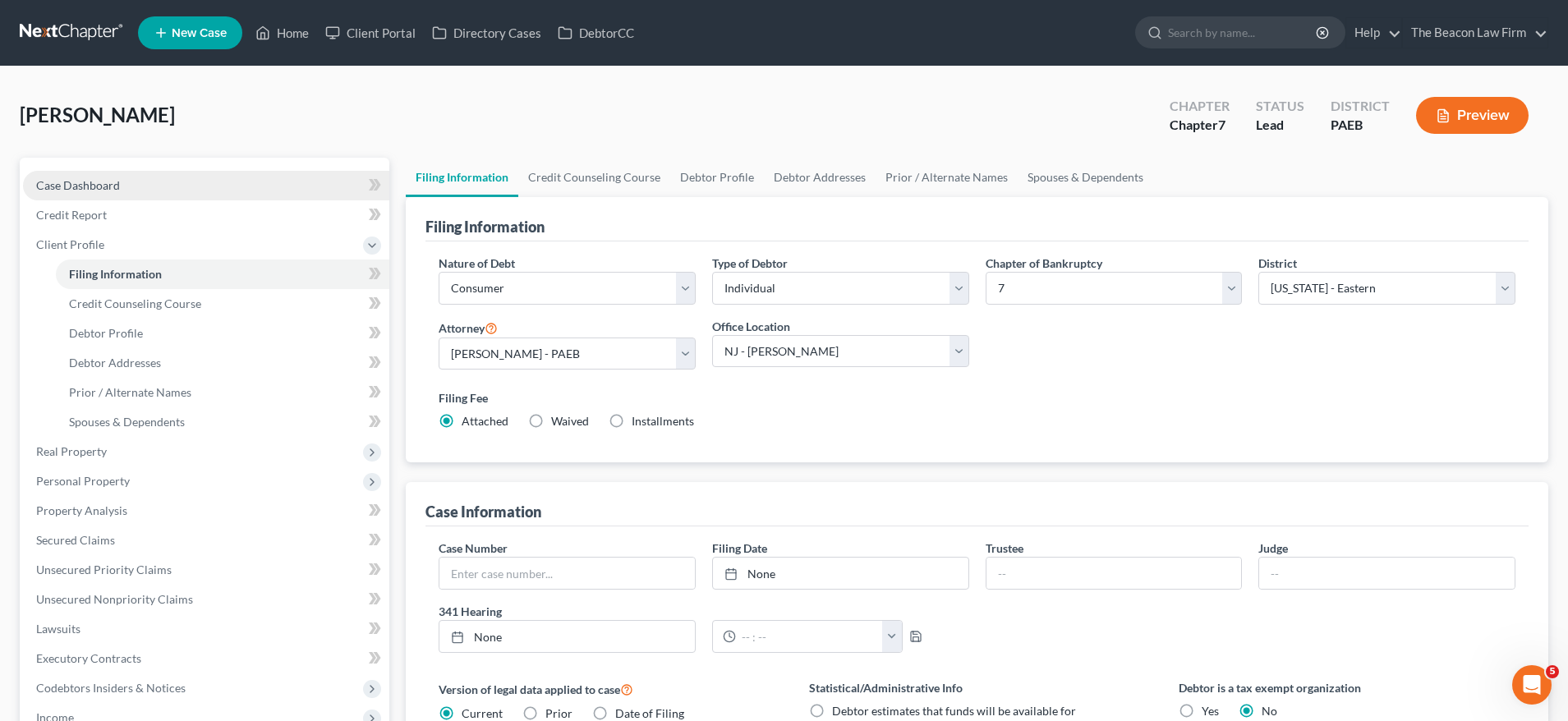
click at [98, 188] on span "Case Dashboard" at bounding box center [77, 186] width 83 height 14
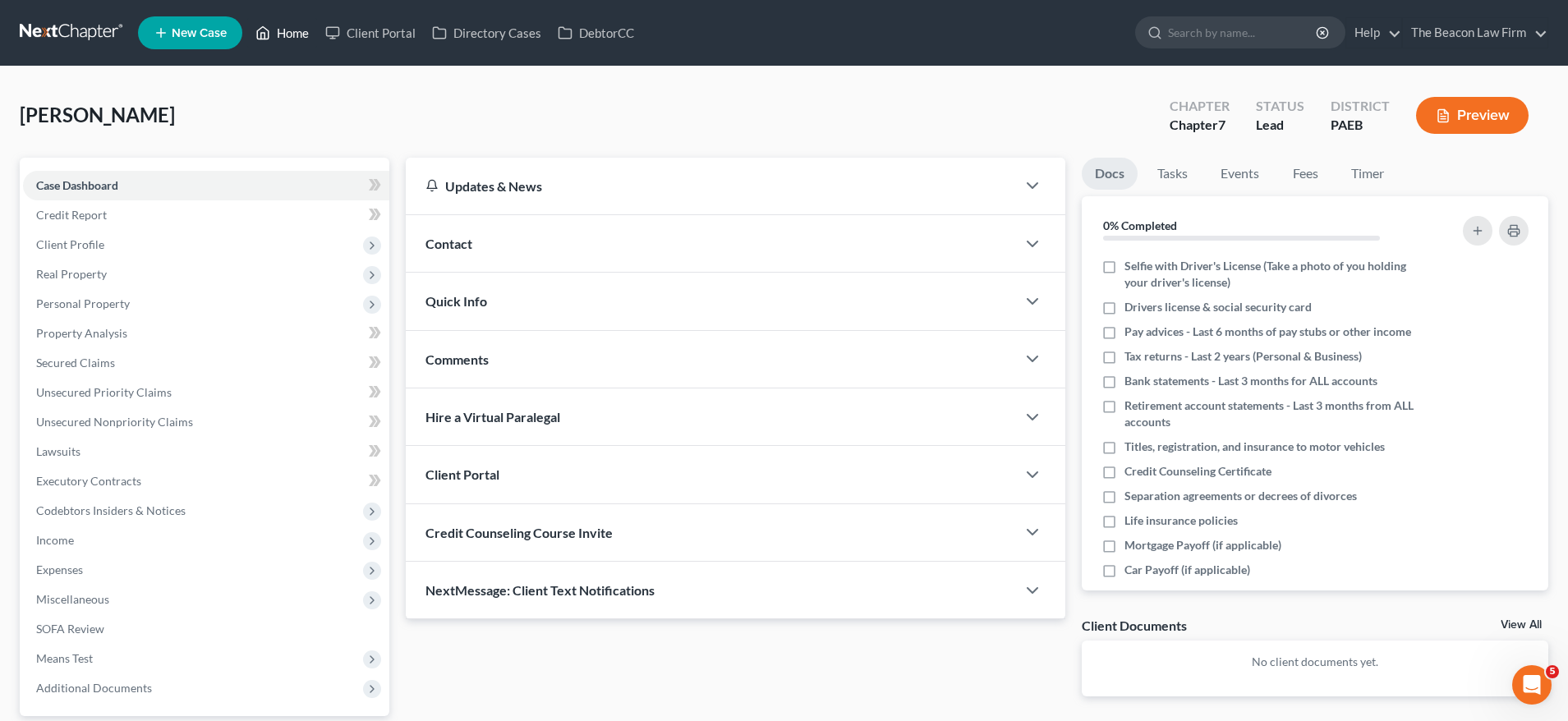
click at [300, 36] on link "Home" at bounding box center [282, 32] width 70 height 30
